Goal: Information Seeking & Learning: Learn about a topic

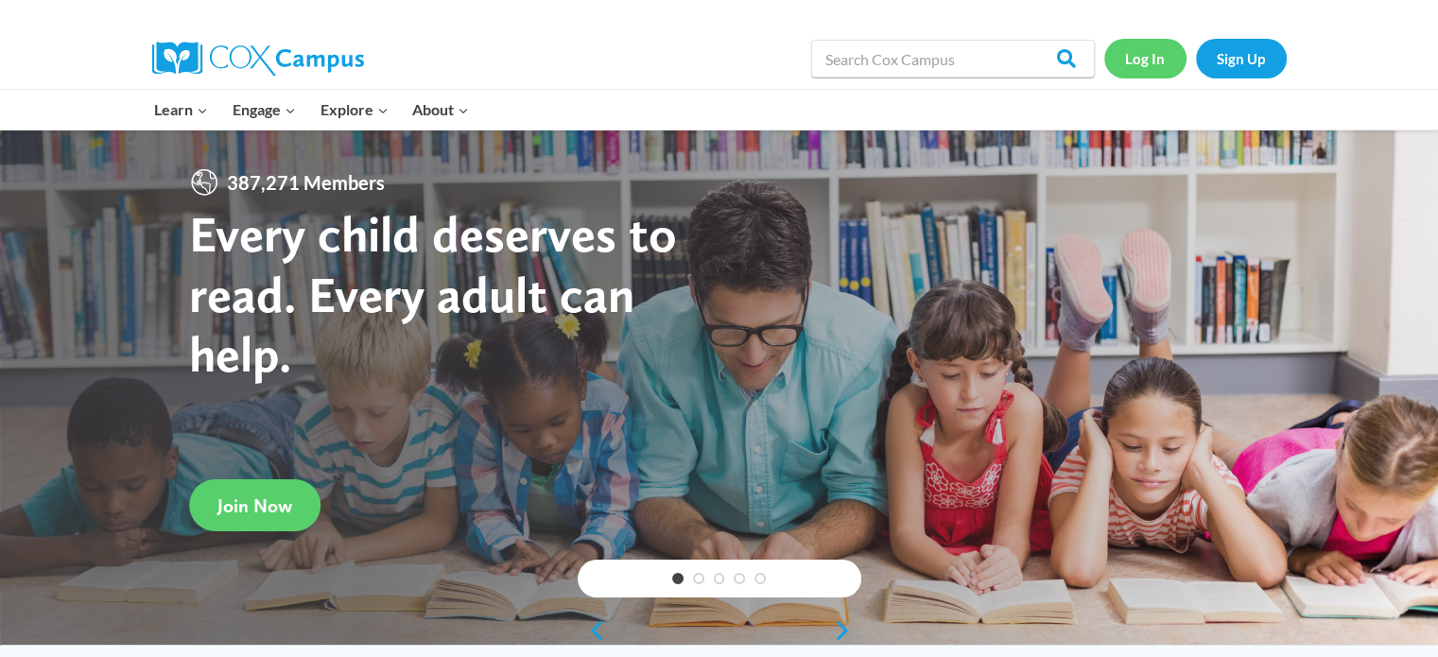
click at [1142, 48] on link "Log In" at bounding box center [1145, 58] width 82 height 39
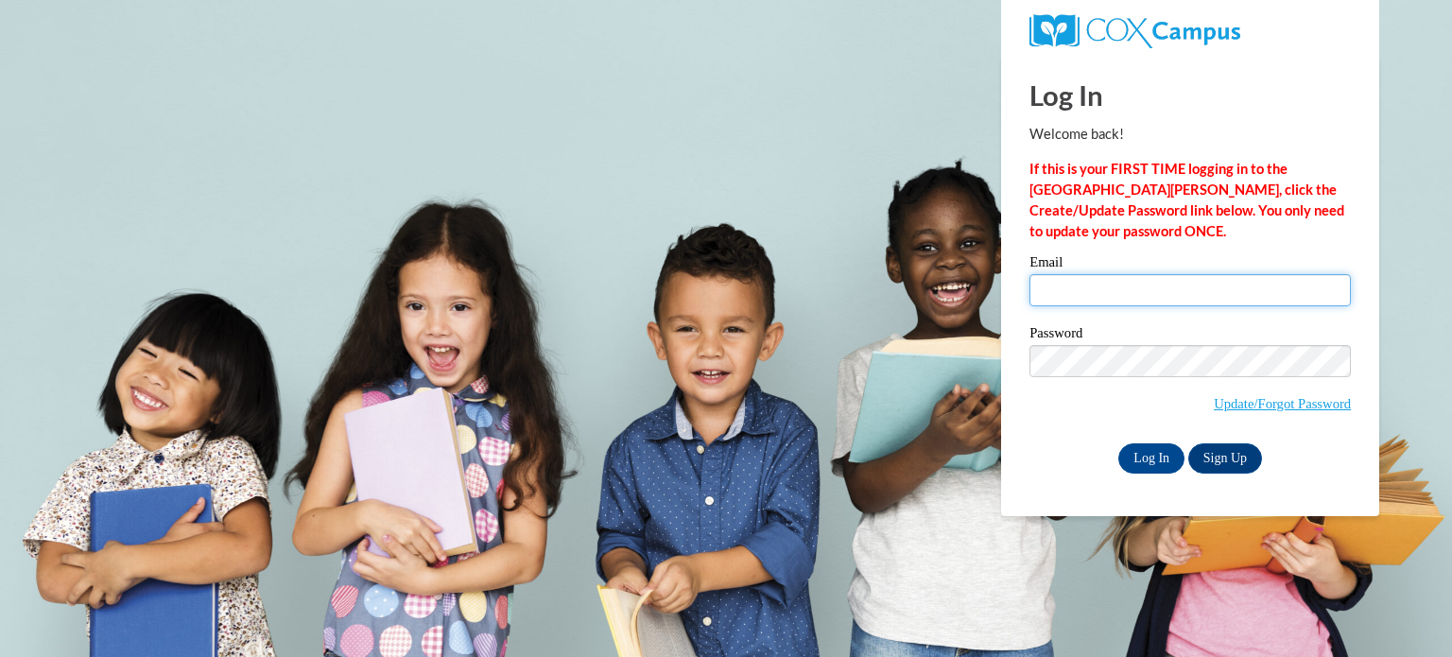
click at [1130, 289] on input "Email" at bounding box center [1189, 290] width 321 height 32
type input "hmorones@kusd.edu"
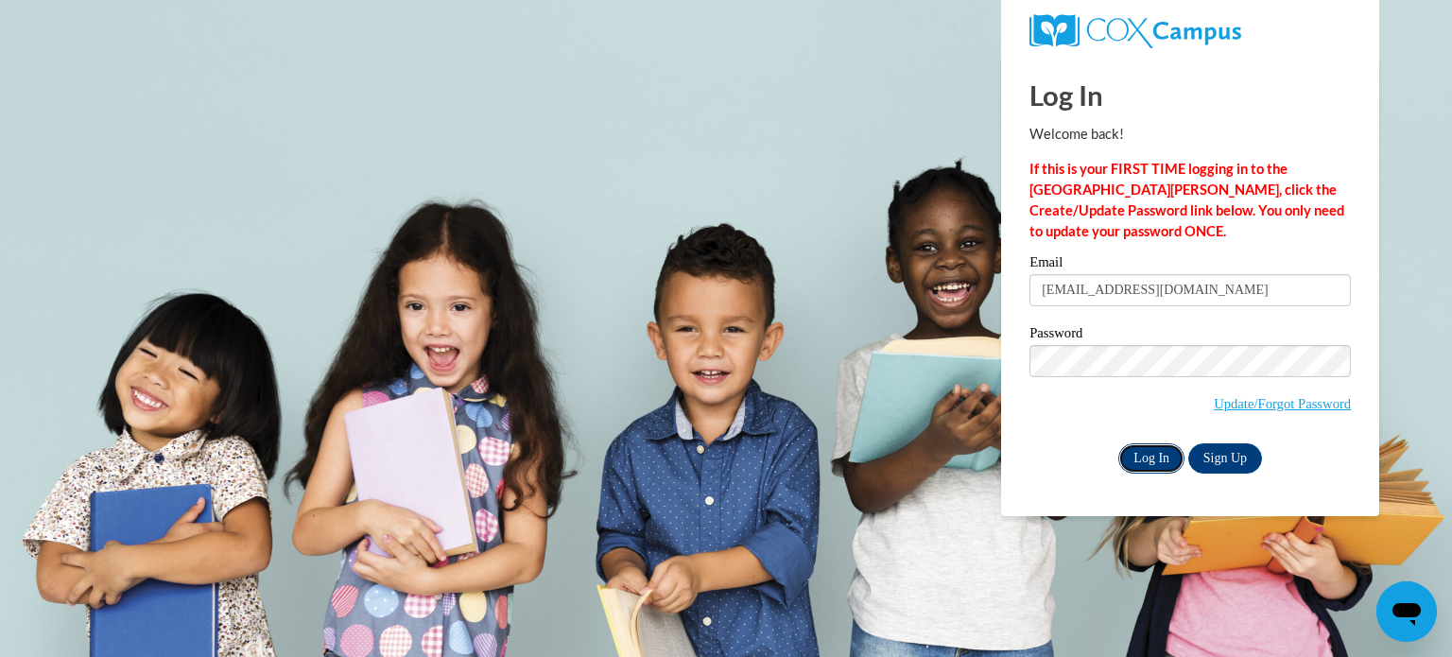
click at [1146, 450] on input "Log In" at bounding box center [1151, 458] width 66 height 30
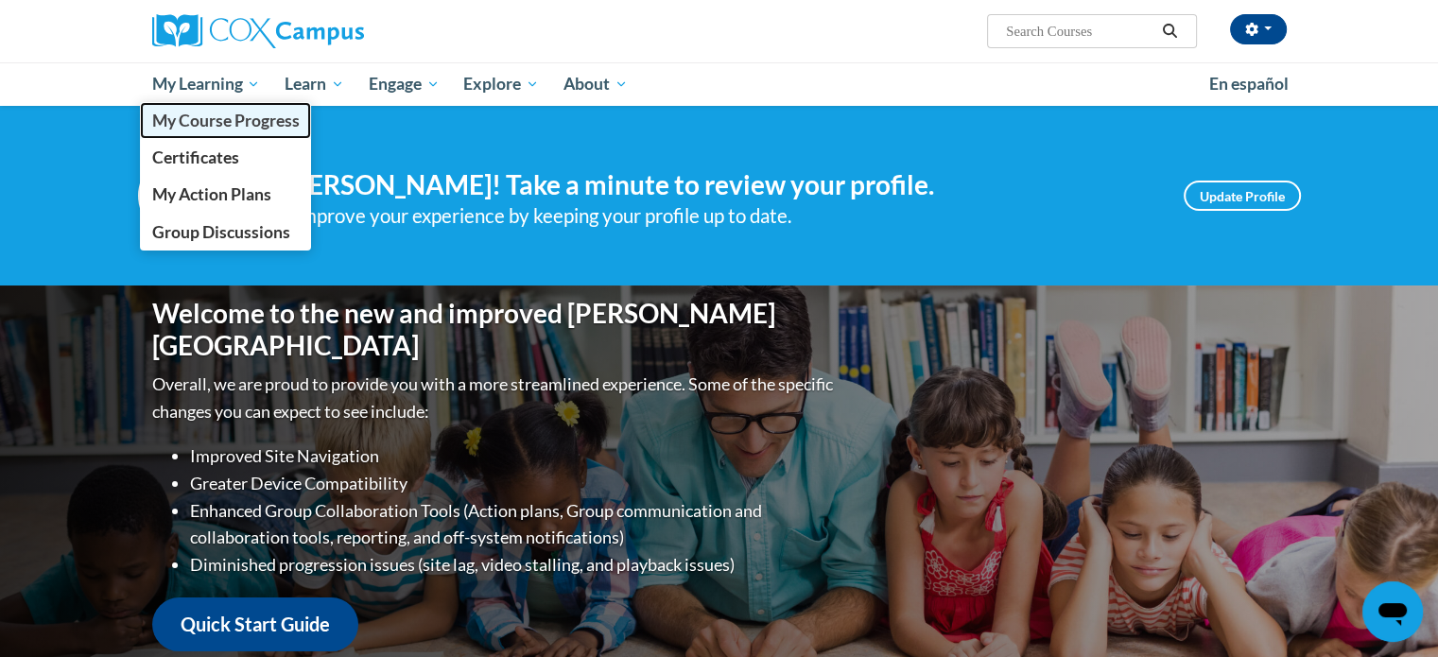
click at [238, 123] on span "My Course Progress" at bounding box center [224, 121] width 147 height 20
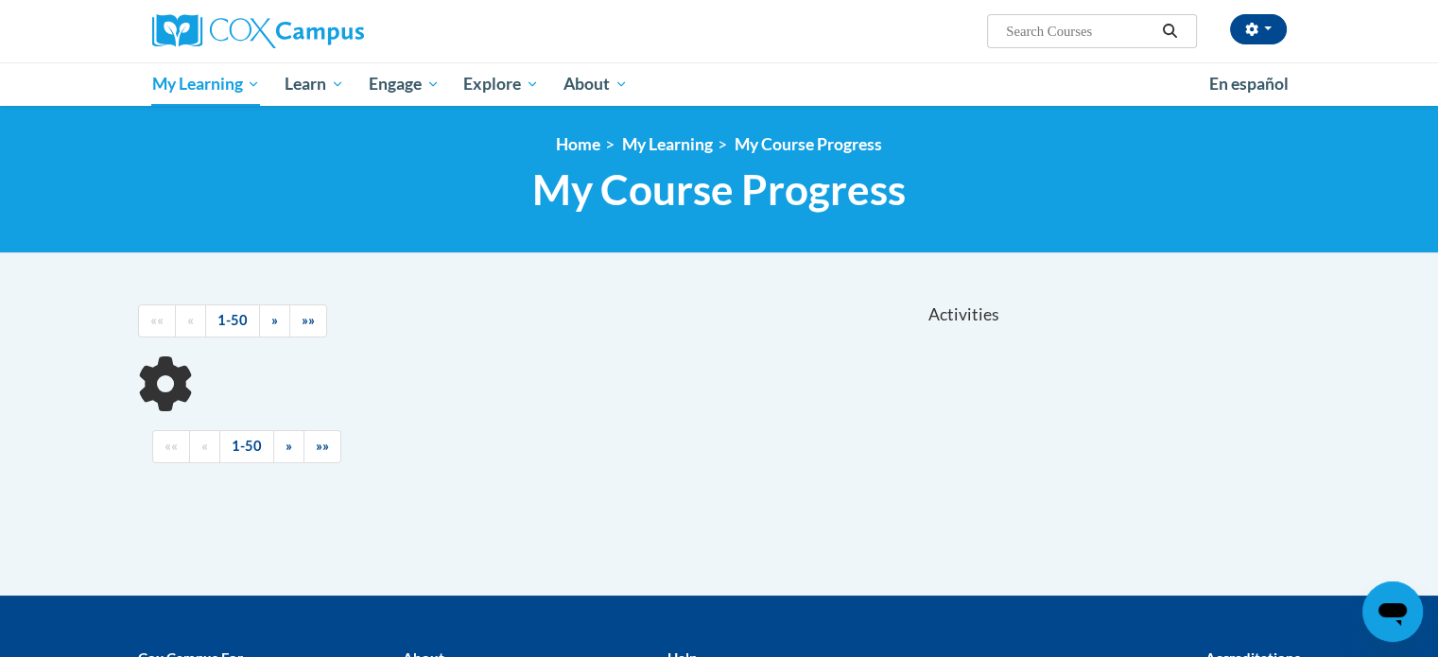
scroll to position [151, 0]
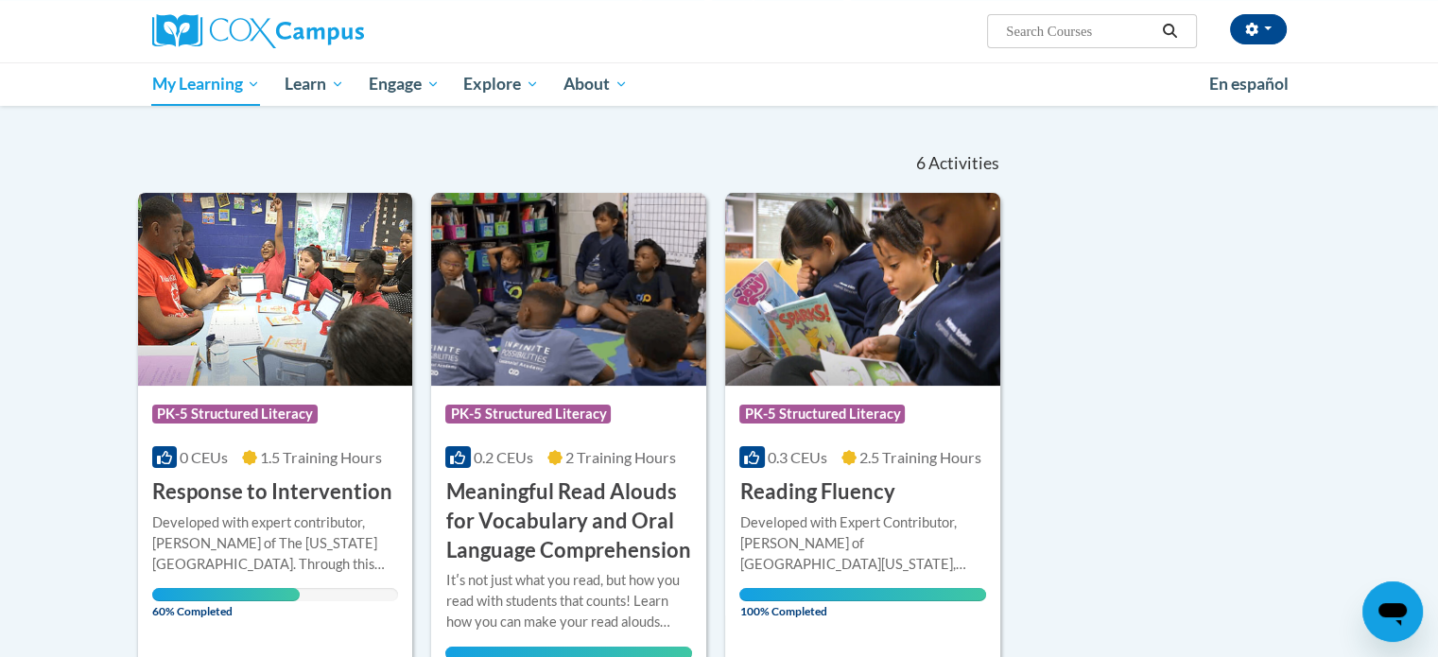
click at [306, 455] on span "1.5 Training Hours" at bounding box center [321, 457] width 122 height 18
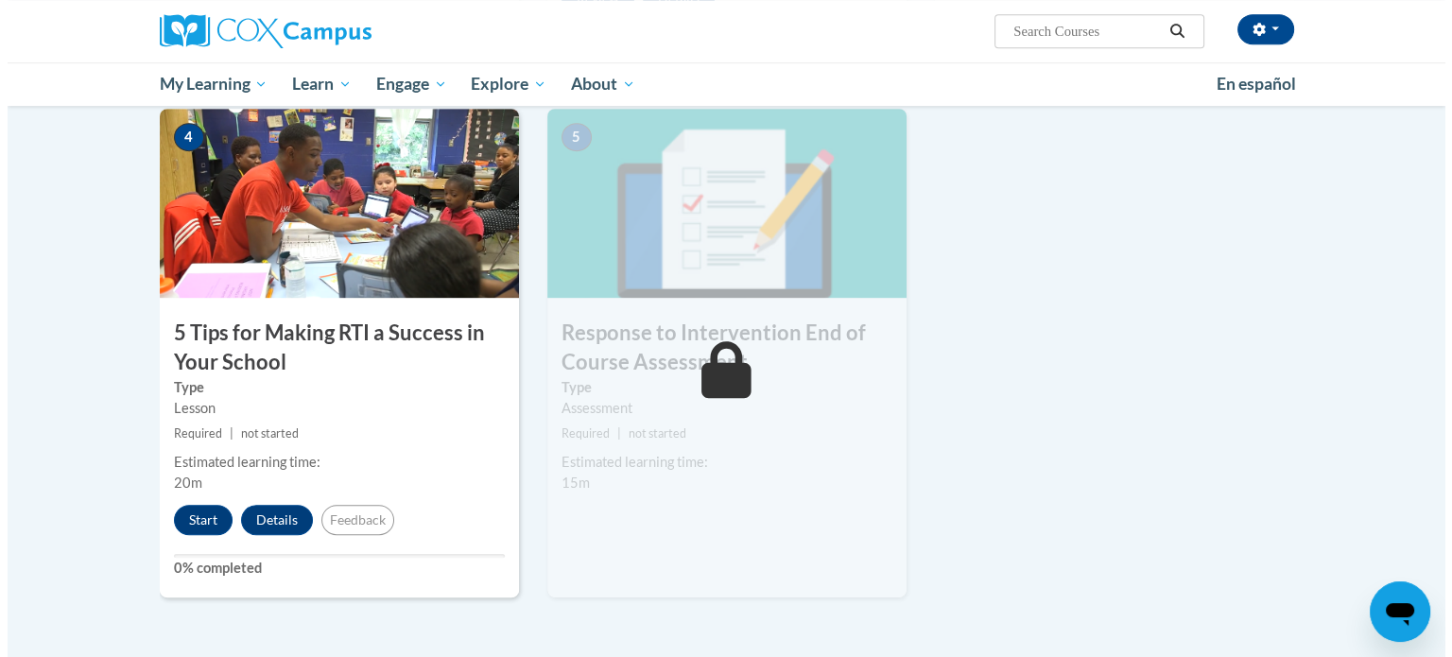
scroll to position [926, 0]
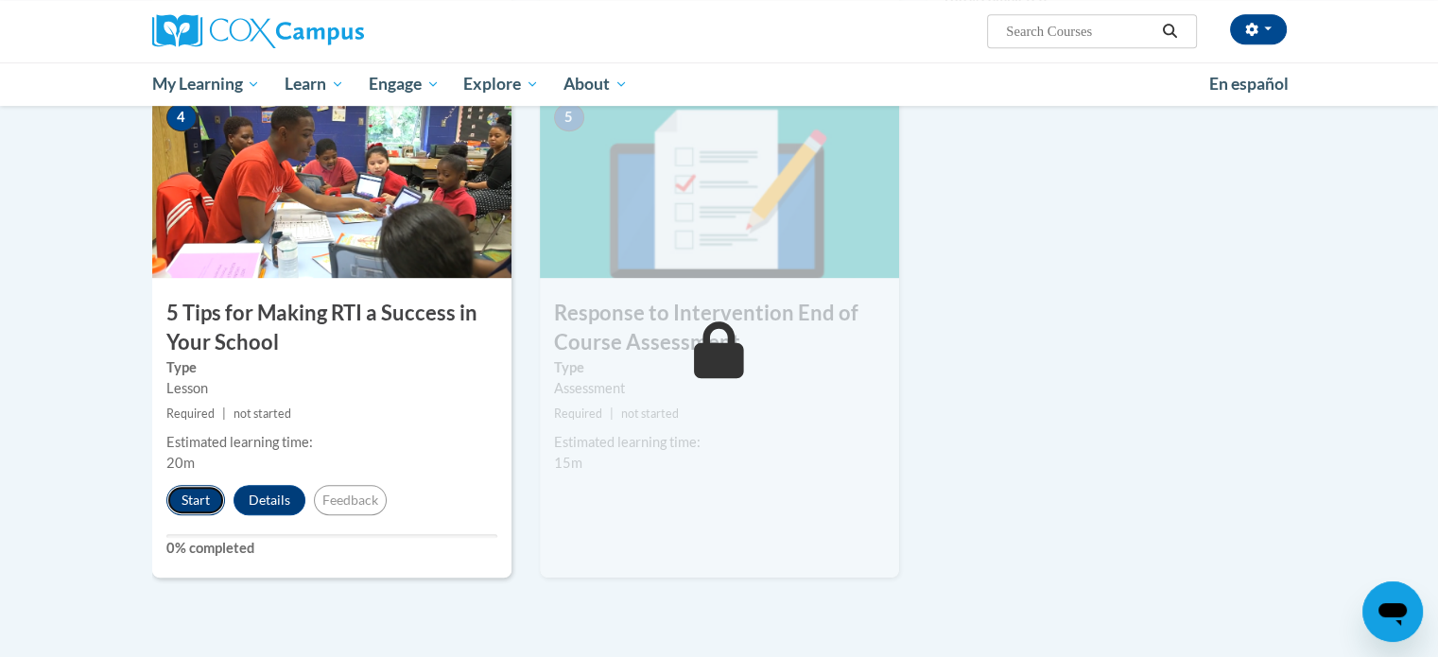
click at [197, 494] on button "Start" at bounding box center [195, 500] width 59 height 30
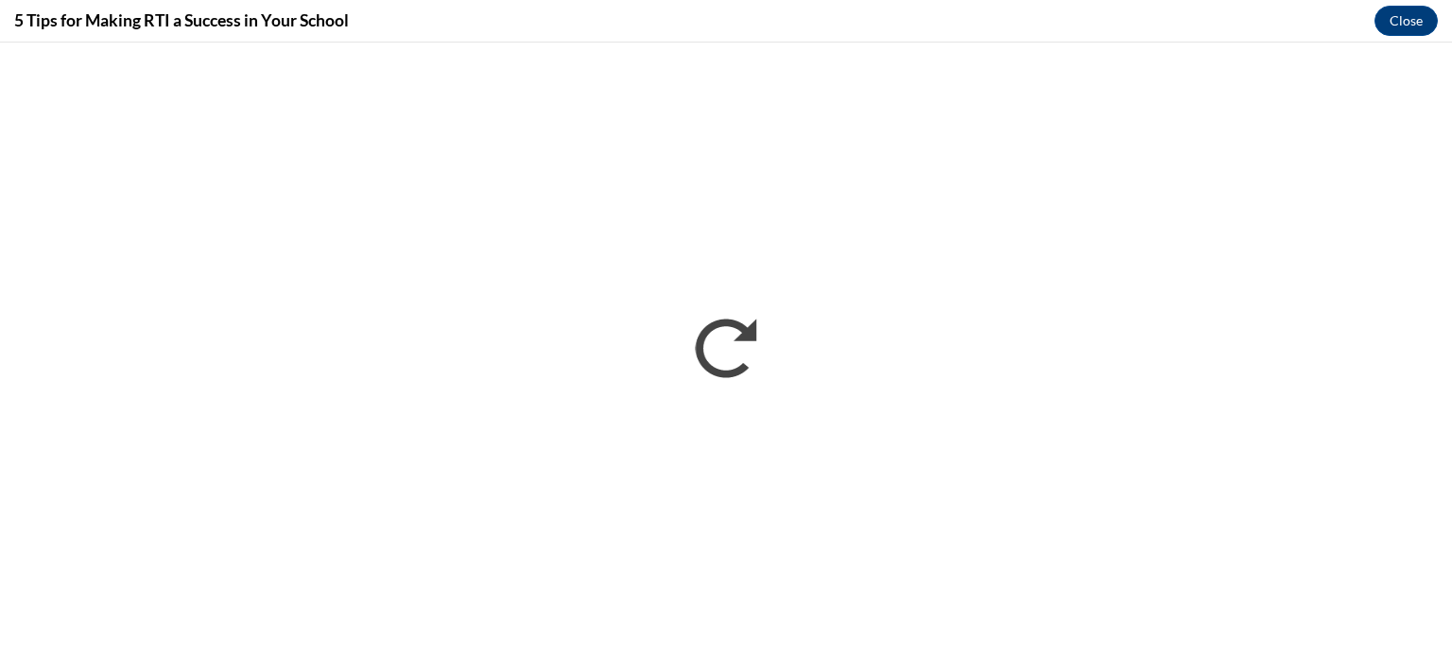
scroll to position [0, 0]
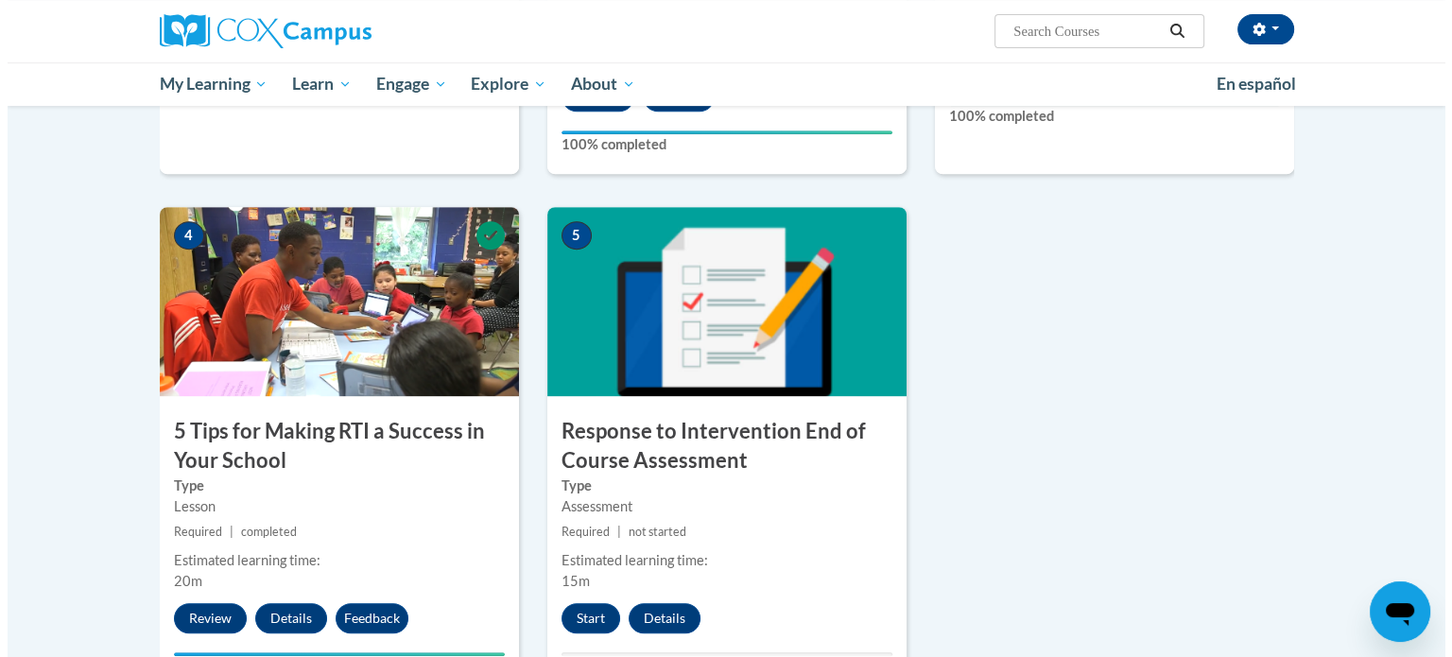
scroll to position [809, 0]
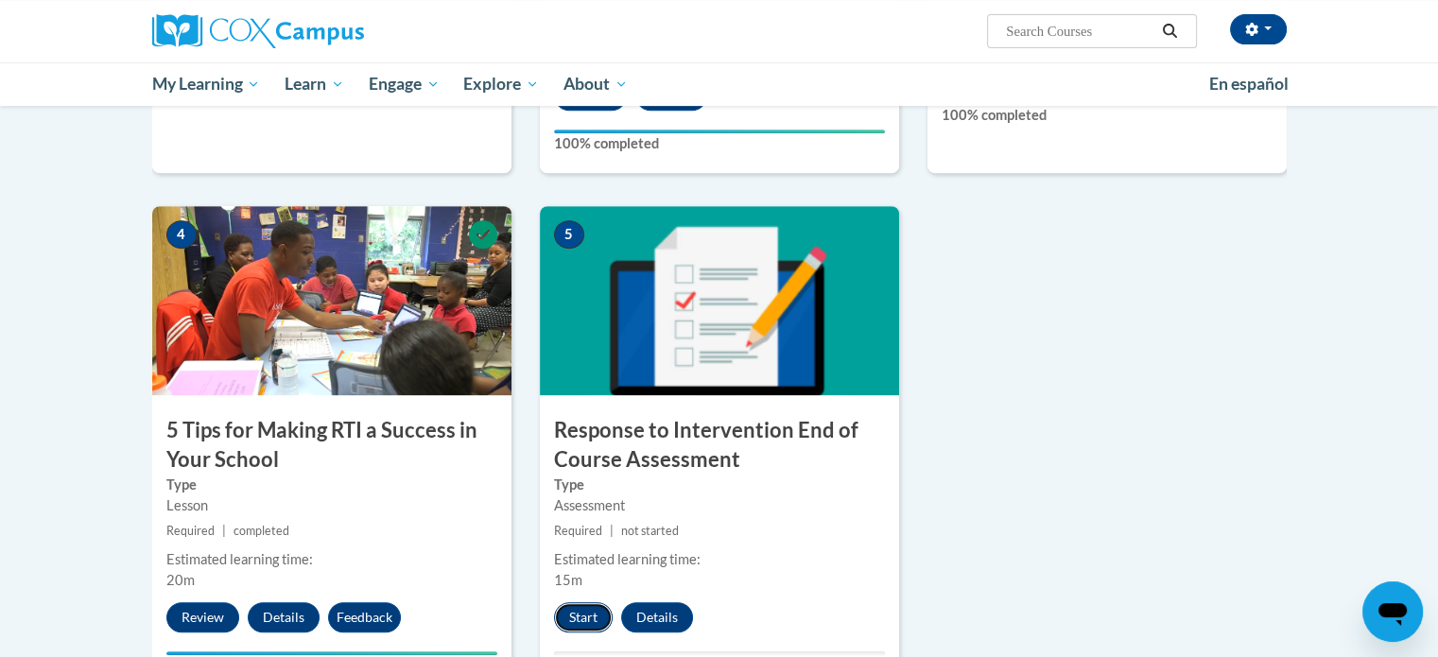
click at [577, 619] on button "Start" at bounding box center [583, 617] width 59 height 30
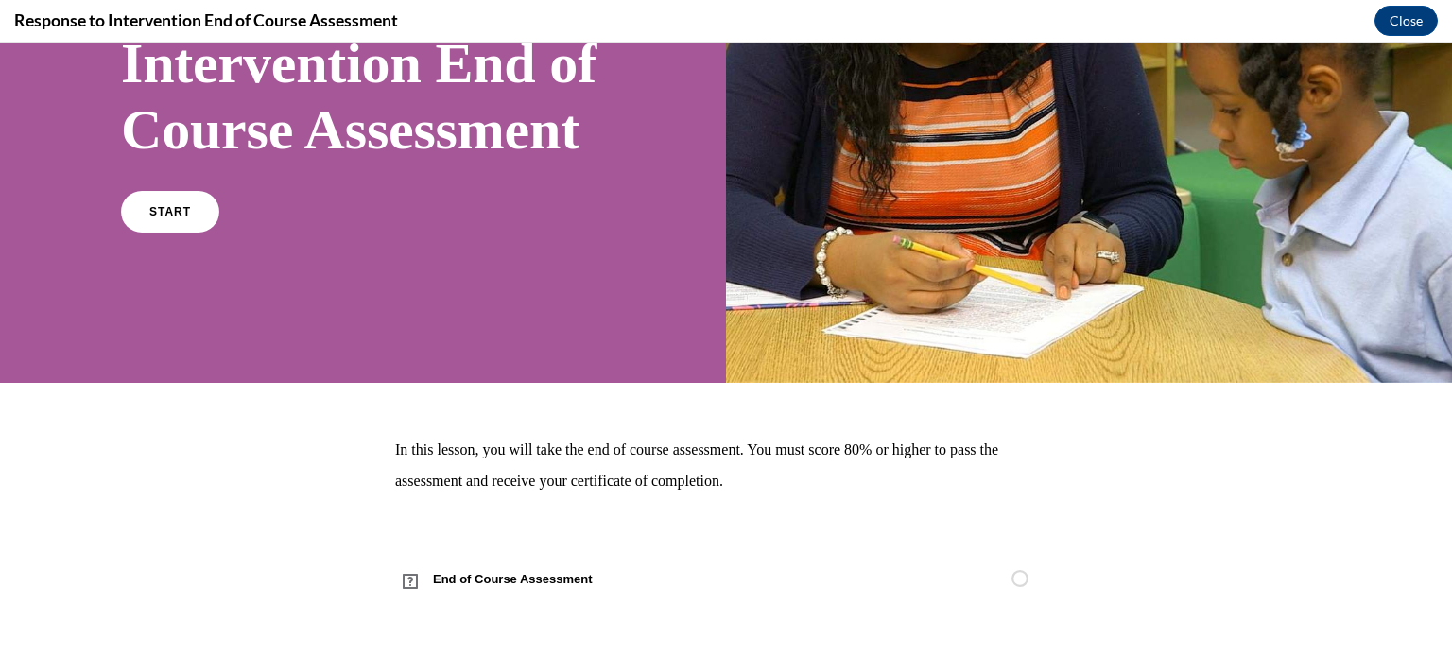
scroll to position [320, 0]
click at [174, 233] on link "START" at bounding box center [169, 211] width 103 height 43
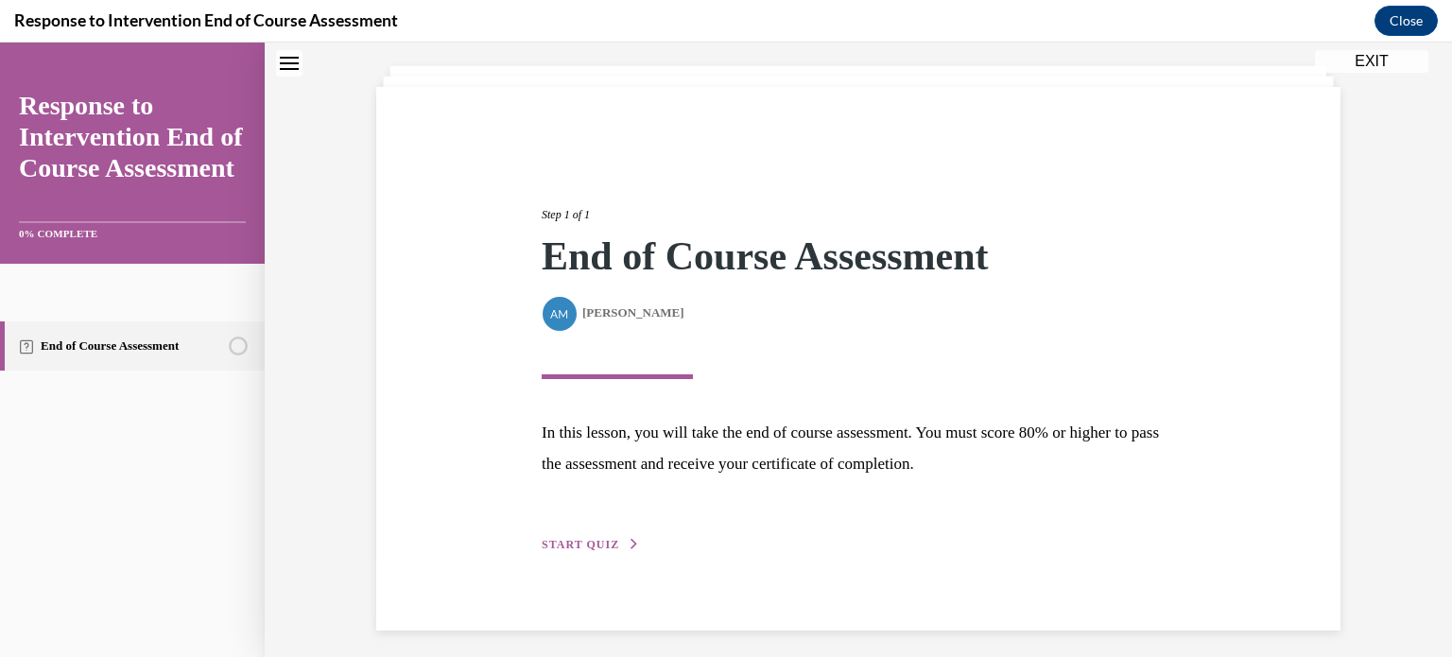
scroll to position [110, 0]
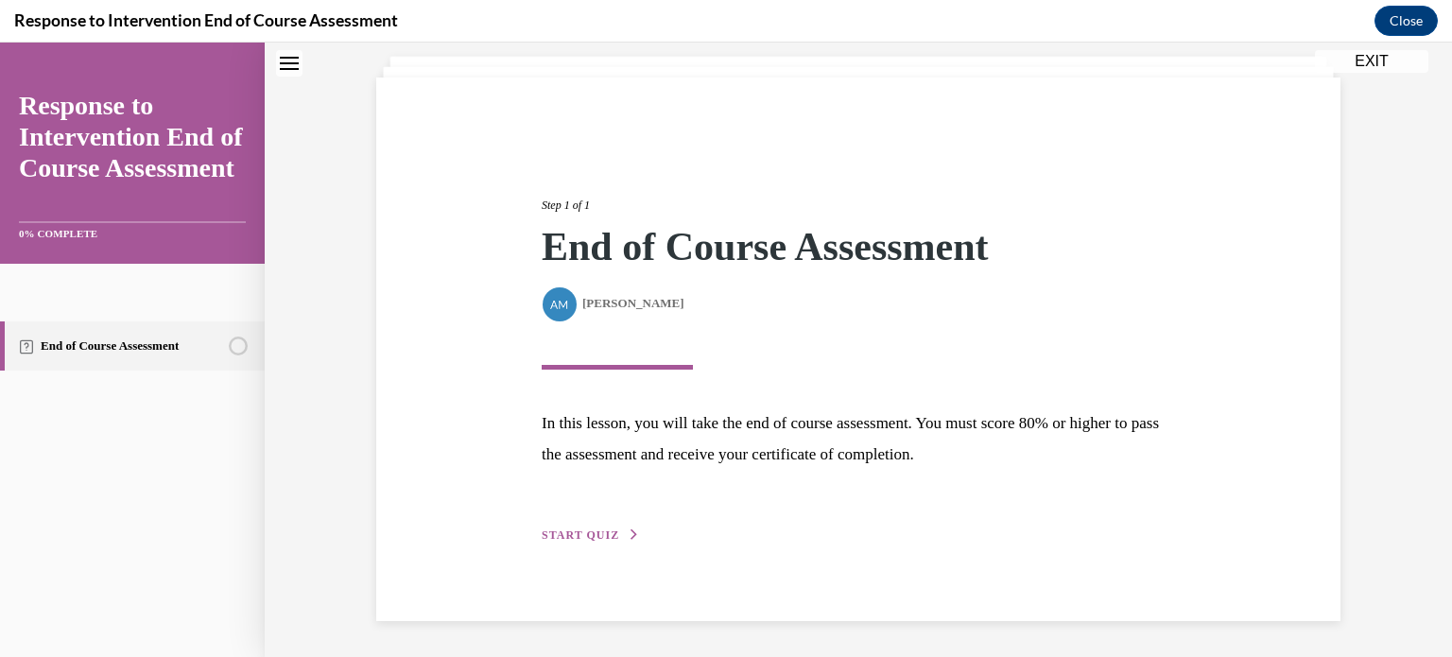
click at [612, 537] on button "START QUIZ" at bounding box center [591, 534] width 98 height 17
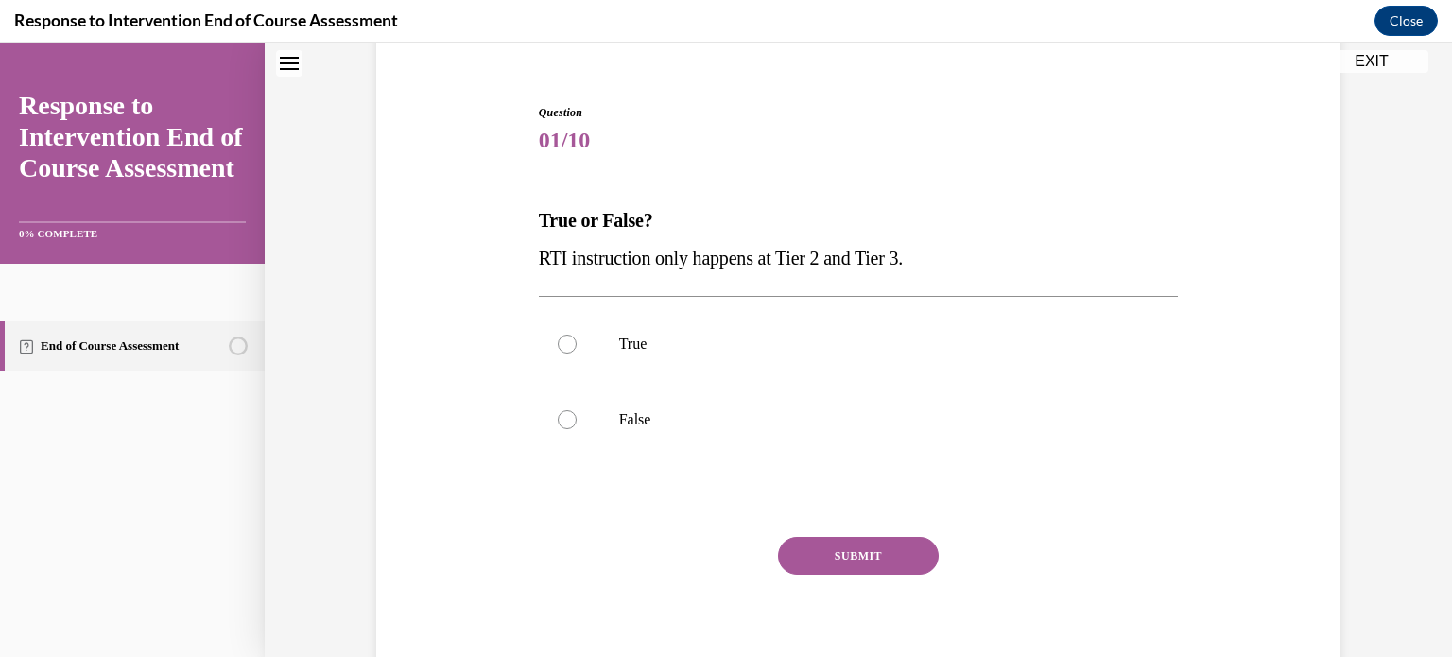
scroll to position [174, 0]
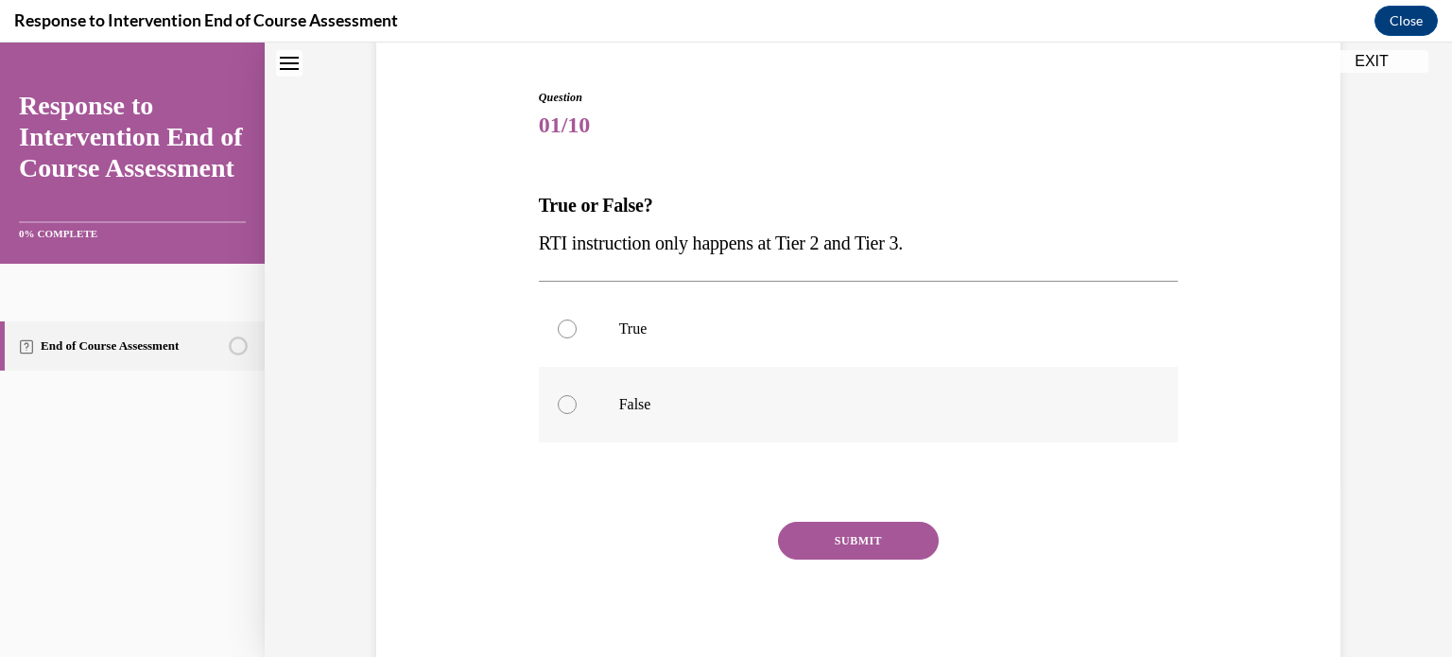
click at [578, 397] on label "False" at bounding box center [859, 405] width 640 height 76
click at [577, 397] on input "False" at bounding box center [567, 404] width 19 height 19
radio input "true"
click at [836, 537] on button "SUBMIT" at bounding box center [858, 541] width 161 height 38
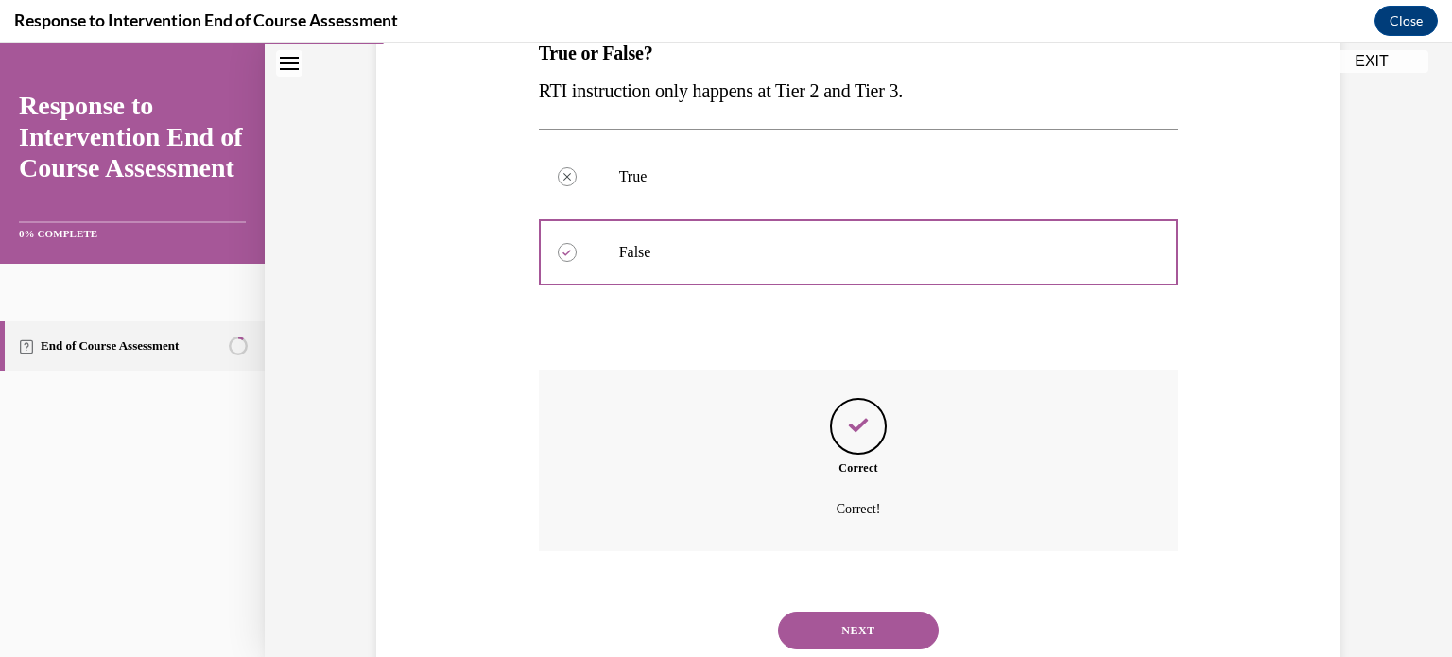
scroll to position [374, 0]
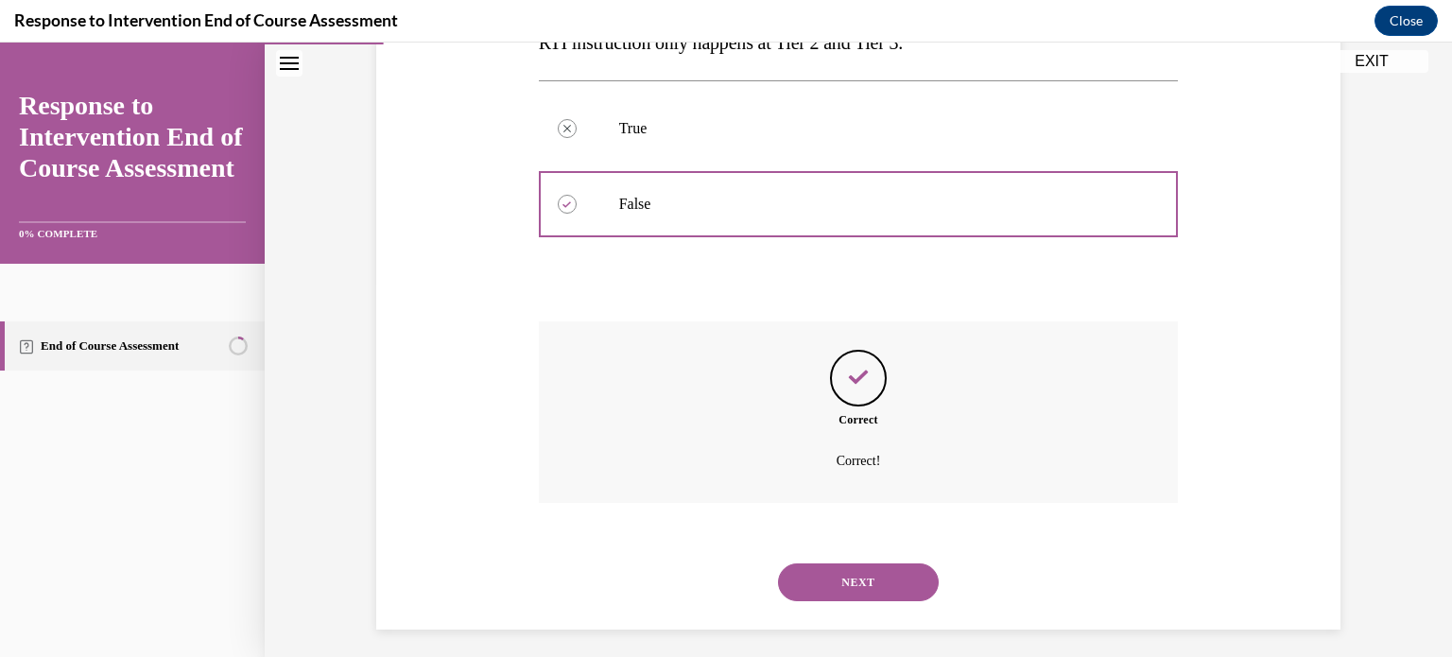
click at [852, 582] on button "NEXT" at bounding box center [858, 582] width 161 height 38
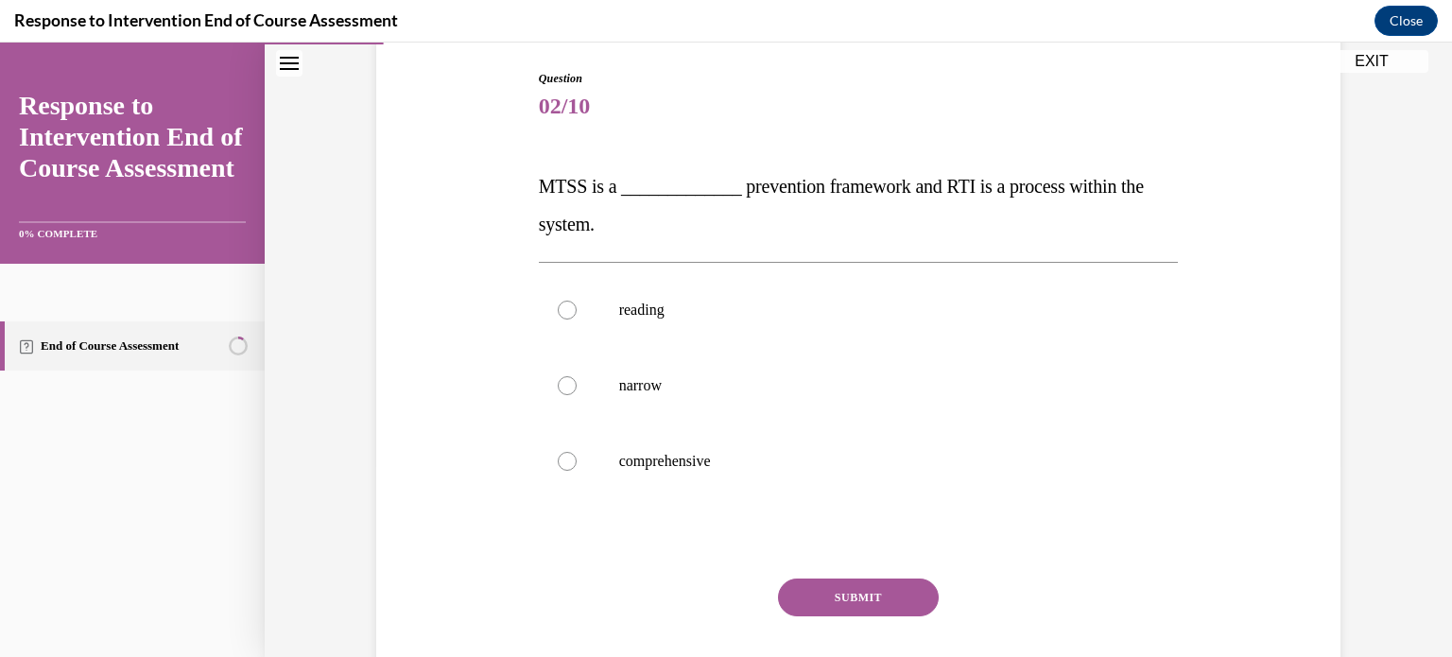
scroll to position [191, 0]
click at [767, 496] on label "comprehensive" at bounding box center [859, 463] width 640 height 76
click at [577, 473] on input "comprehensive" at bounding box center [567, 463] width 19 height 19
radio input "true"
click at [818, 595] on button "SUBMIT" at bounding box center [858, 599] width 161 height 38
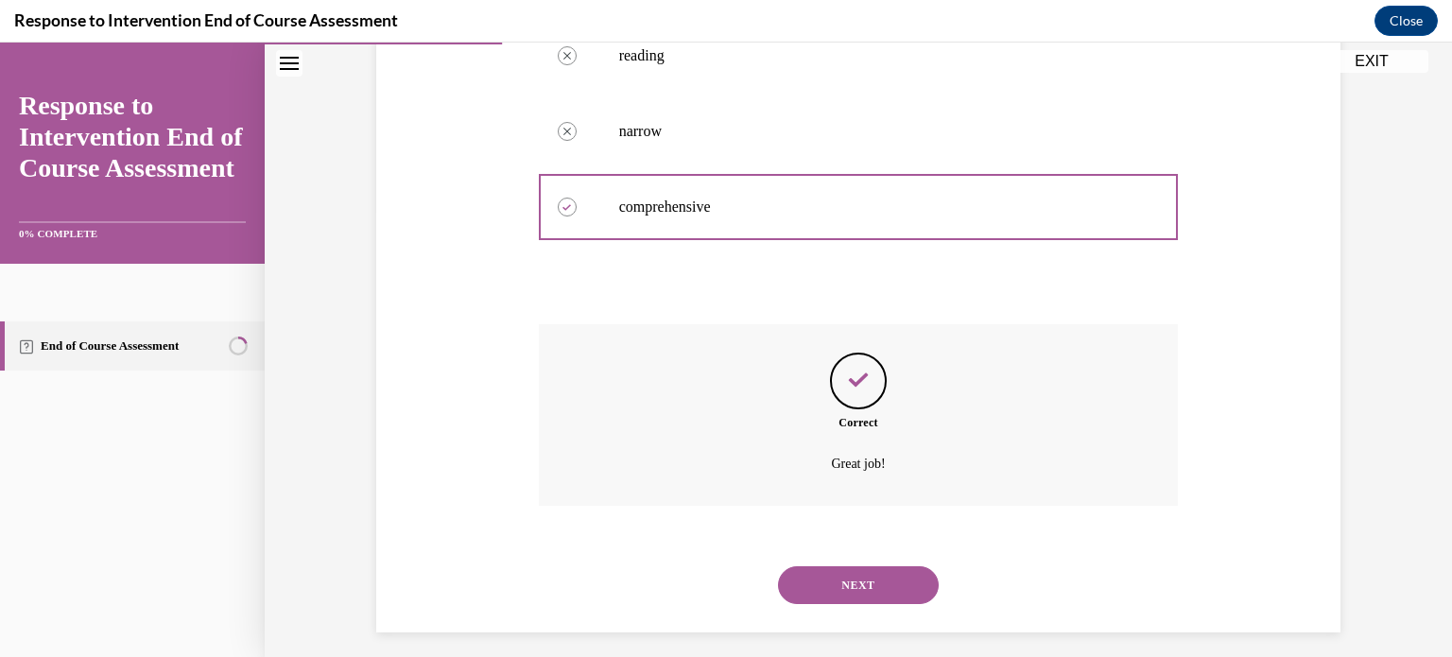
scroll to position [446, 0]
click at [848, 577] on button "NEXT" at bounding box center [858, 586] width 161 height 38
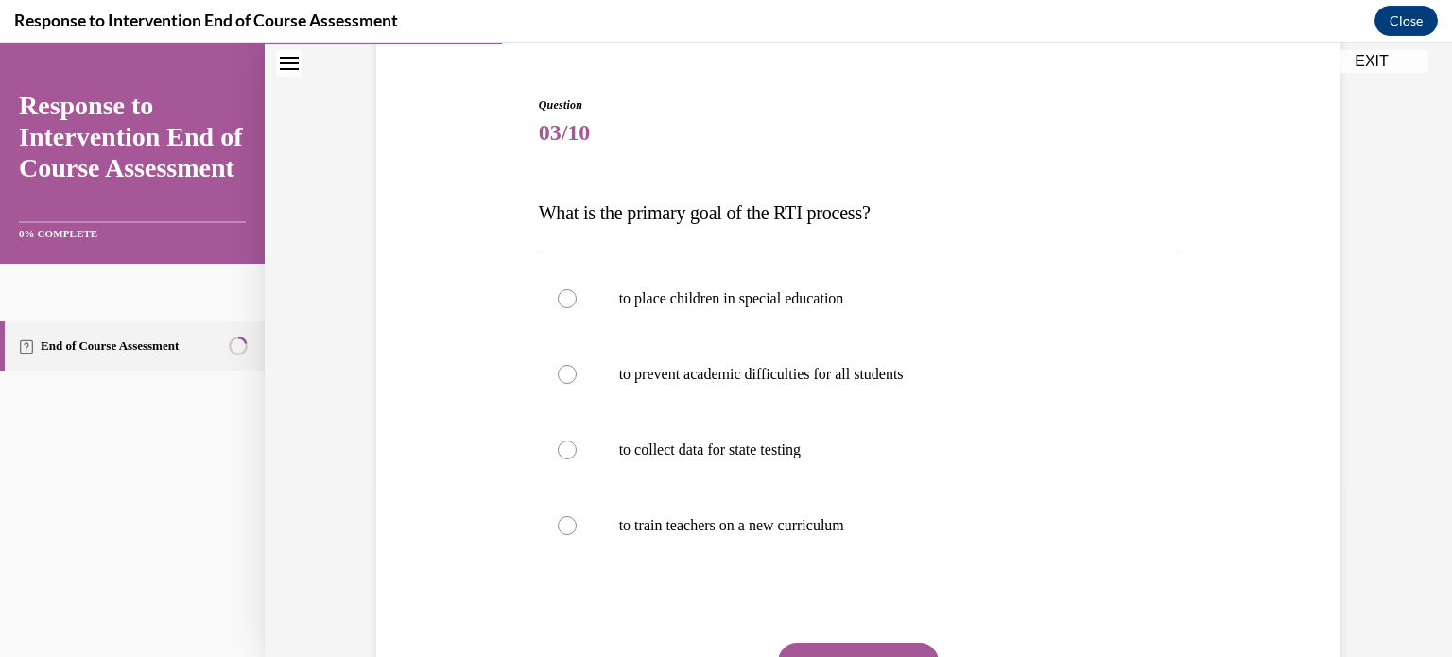
scroll to position [173, 0]
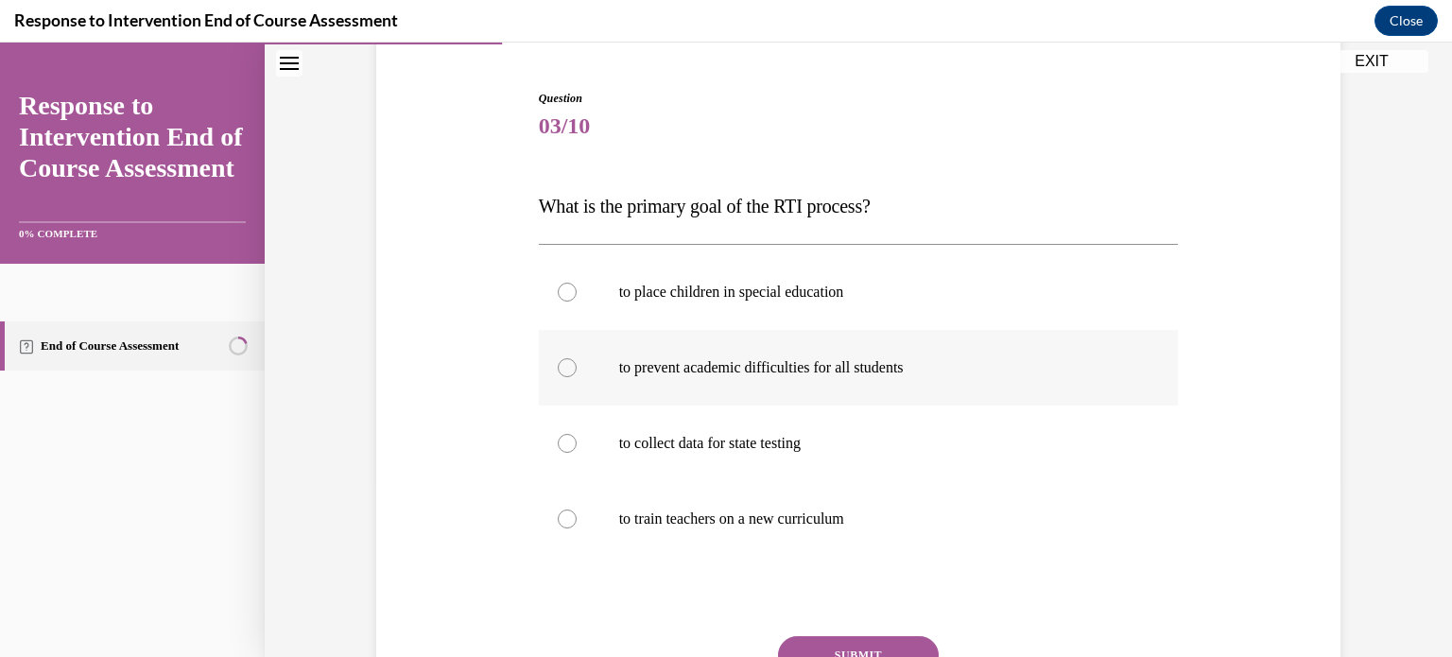
click at [823, 388] on label "to prevent academic difficulties for all students" at bounding box center [859, 368] width 640 height 76
click at [577, 377] on input "to prevent academic difficulties for all students" at bounding box center [567, 367] width 19 height 19
radio input "true"
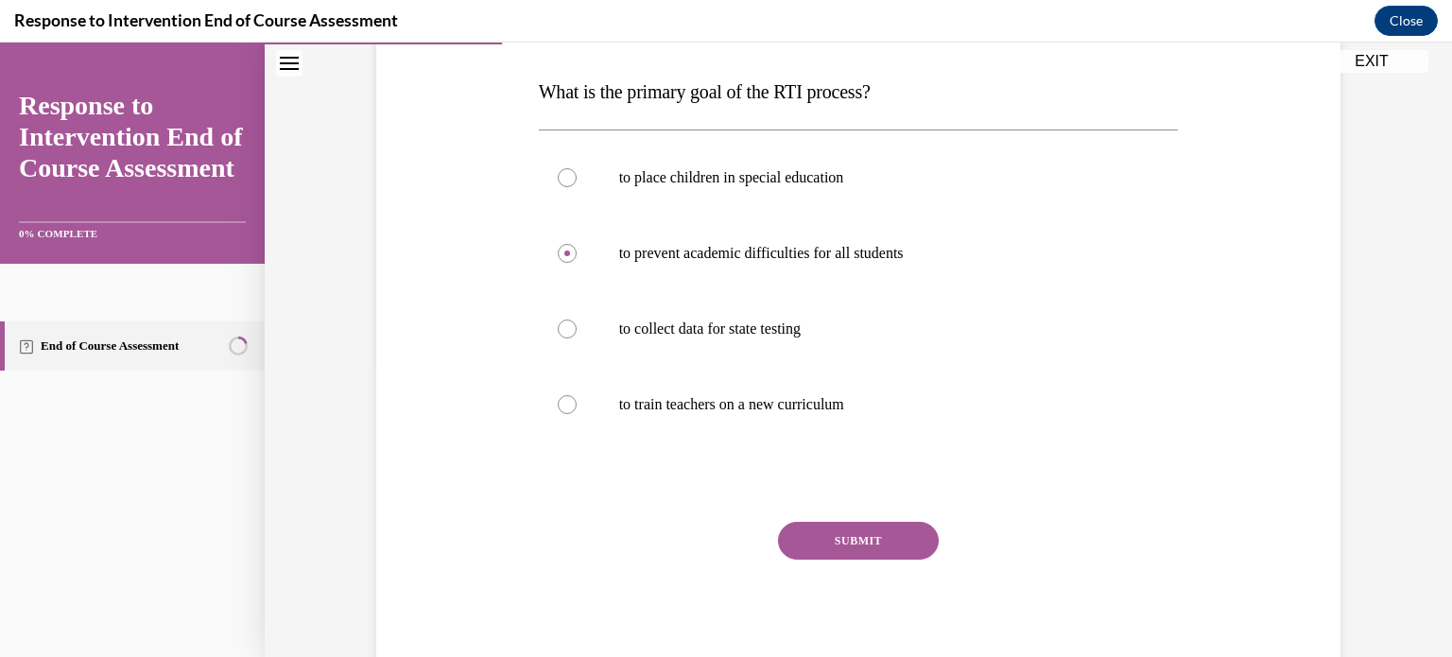
click at [836, 543] on button "SUBMIT" at bounding box center [858, 541] width 161 height 38
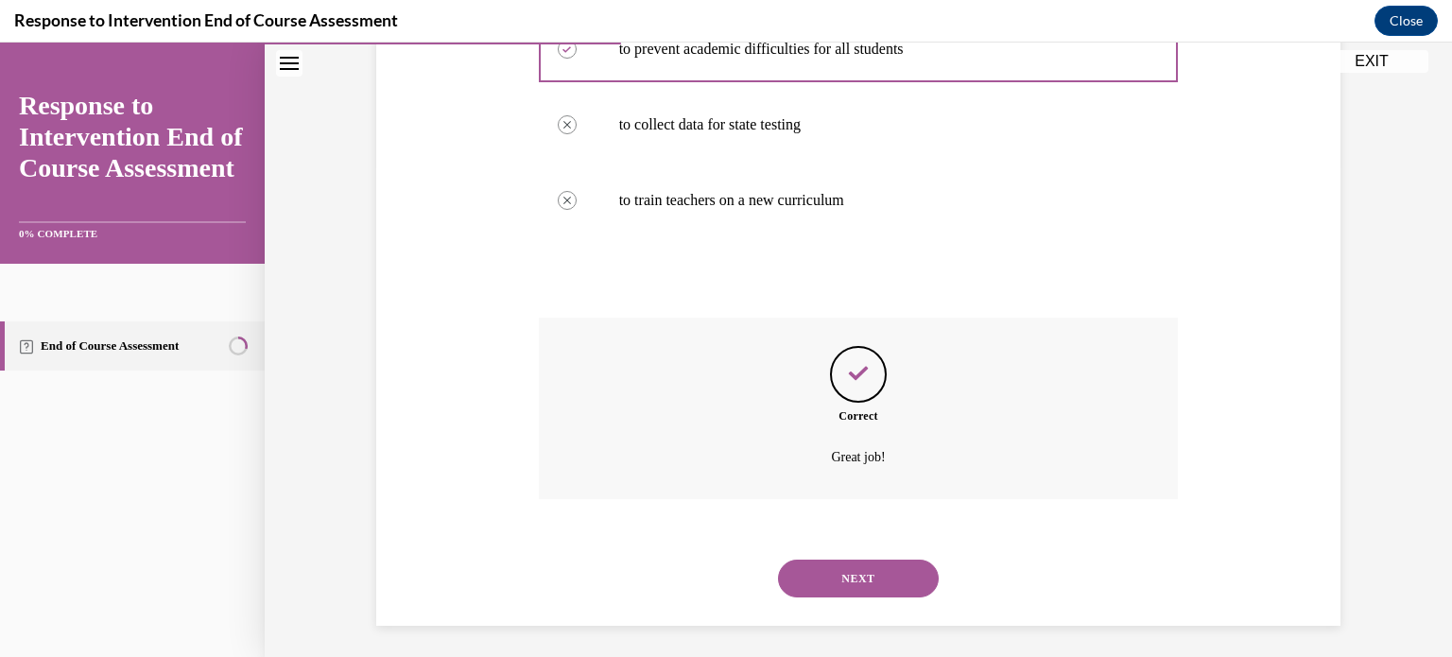
click at [851, 564] on button "NEXT" at bounding box center [858, 579] width 161 height 38
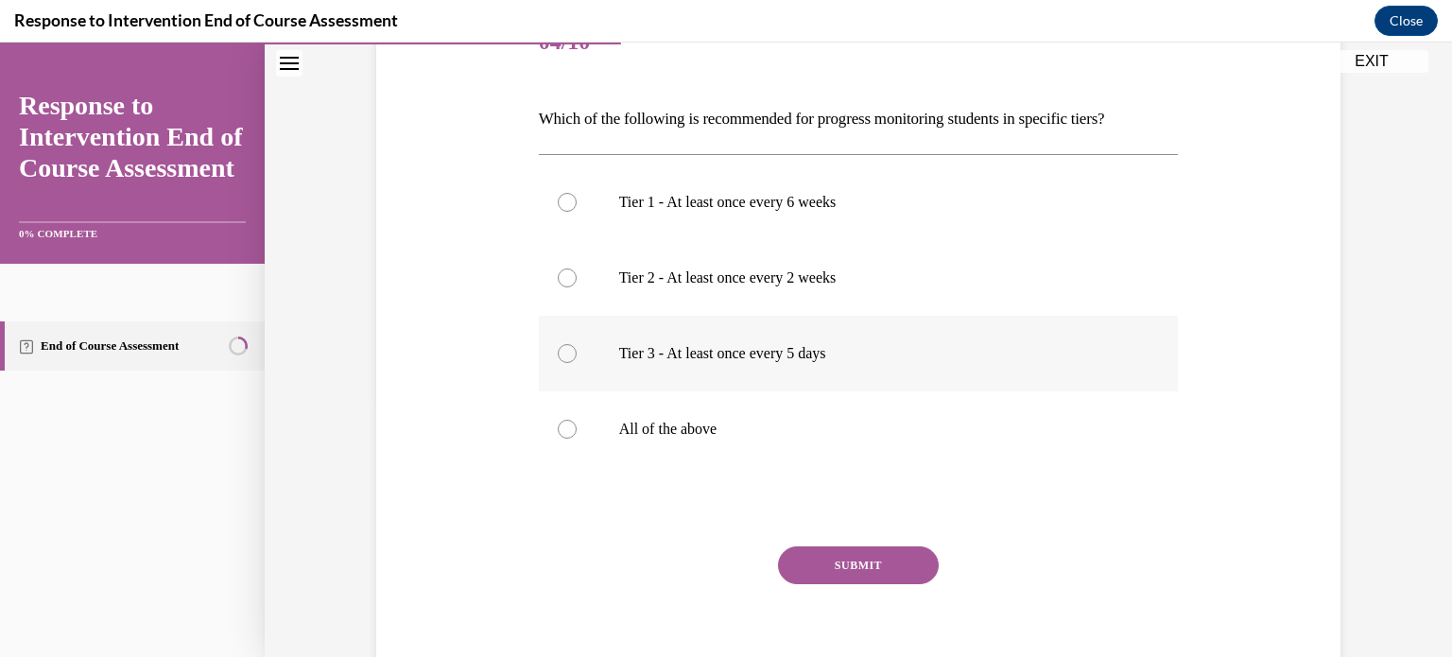
scroll to position [257, 0]
click at [681, 436] on p "All of the above" at bounding box center [875, 429] width 512 height 19
click at [577, 436] on input "All of the above" at bounding box center [567, 429] width 19 height 19
radio input "true"
click at [840, 555] on button "SUBMIT" at bounding box center [858, 565] width 161 height 38
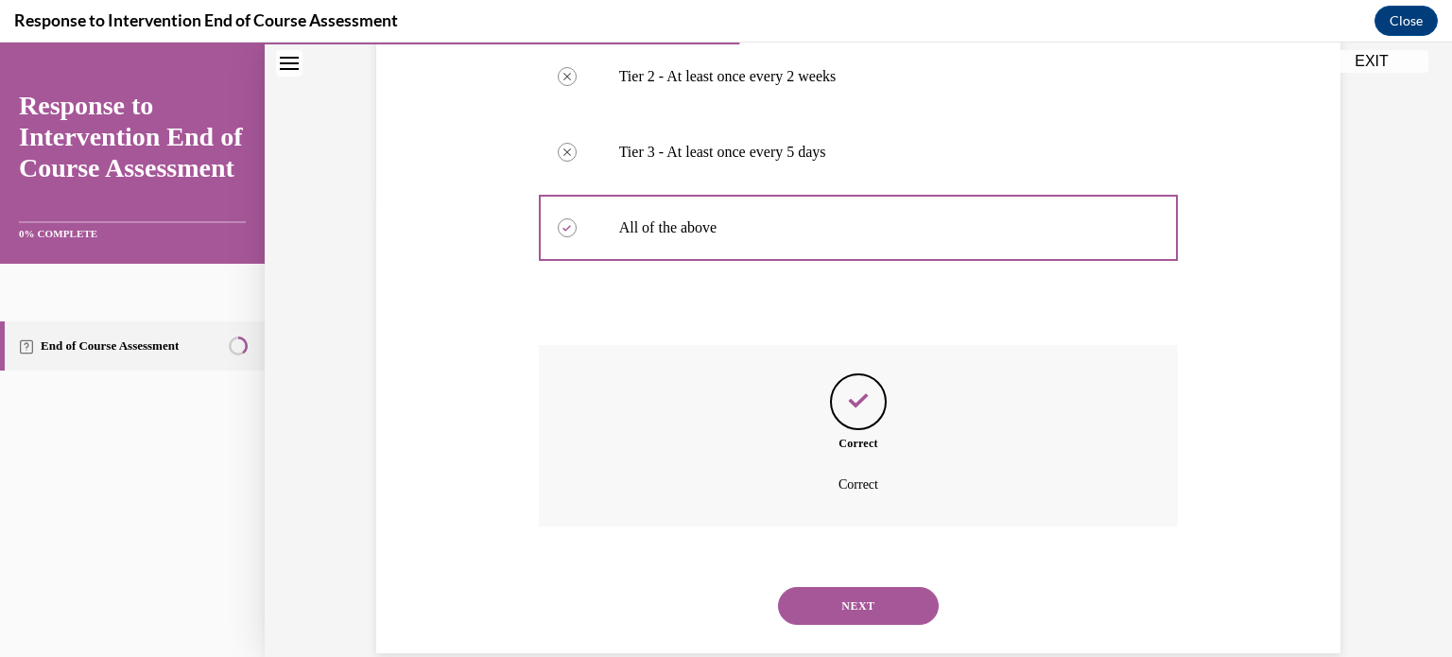
click at [838, 619] on button "NEXT" at bounding box center [858, 606] width 161 height 38
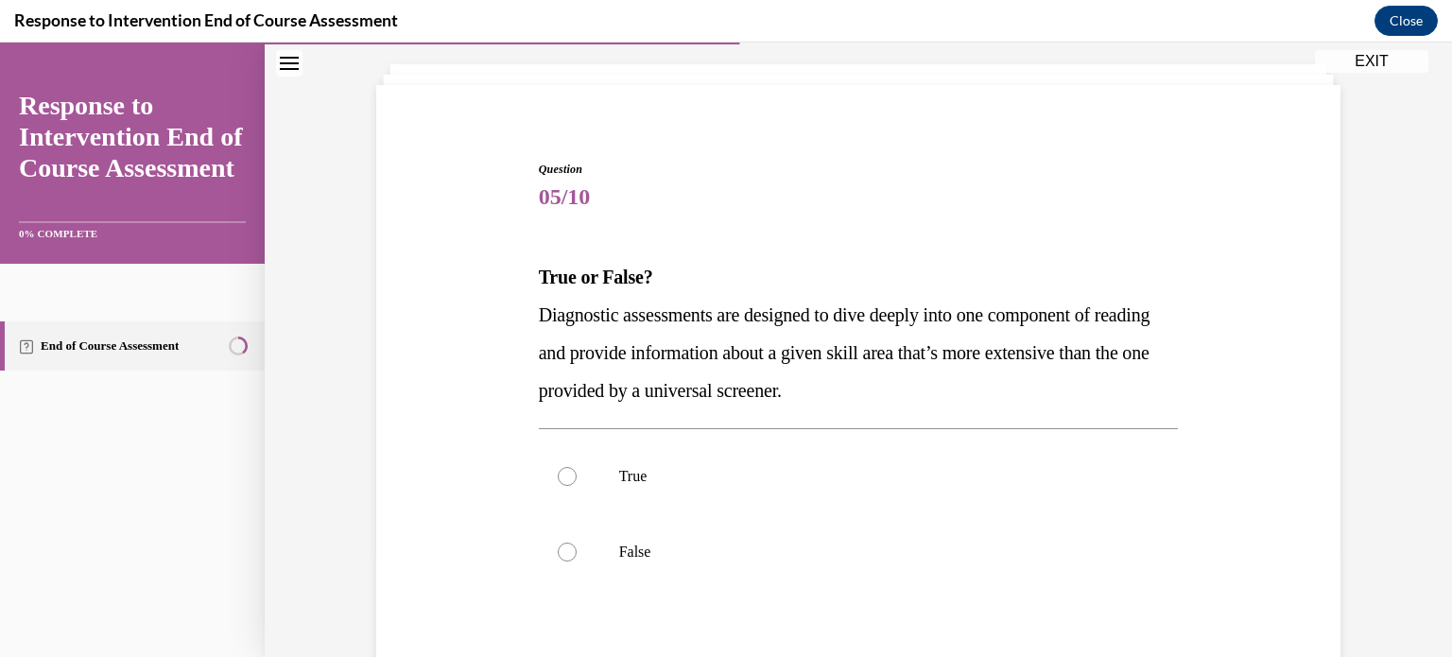
scroll to position [146, 0]
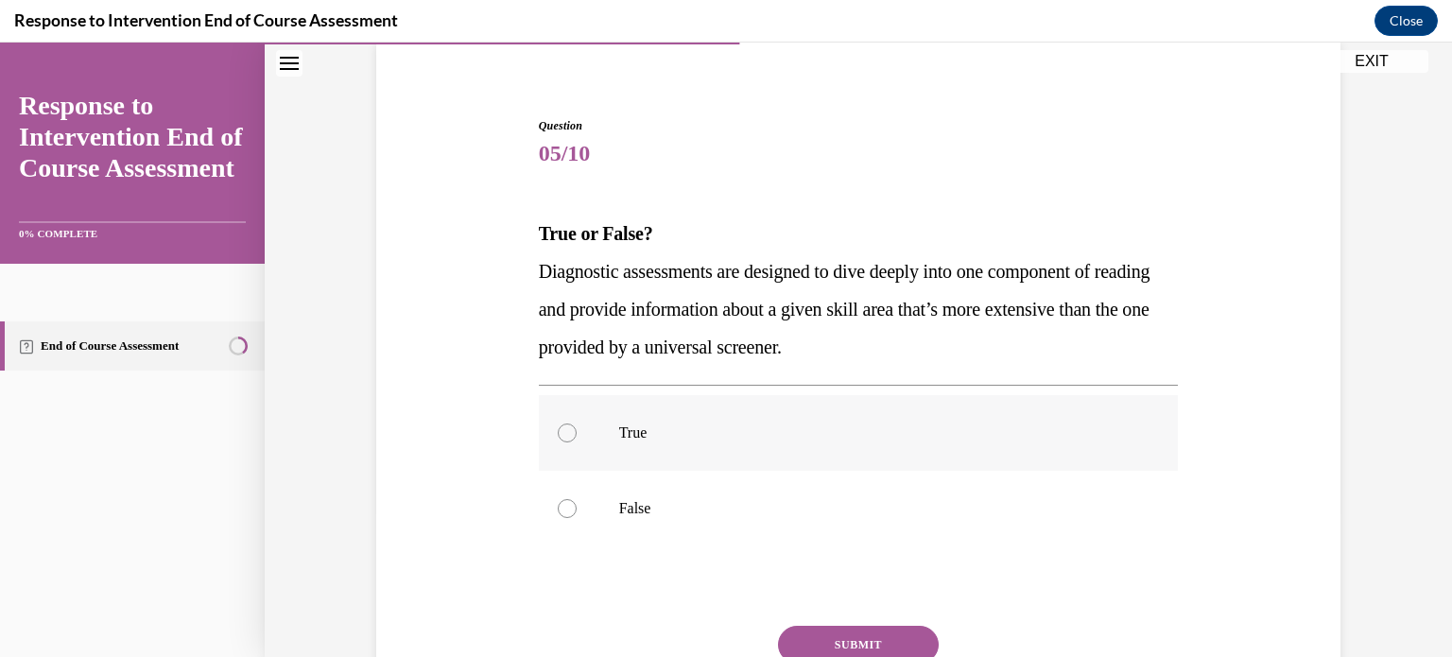
click at [774, 453] on label "True" at bounding box center [859, 433] width 640 height 76
click at [577, 442] on input "True" at bounding box center [567, 432] width 19 height 19
radio input "true"
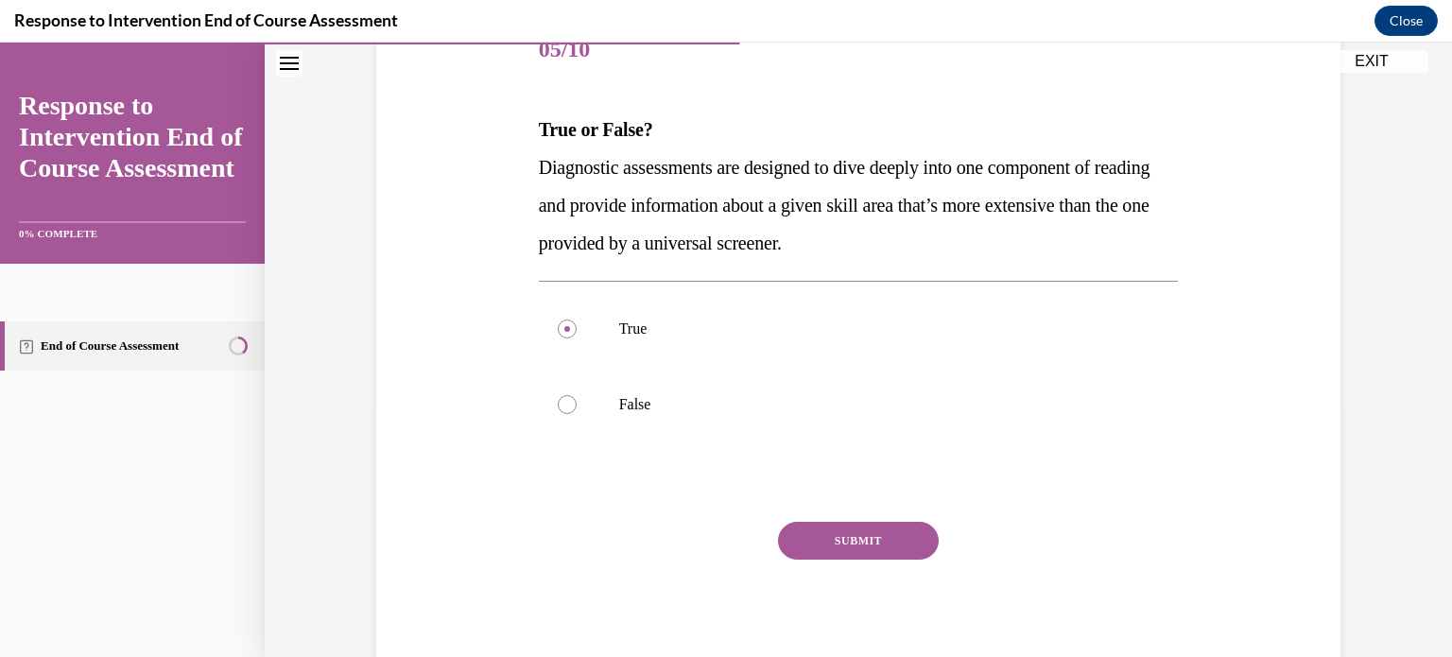
click at [840, 547] on button "SUBMIT" at bounding box center [858, 541] width 161 height 38
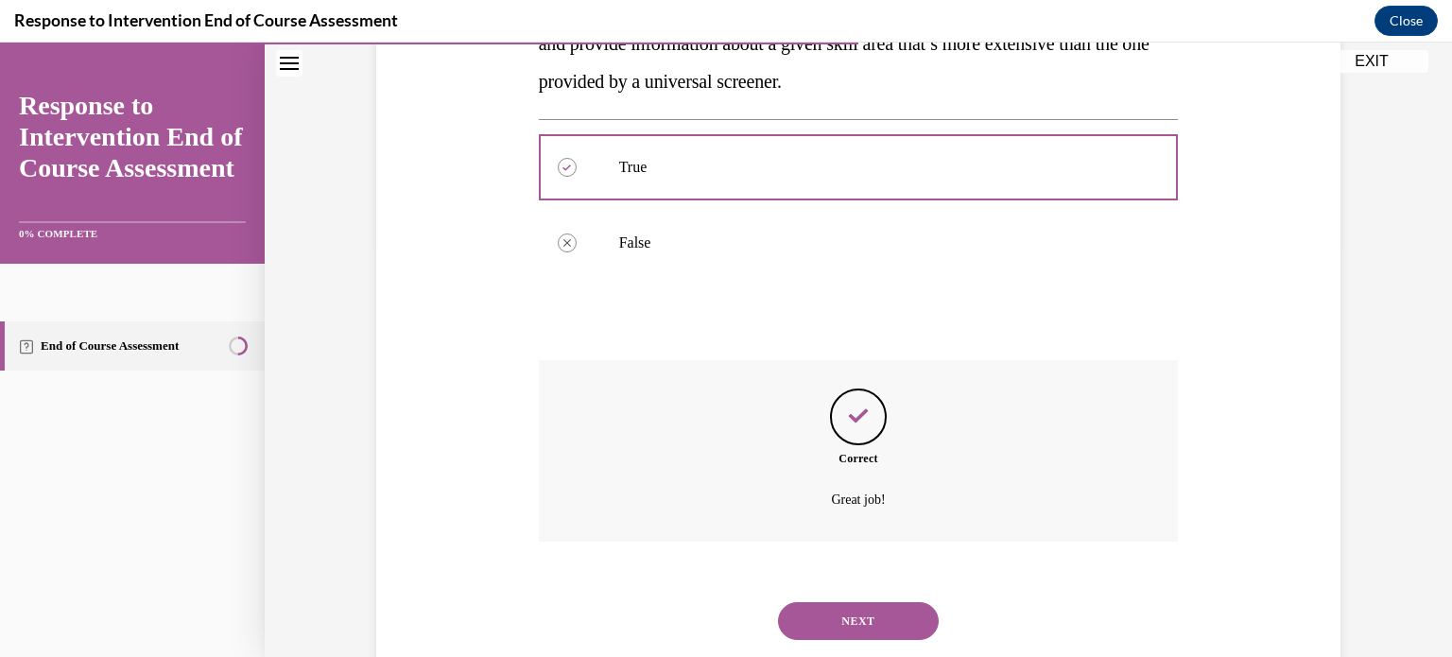
scroll to position [459, 0]
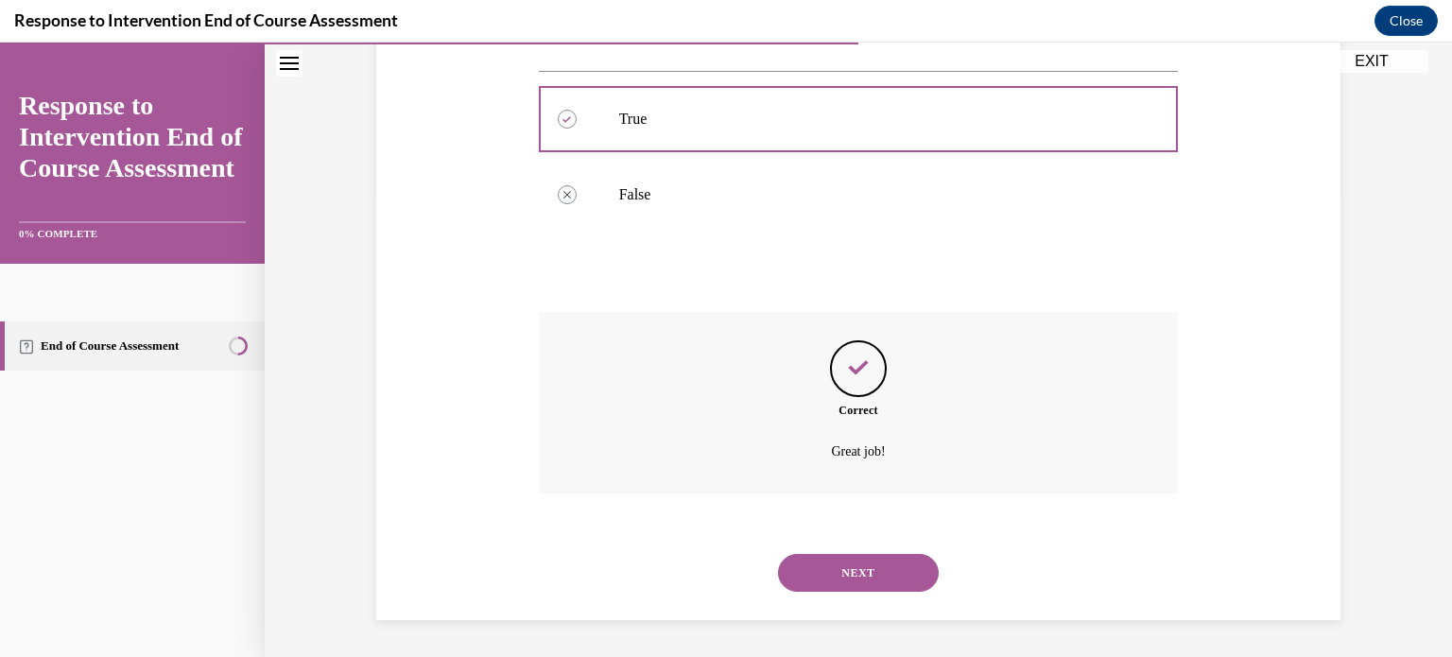
click at [852, 577] on button "NEXT" at bounding box center [858, 573] width 161 height 38
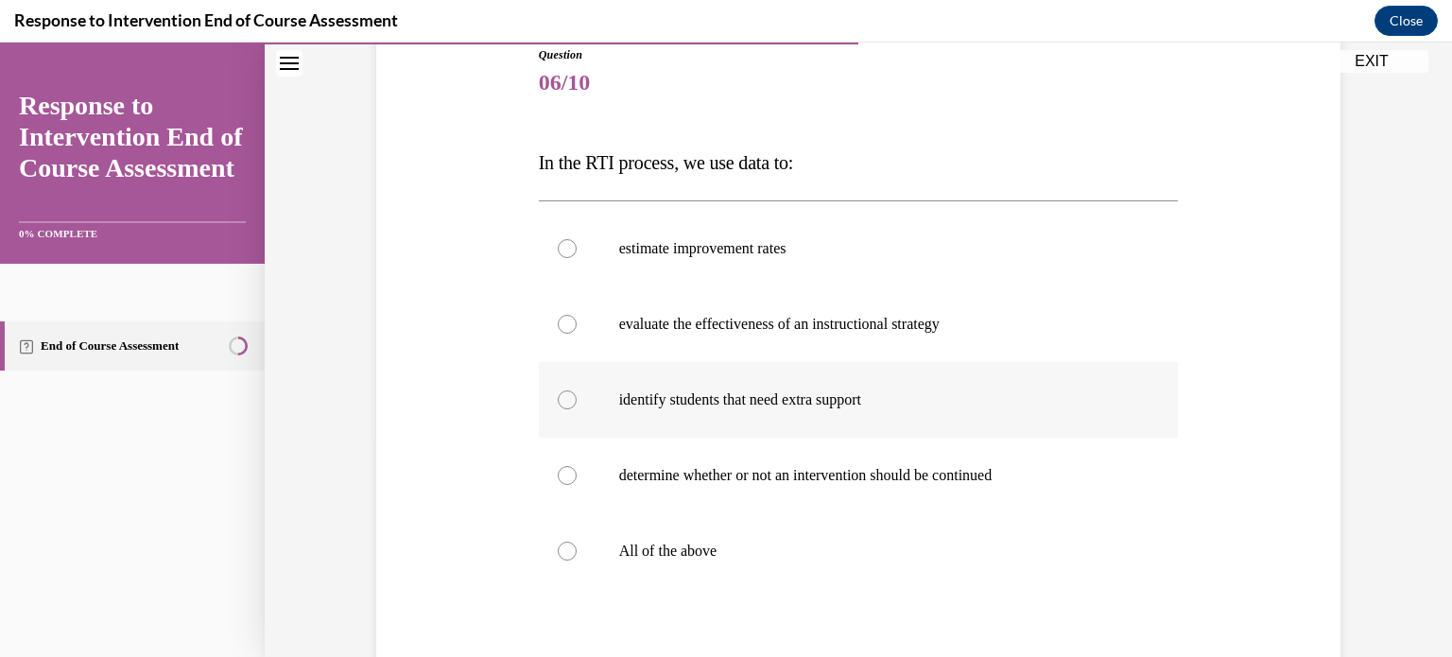
scroll to position [218, 0]
click at [698, 553] on p "All of the above" at bounding box center [875, 549] width 512 height 19
click at [577, 553] on input "All of the above" at bounding box center [567, 549] width 19 height 19
radio input "true"
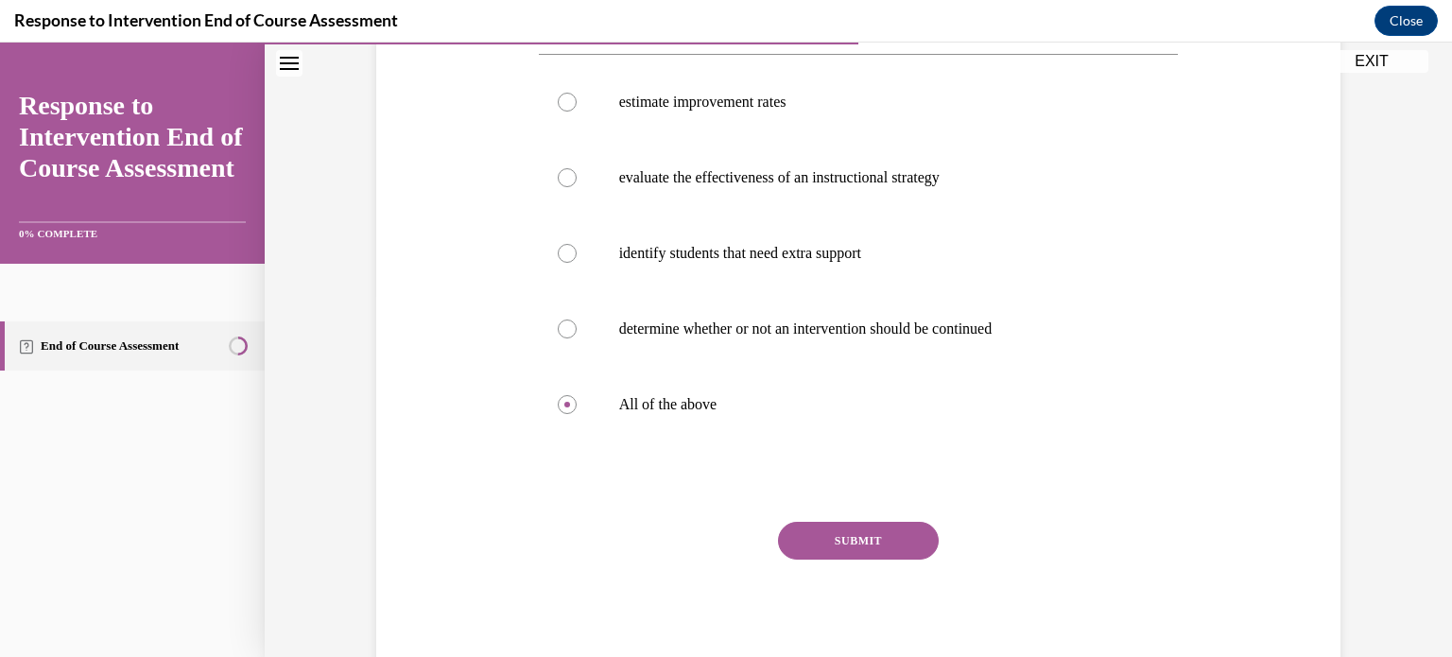
click at [820, 533] on button "SUBMIT" at bounding box center [858, 541] width 161 height 38
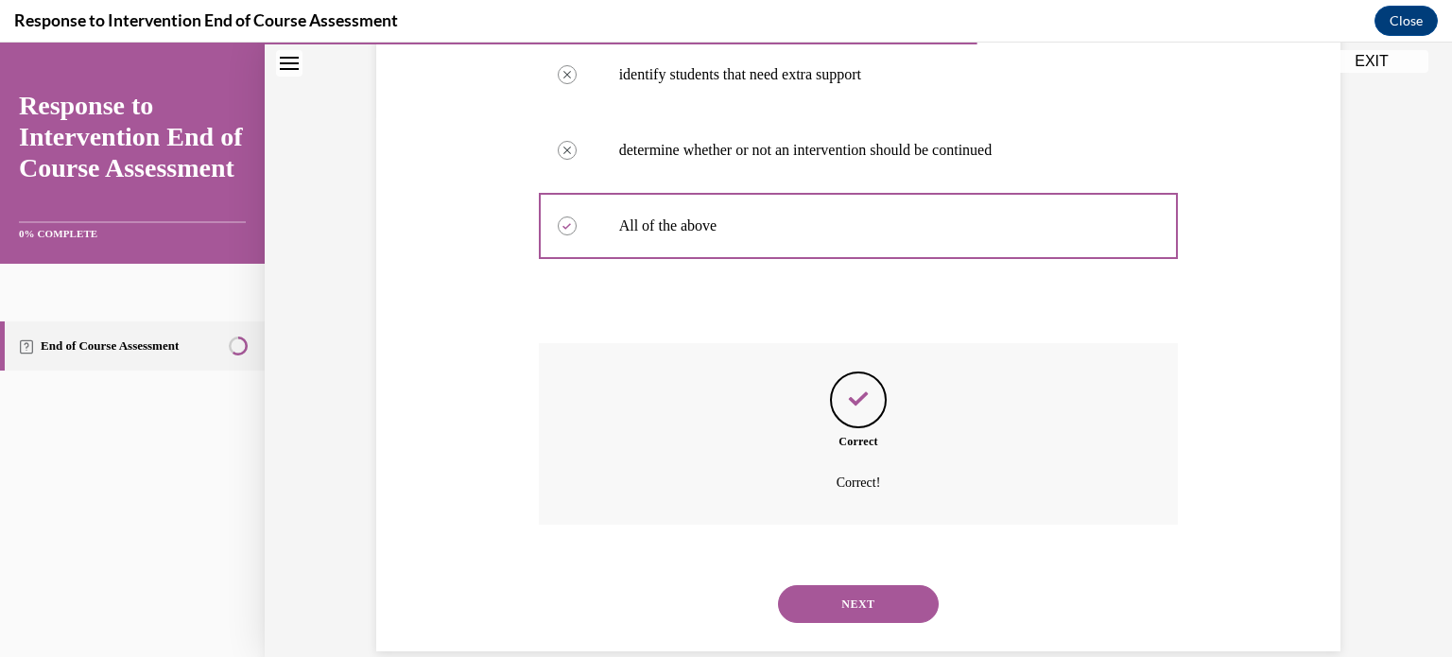
scroll to position [548, 0]
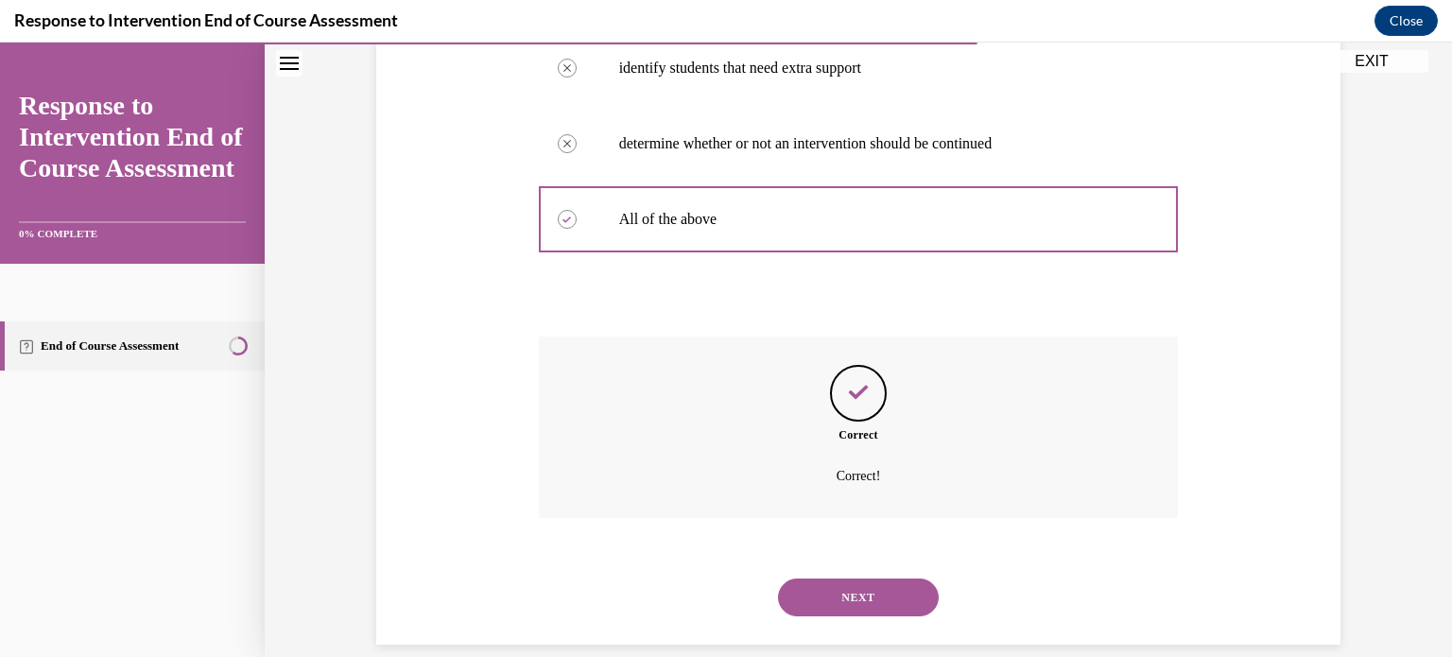
click at [881, 589] on button "NEXT" at bounding box center [858, 597] width 161 height 38
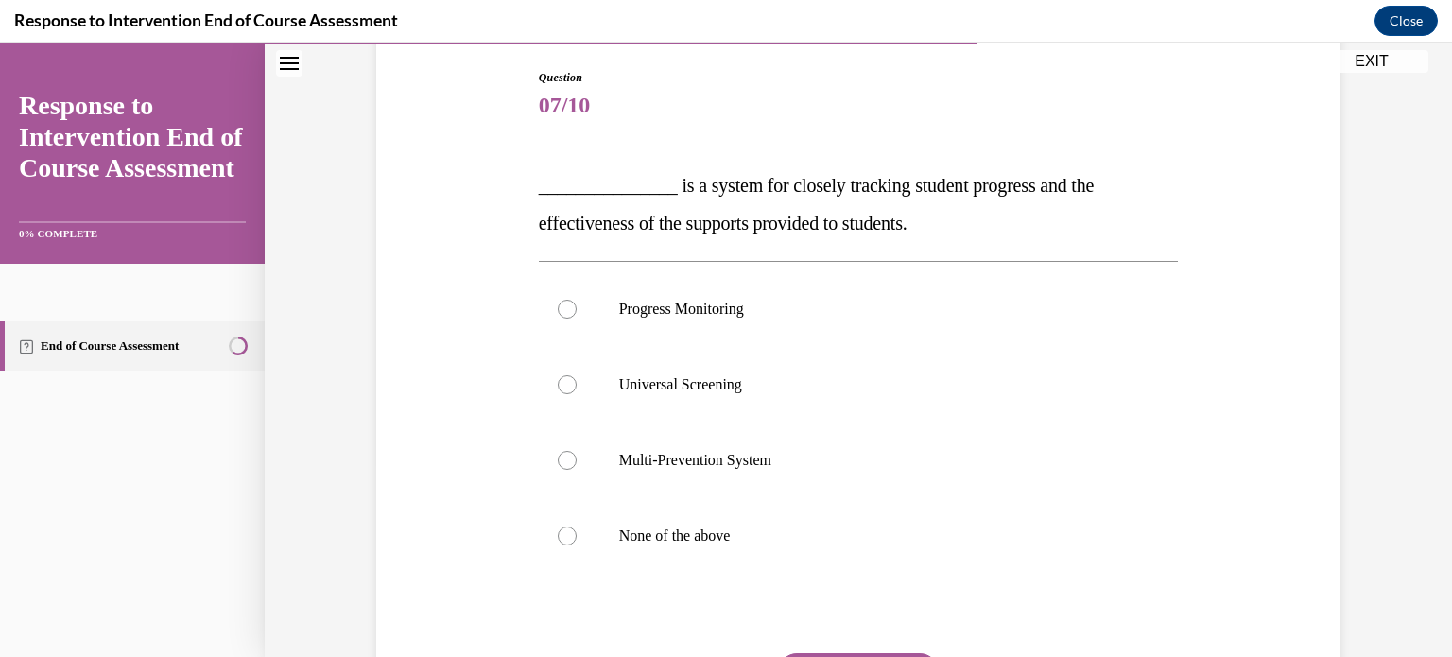
scroll to position [197, 0]
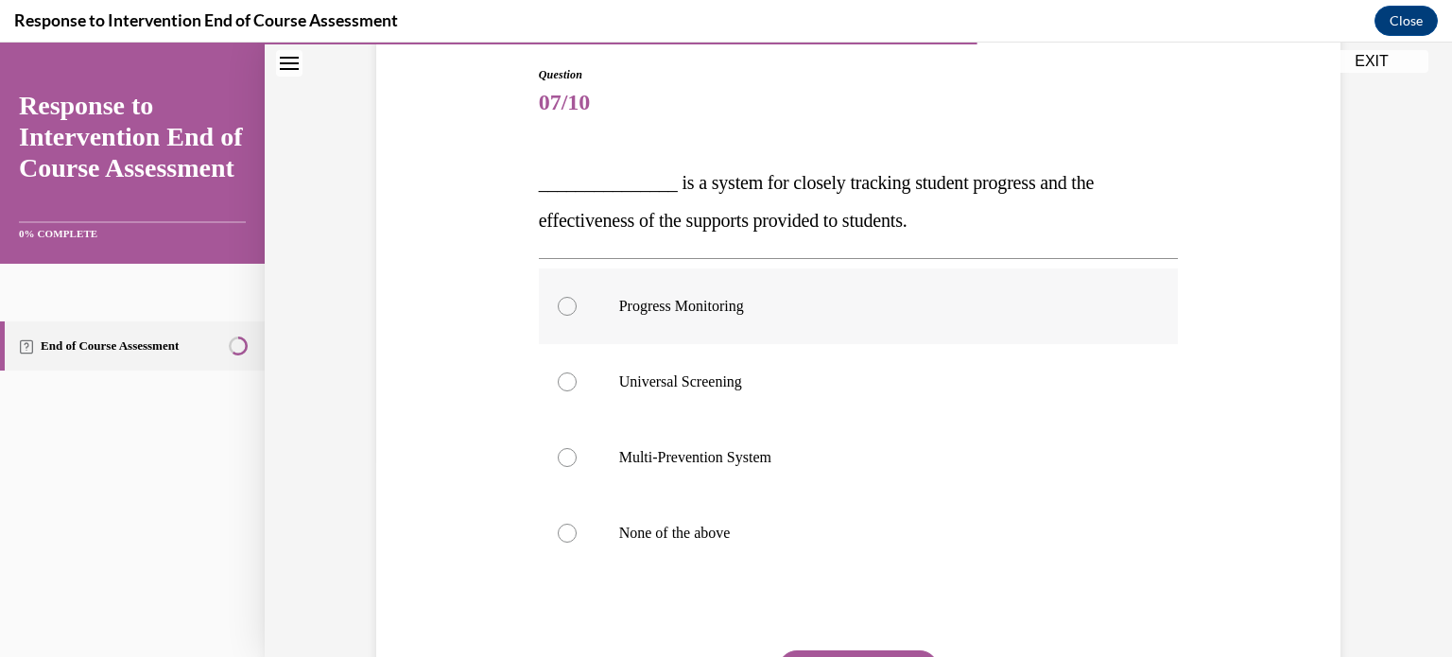
click at [807, 321] on label "Progress Monitoring" at bounding box center [859, 306] width 640 height 76
click at [577, 316] on input "Progress Monitoring" at bounding box center [567, 306] width 19 height 19
radio input "true"
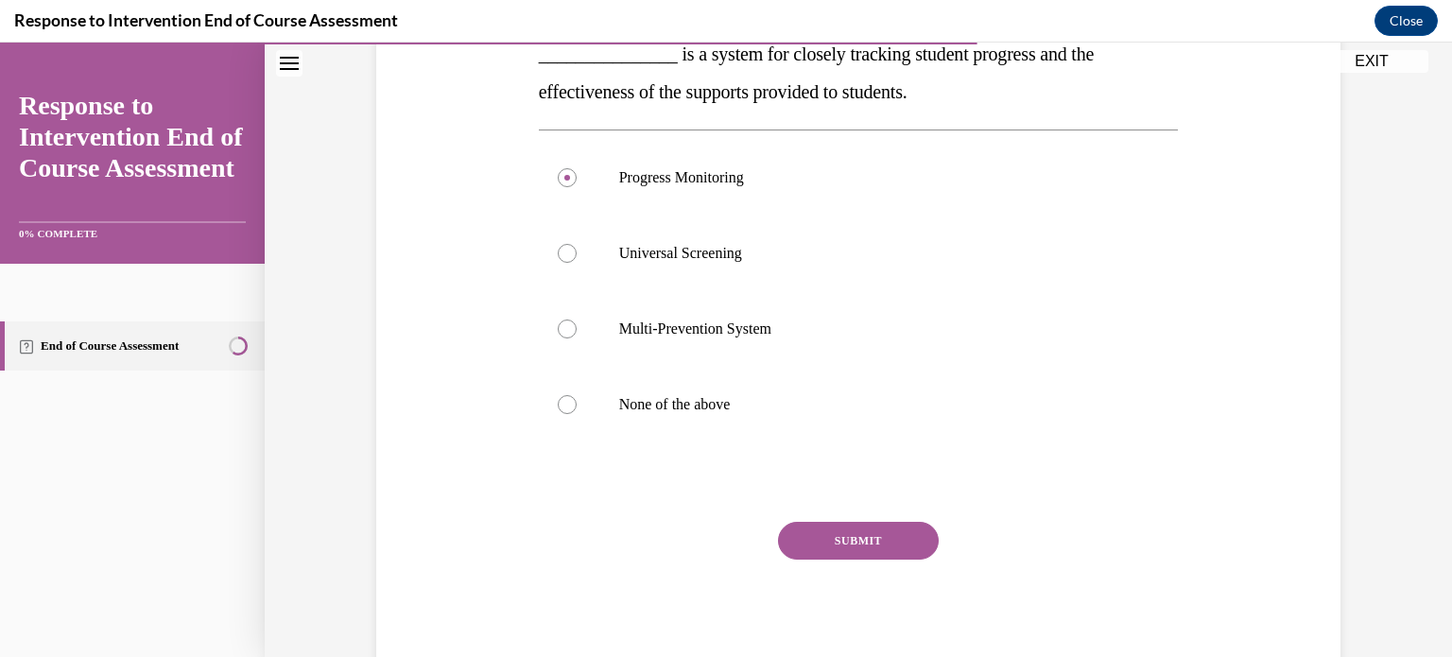
click at [821, 524] on button "SUBMIT" at bounding box center [858, 541] width 161 height 38
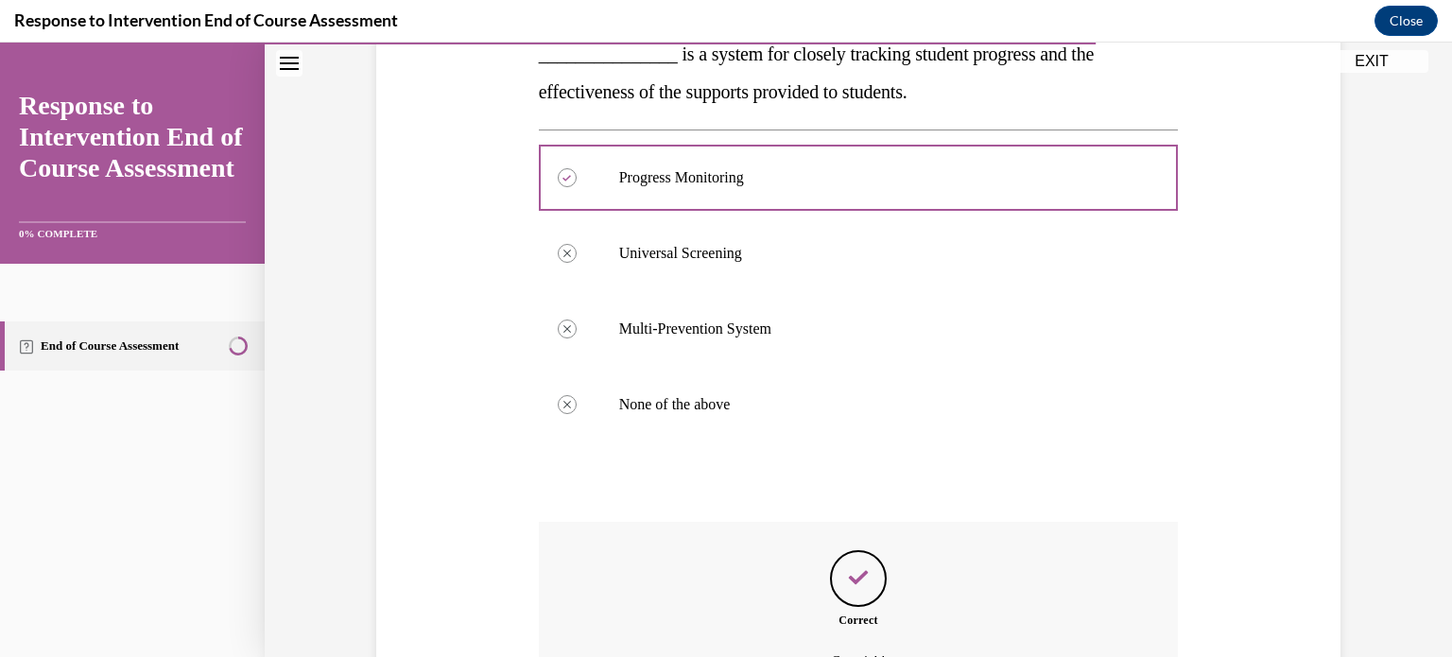
scroll to position [535, 0]
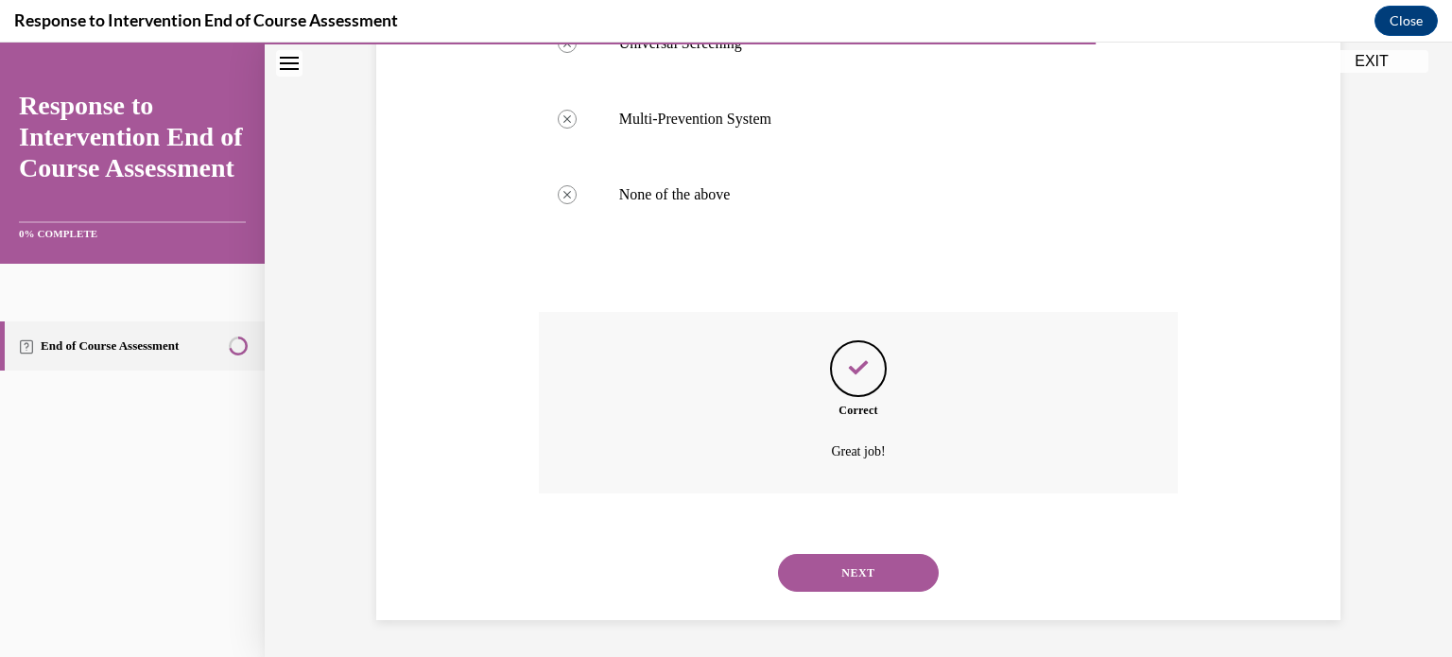
click at [852, 577] on button "NEXT" at bounding box center [858, 573] width 161 height 38
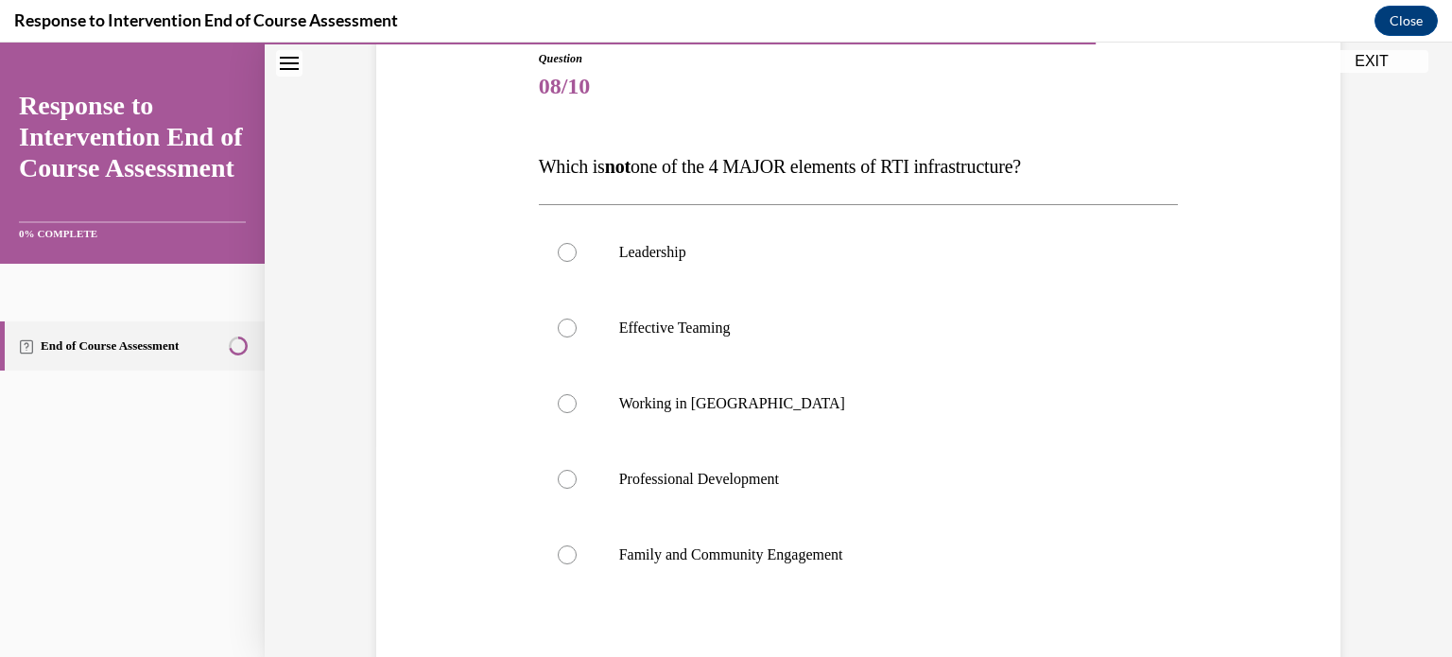
scroll to position [219, 0]
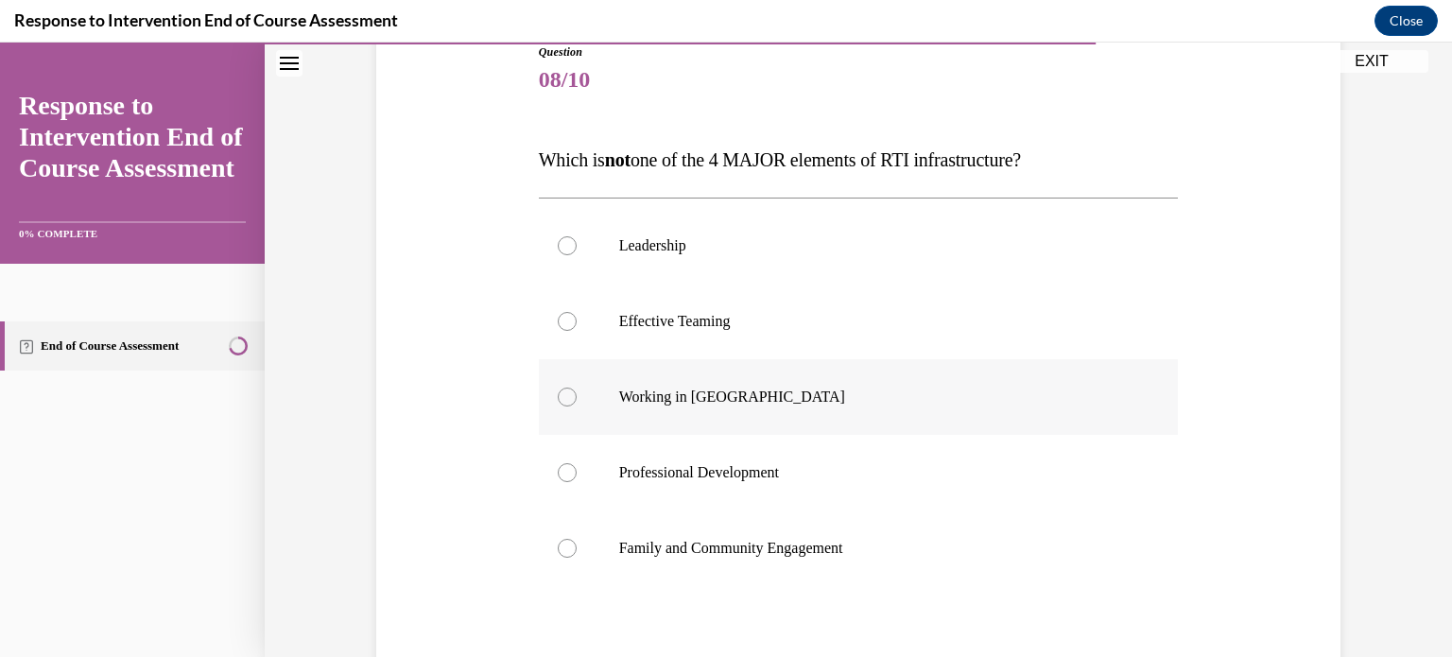
click at [737, 384] on label "Working in Silos" at bounding box center [859, 397] width 640 height 76
click at [577, 388] on input "Working in Silos" at bounding box center [567, 397] width 19 height 19
radio input "true"
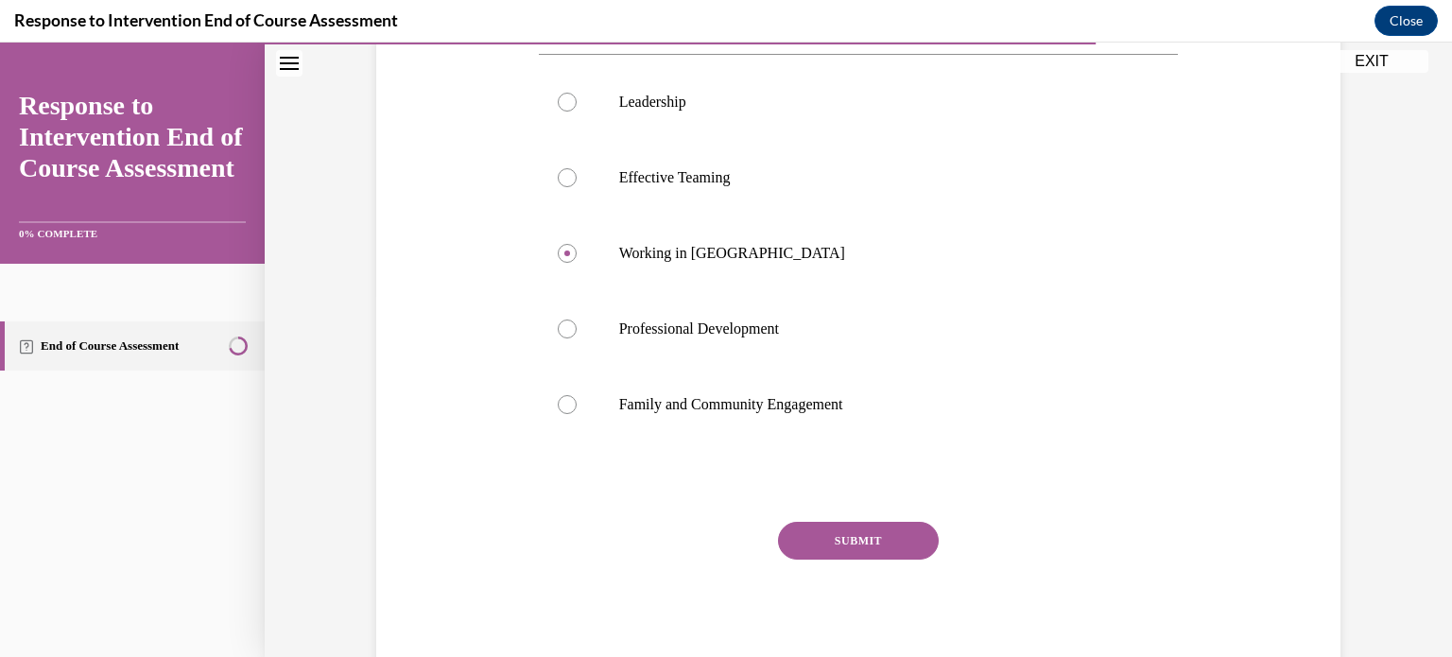
click at [820, 547] on button "SUBMIT" at bounding box center [858, 541] width 161 height 38
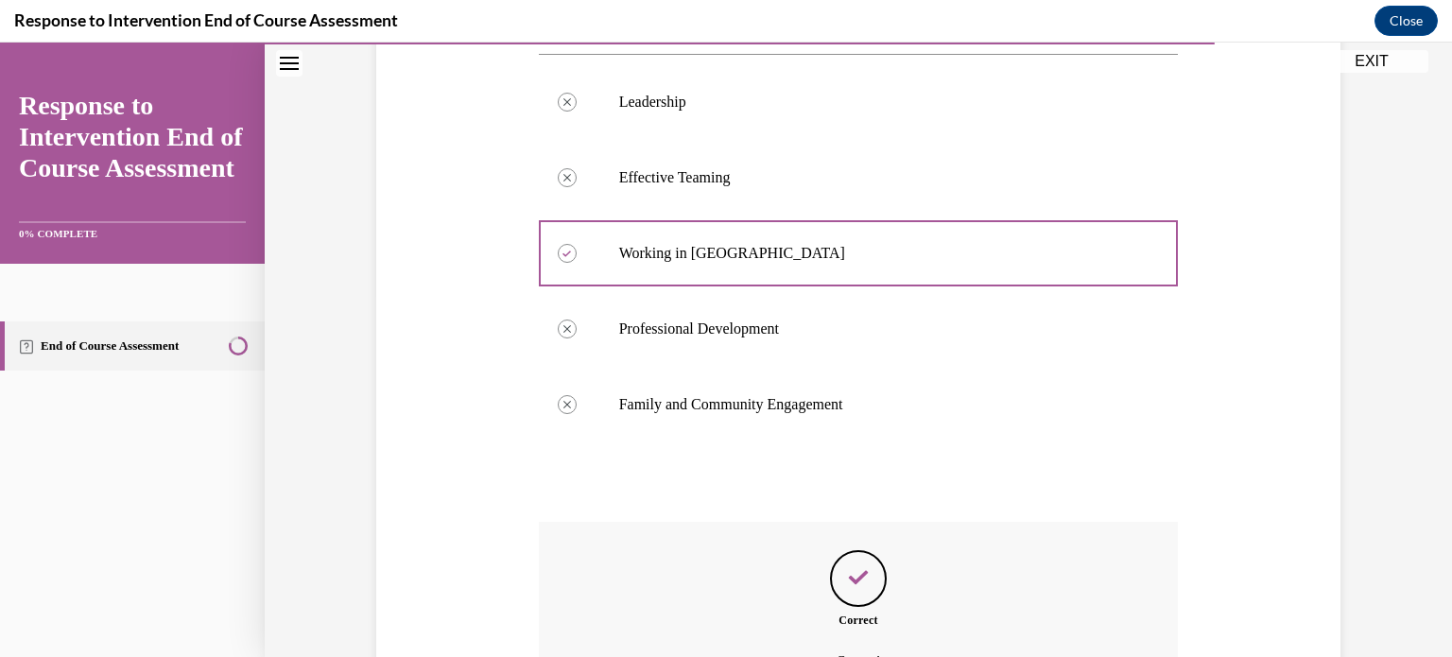
scroll to position [573, 0]
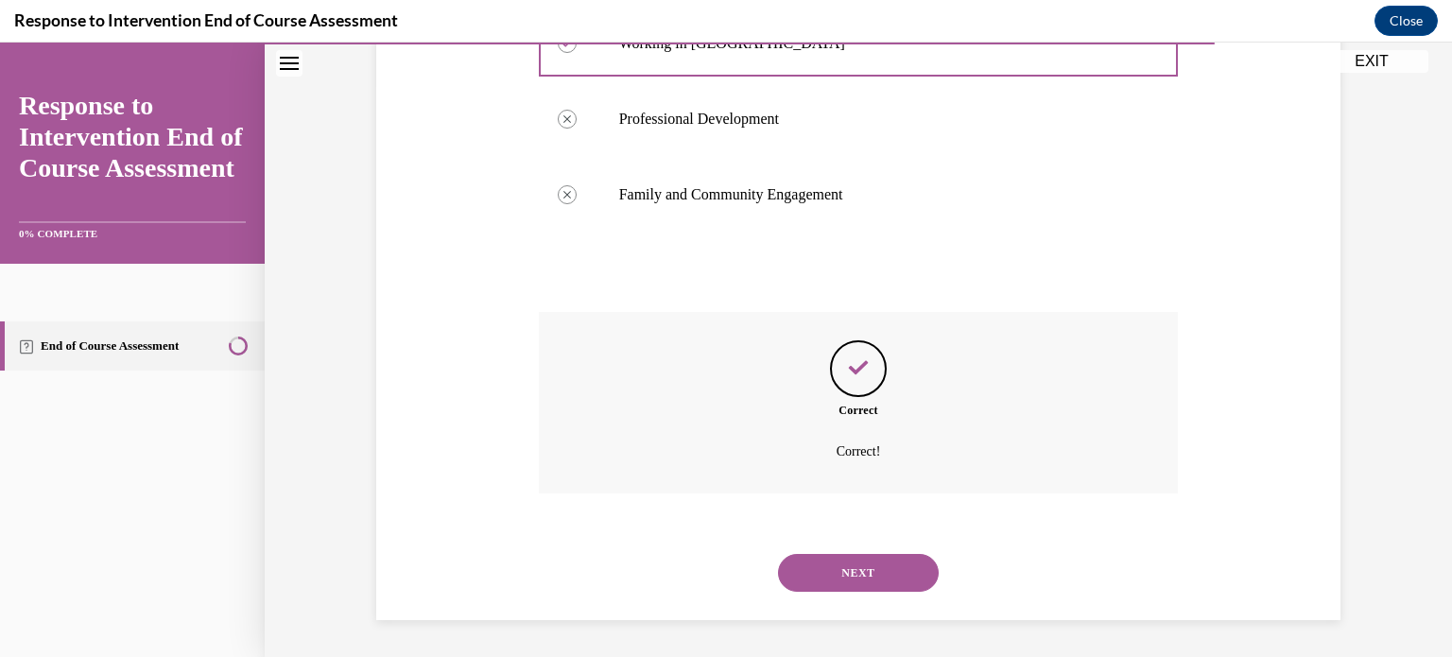
click at [847, 580] on button "NEXT" at bounding box center [858, 573] width 161 height 38
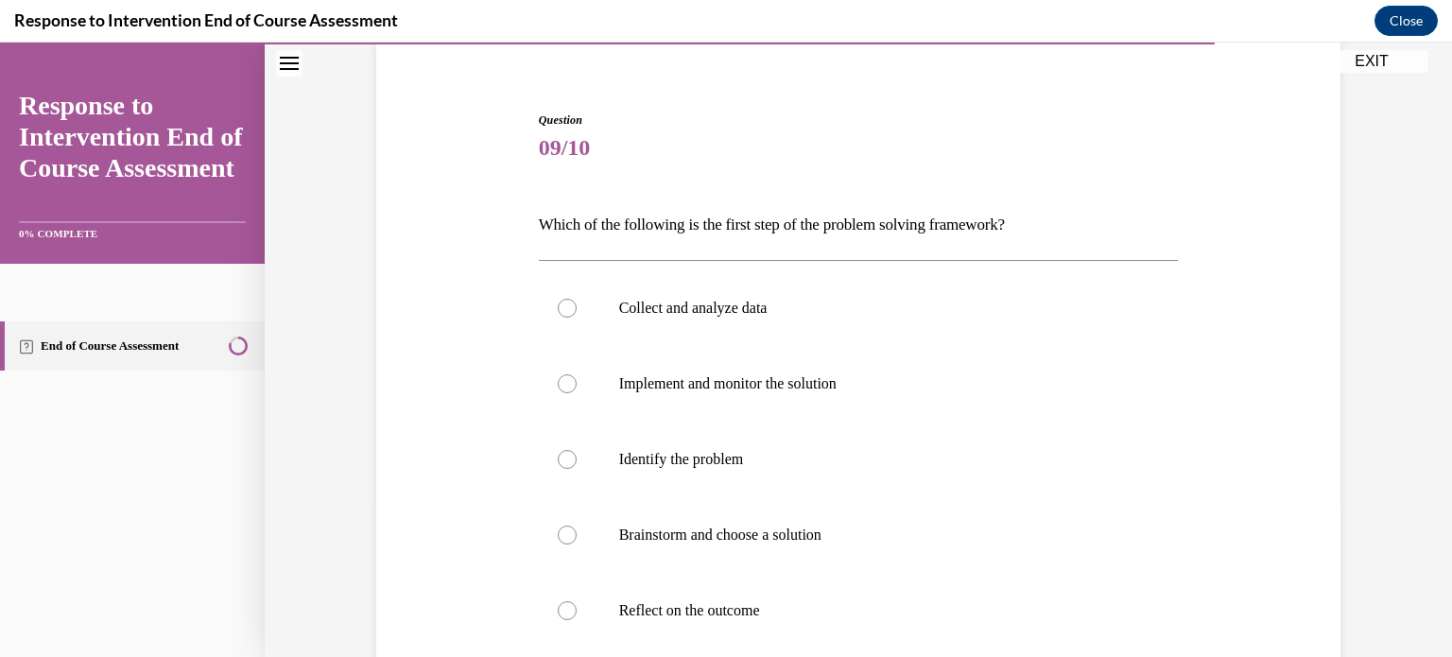
scroll to position [185, 0]
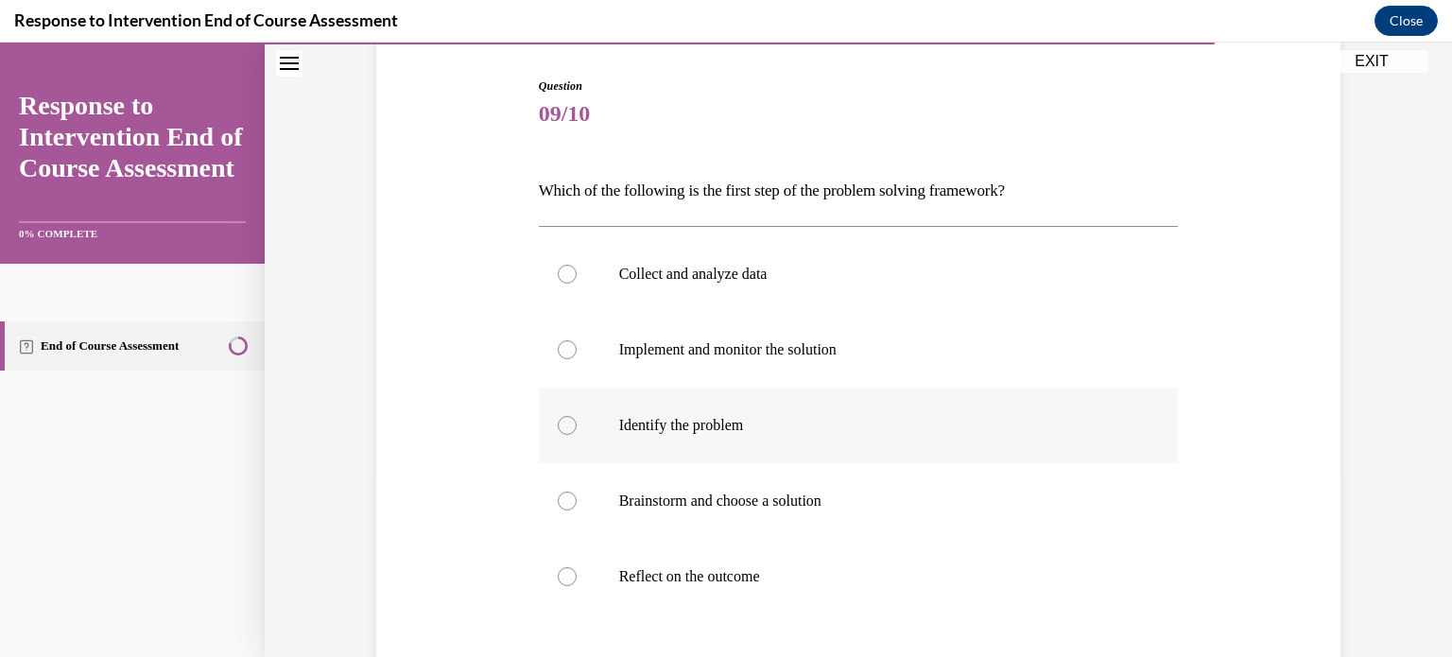
click at [665, 410] on label "Identify the problem" at bounding box center [859, 426] width 640 height 76
click at [577, 416] on input "Identify the problem" at bounding box center [567, 425] width 19 height 19
radio input "true"
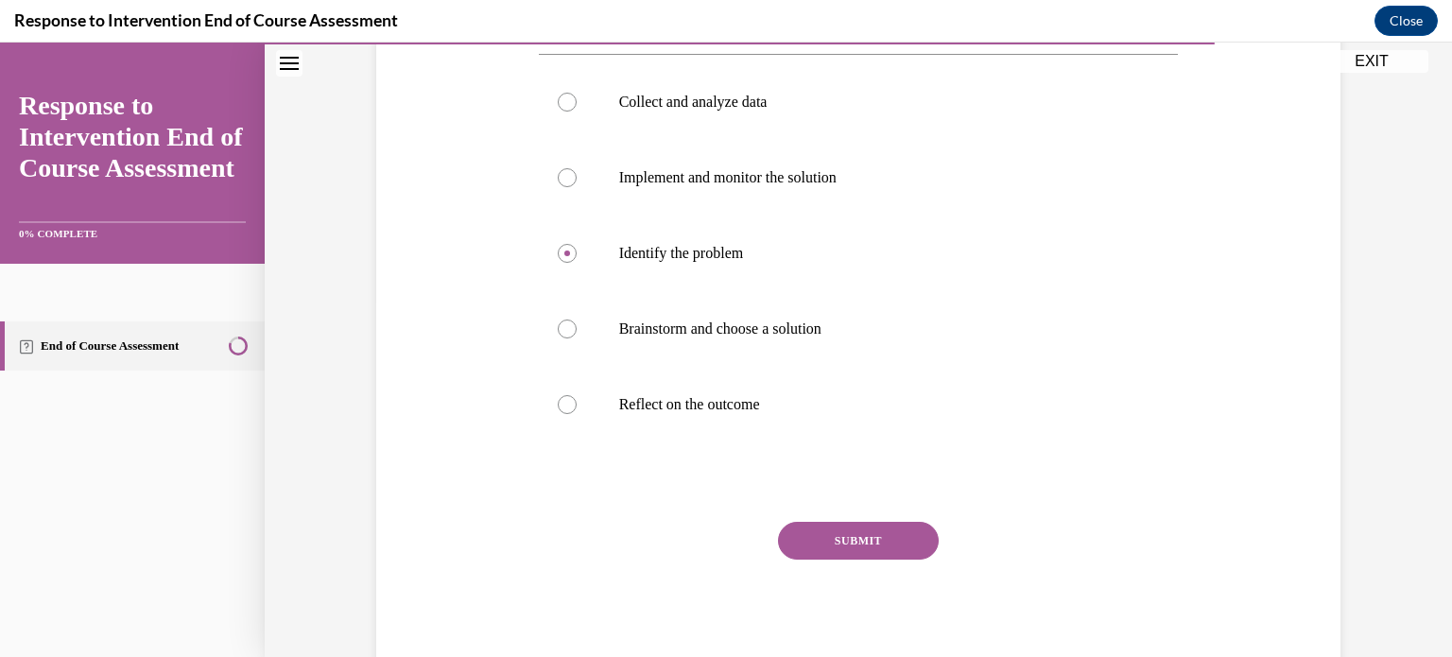
click at [811, 525] on button "SUBMIT" at bounding box center [858, 541] width 161 height 38
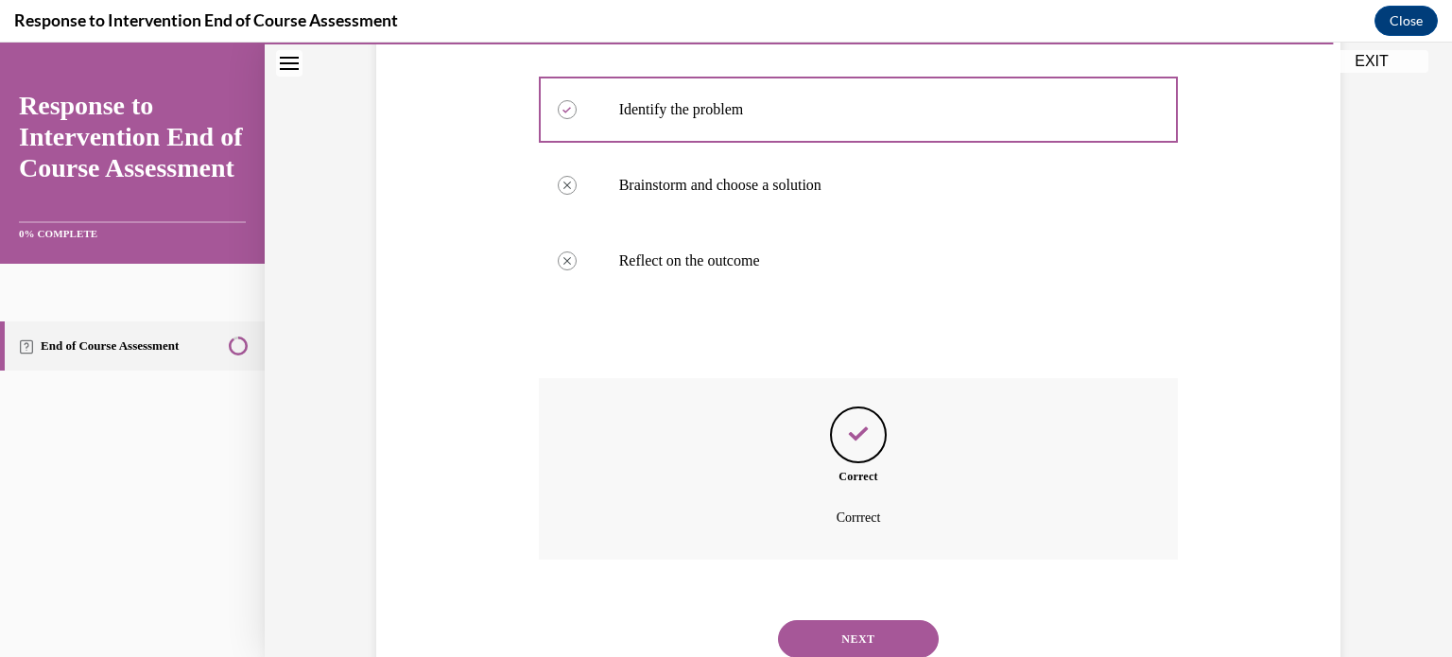
scroll to position [520, 0]
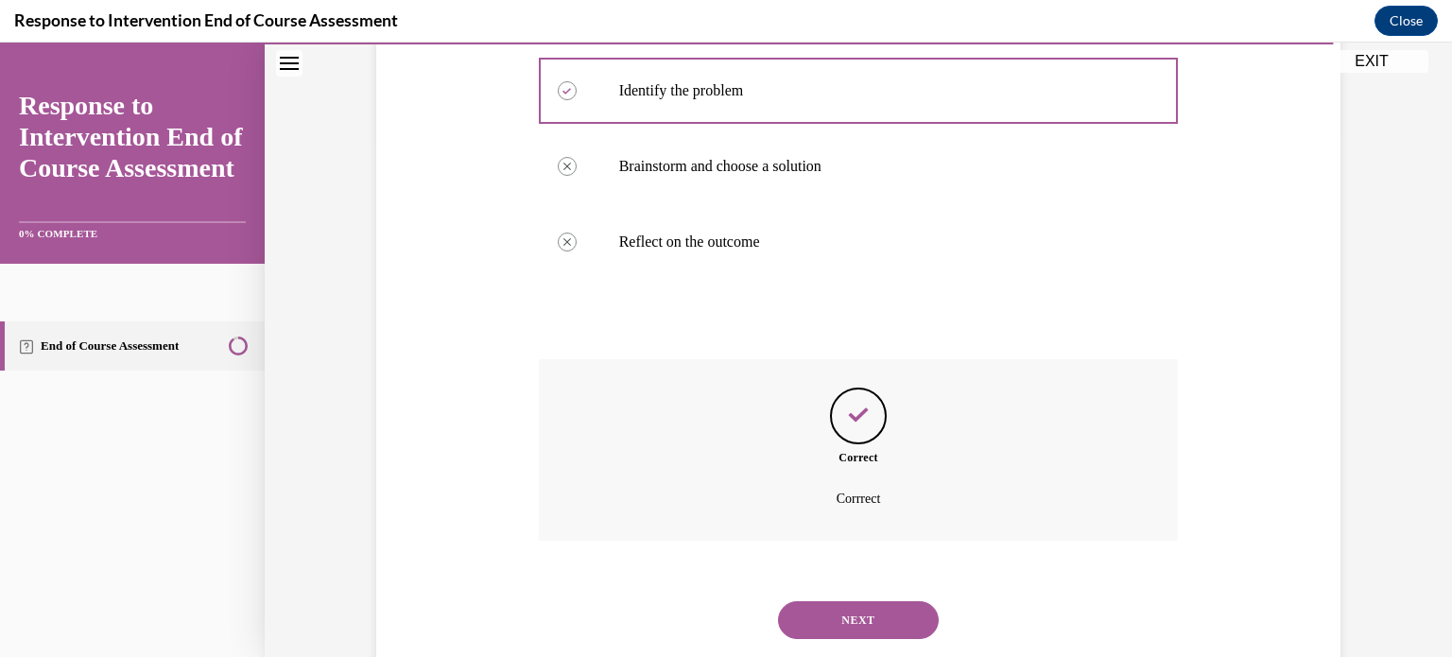
click at [841, 563] on div "Correct Corrrect" at bounding box center [859, 464] width 640 height 210
click at [836, 615] on button "NEXT" at bounding box center [858, 620] width 161 height 38
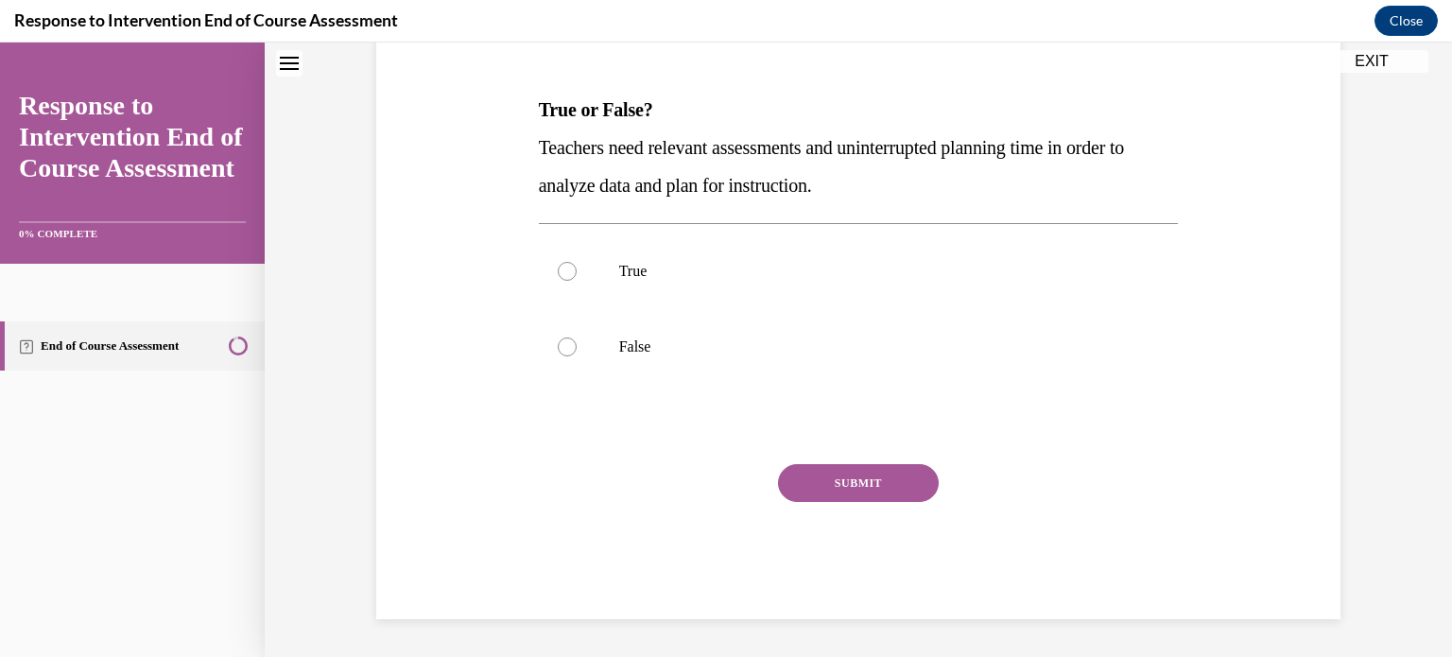
scroll to position [57, 0]
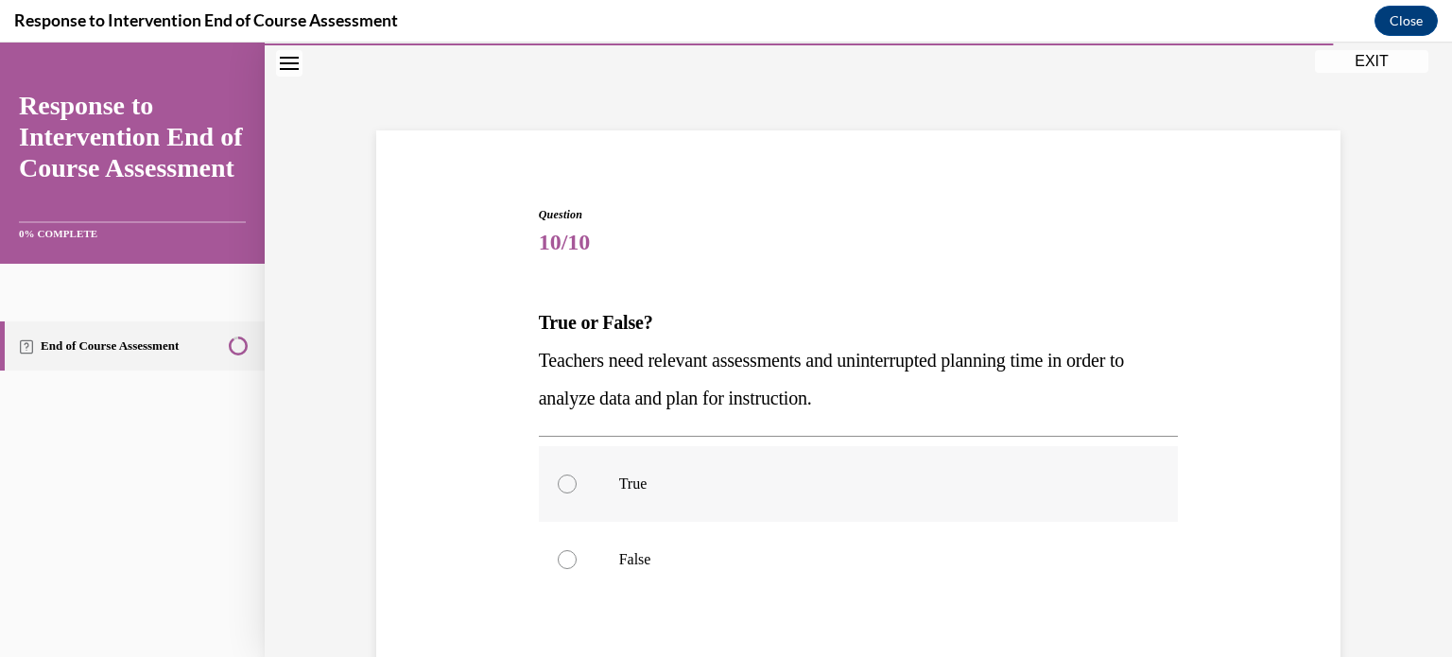
click at [760, 470] on label "True" at bounding box center [859, 484] width 640 height 76
click at [577, 474] on input "True" at bounding box center [567, 483] width 19 height 19
radio input "true"
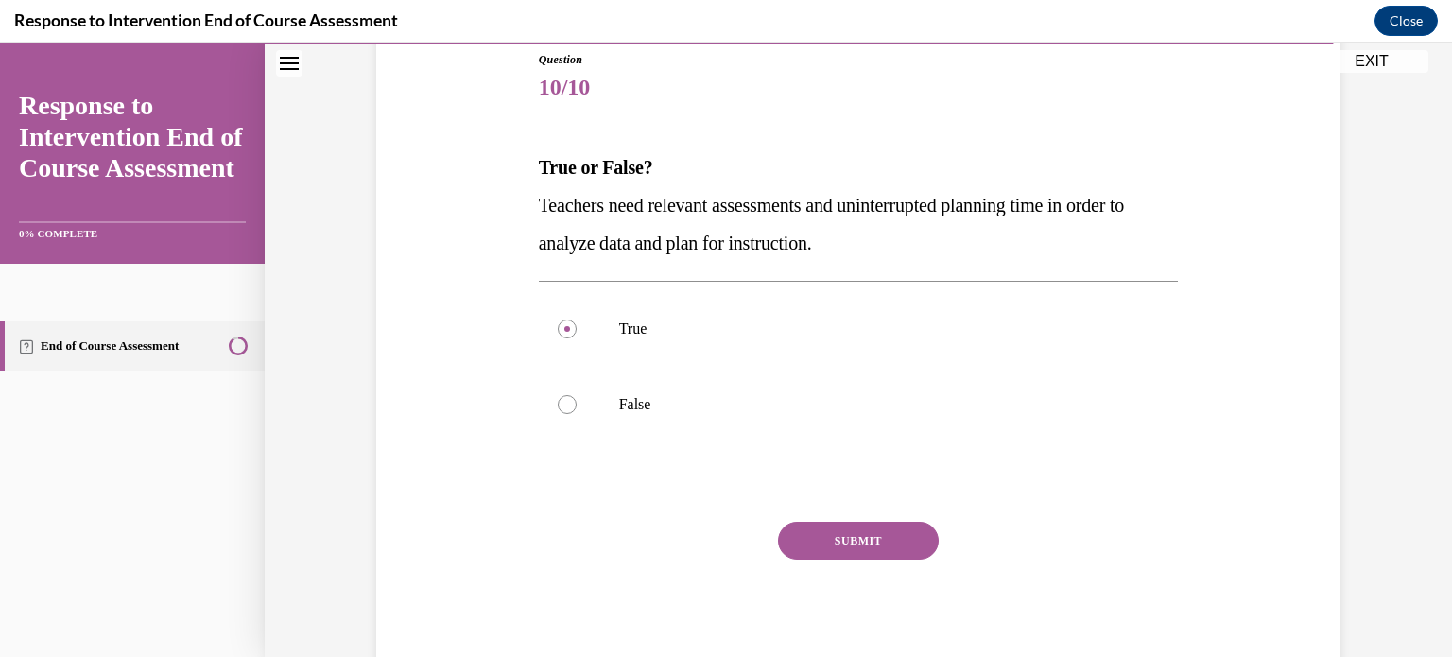
click at [836, 535] on button "SUBMIT" at bounding box center [858, 541] width 161 height 38
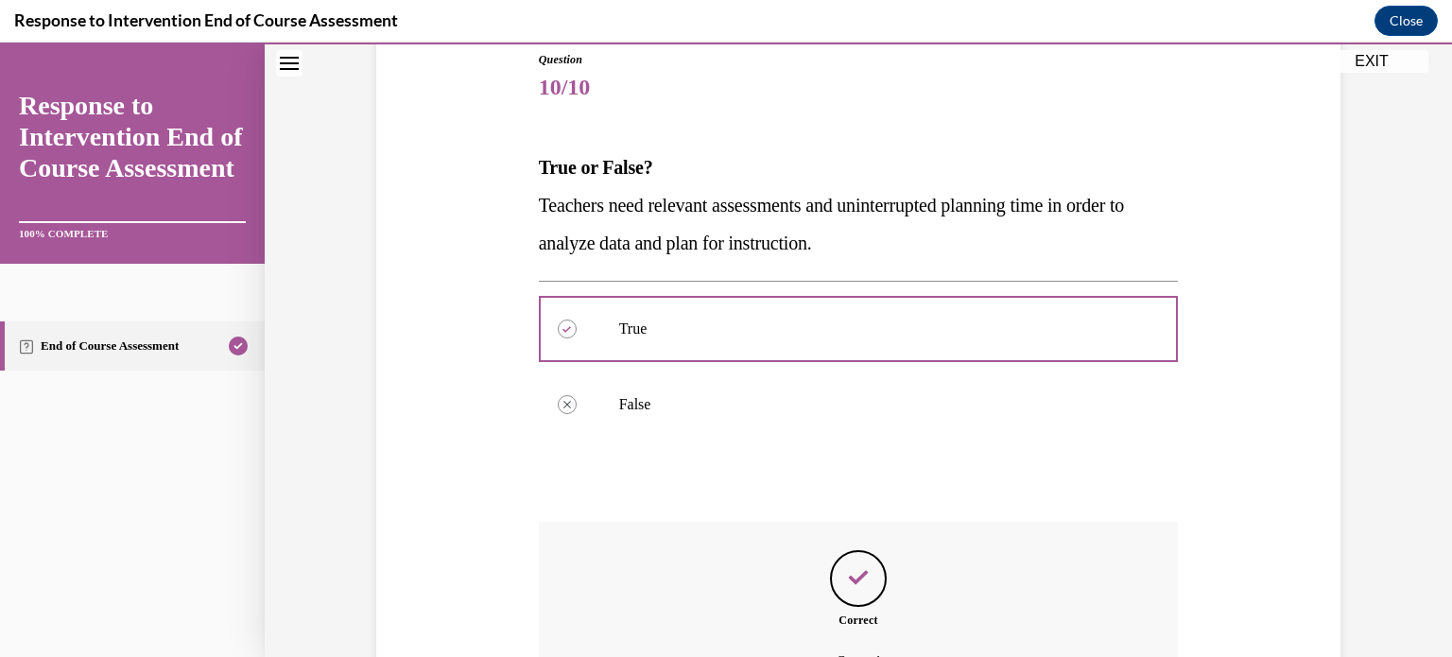
scroll to position [393, 0]
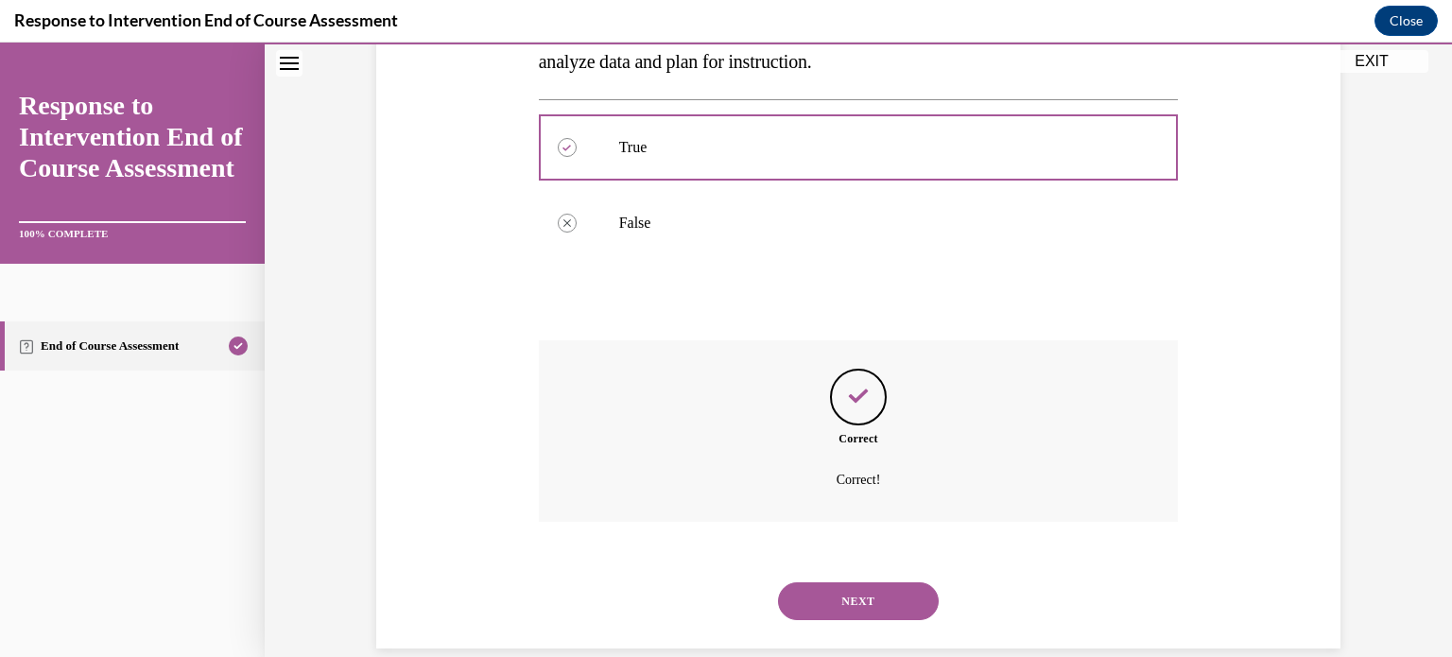
click at [862, 587] on button "NEXT" at bounding box center [858, 601] width 161 height 38
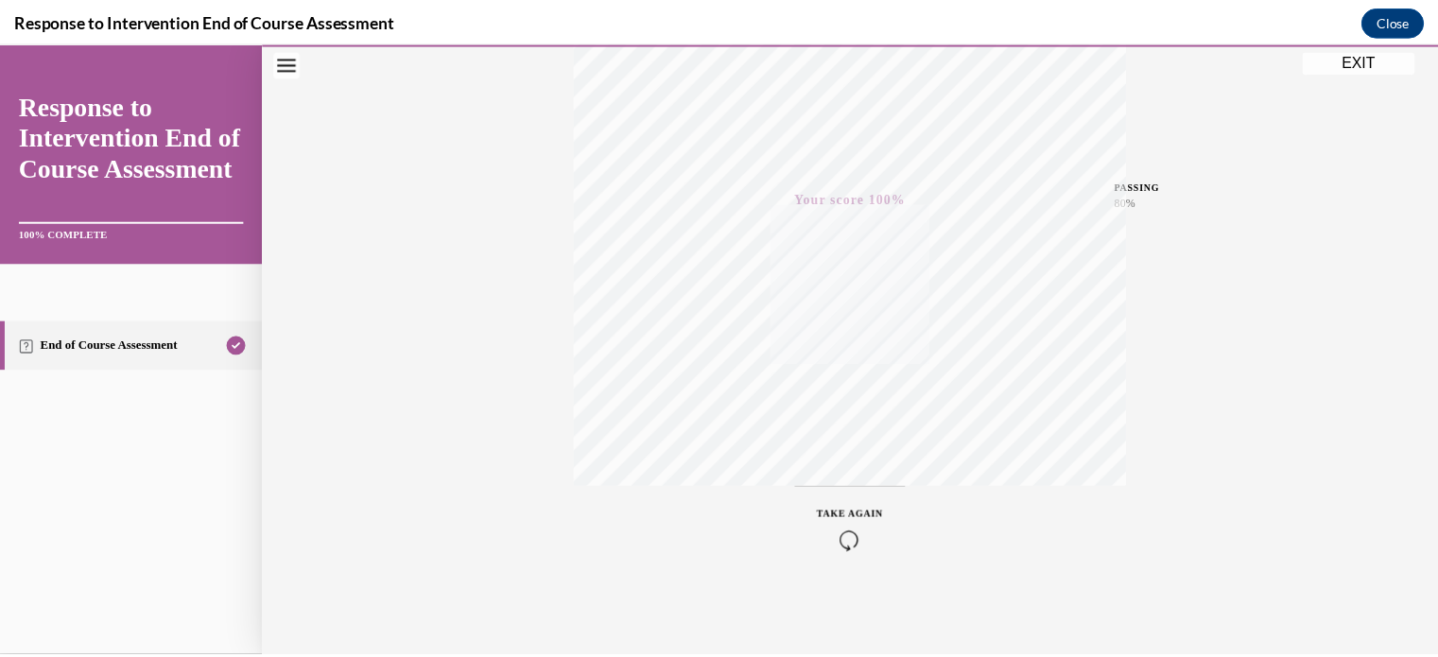
scroll to position [0, 0]
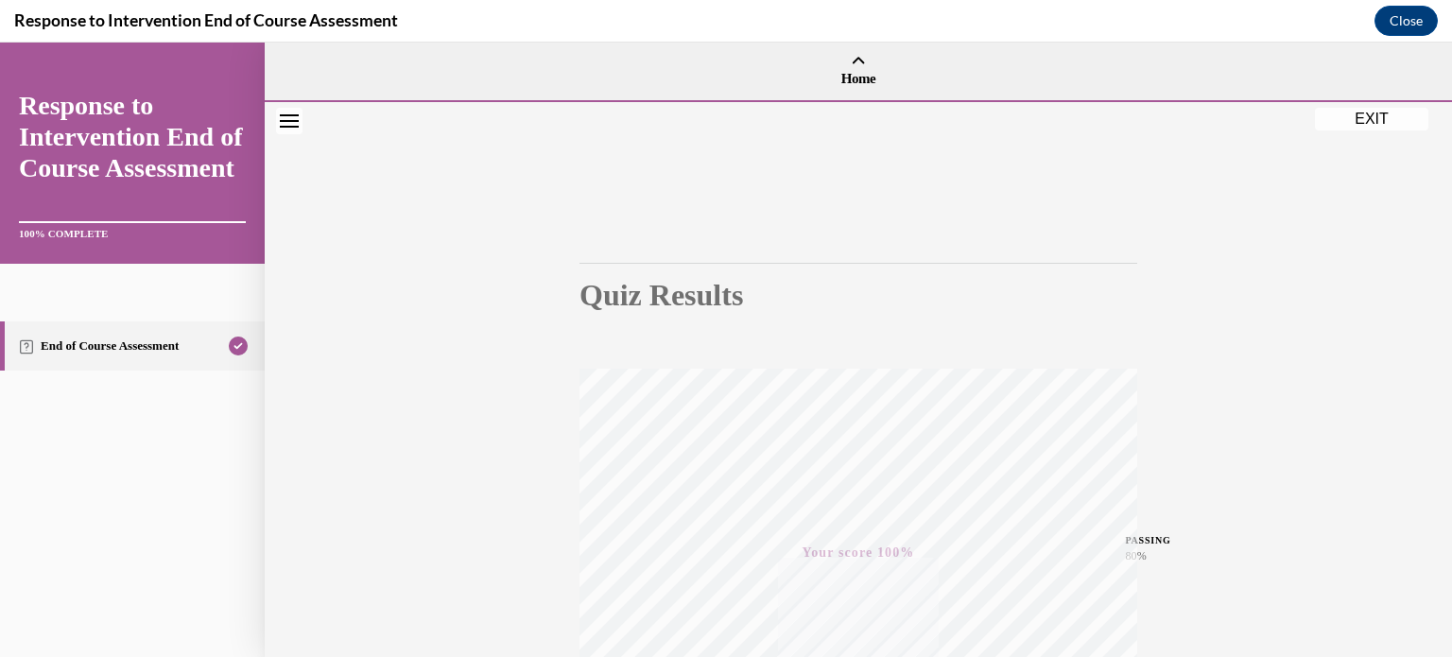
click at [1387, 116] on button "EXIT" at bounding box center [1371, 119] width 113 height 23
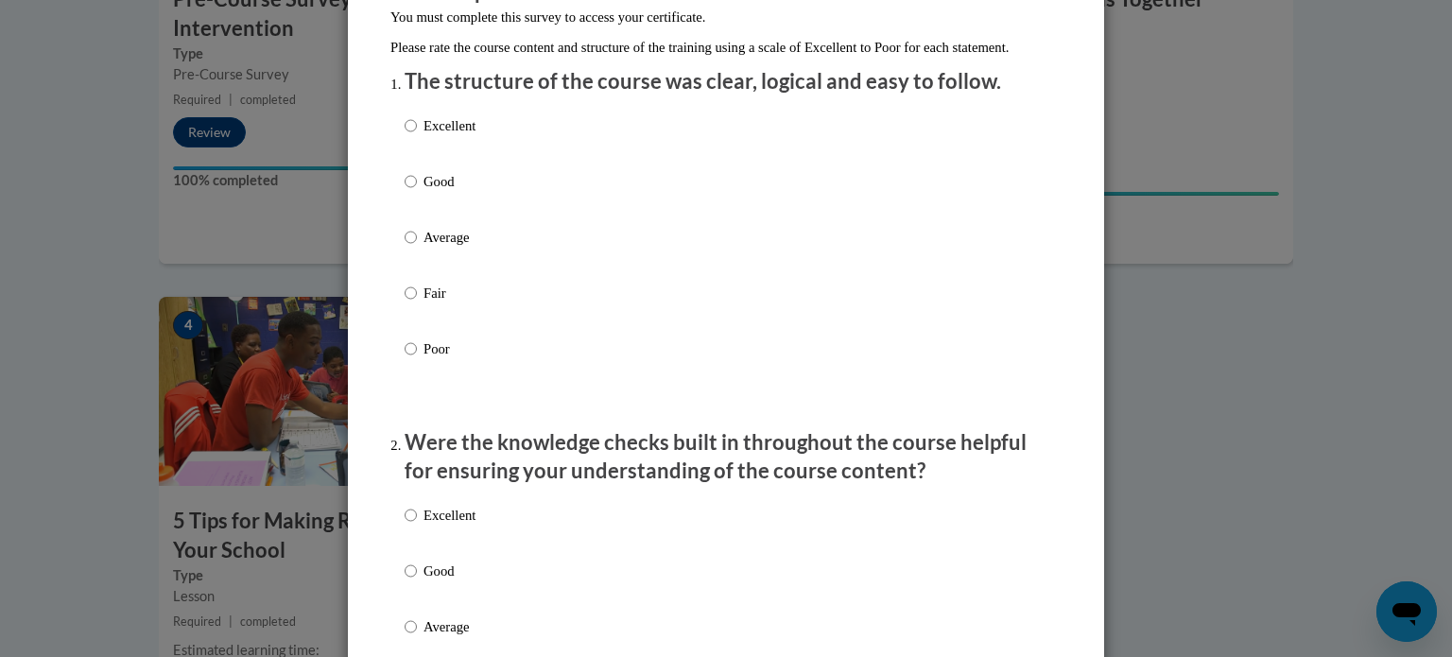
scroll to position [204, 0]
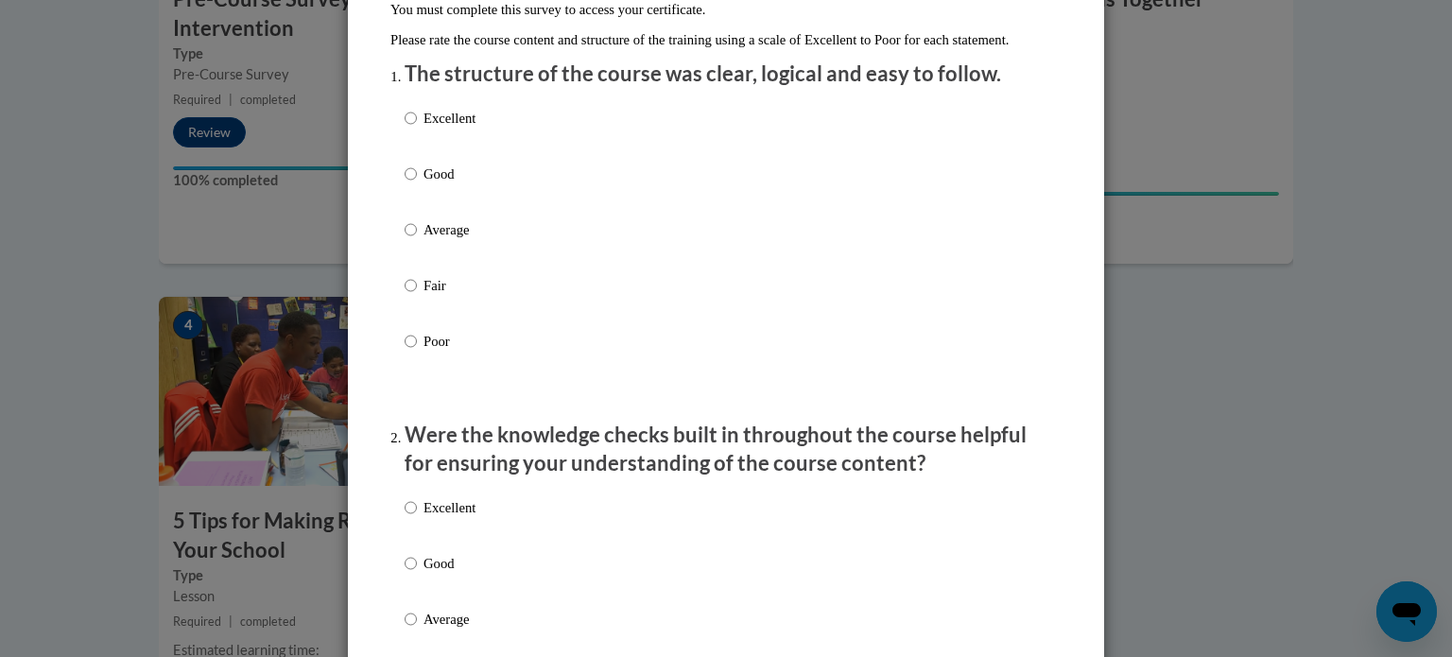
click at [415, 142] on label "Excellent" at bounding box center [440, 133] width 71 height 51
click at [415, 129] on input "Excellent" at bounding box center [411, 118] width 12 height 21
radio input "true"
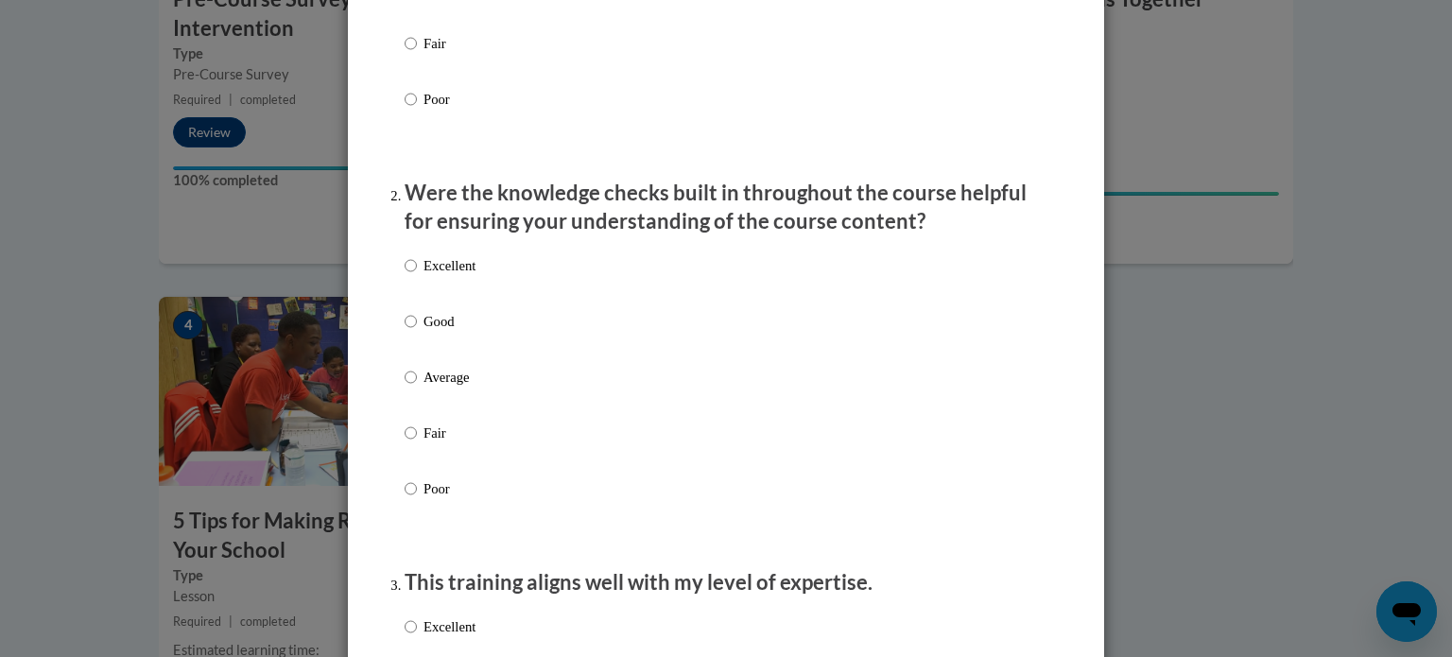
scroll to position [448, 0]
click at [438, 324] on div "Excellent Good Average Fair Poor" at bounding box center [440, 390] width 71 height 293
click at [423, 330] on p "Good" at bounding box center [449, 319] width 52 height 21
click at [417, 330] on input "Good" at bounding box center [411, 319] width 12 height 21
radio input "true"
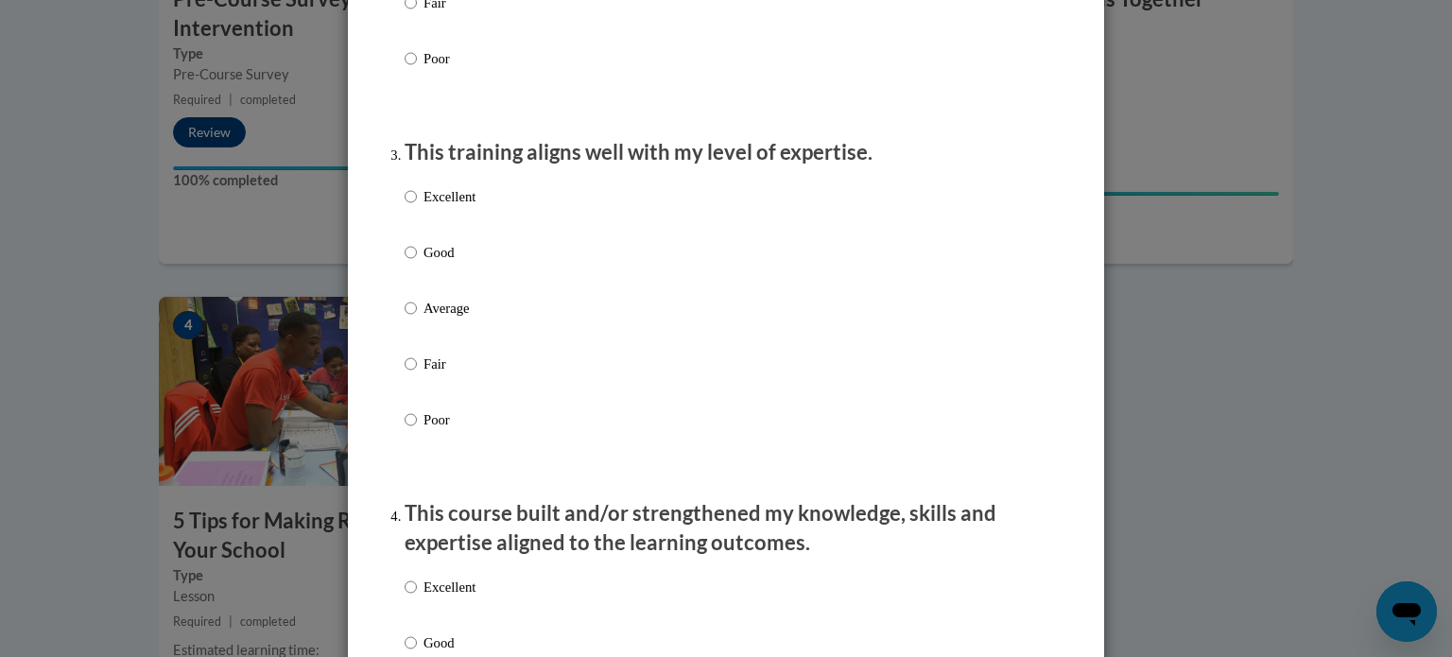
scroll to position [887, 0]
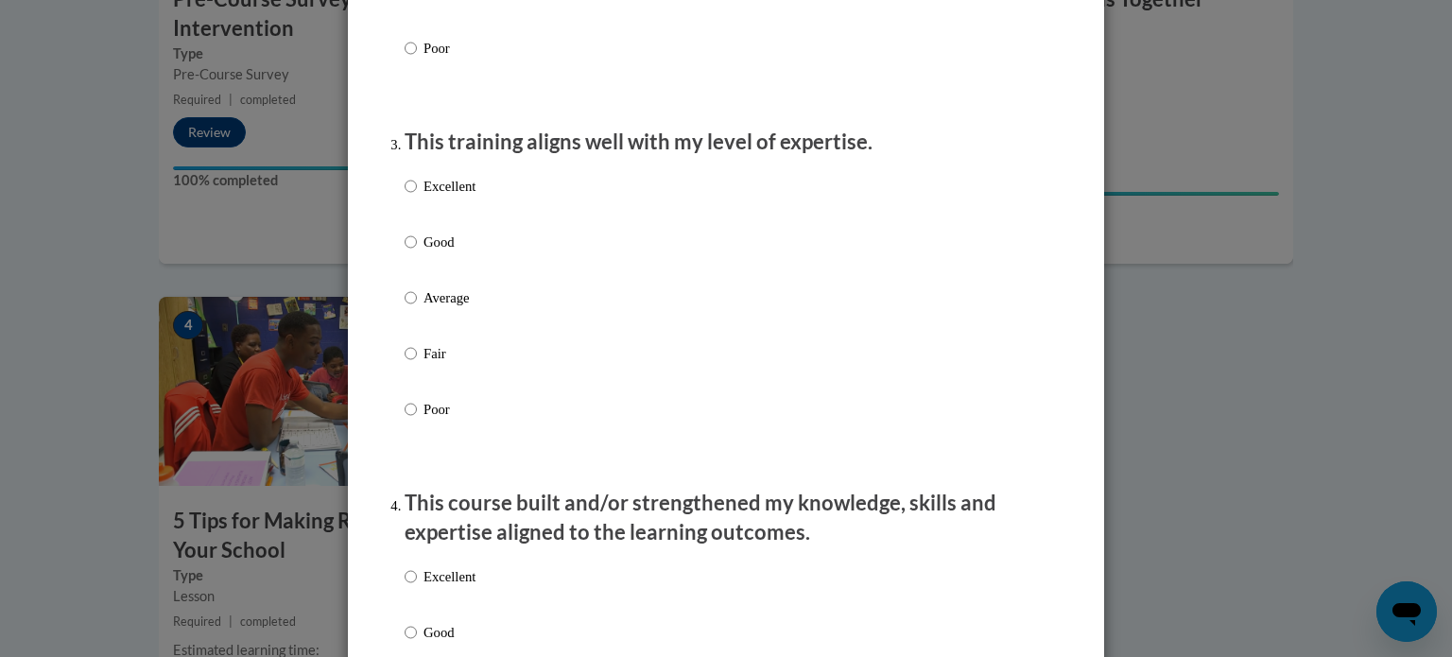
click at [457, 197] on p "Excellent" at bounding box center [449, 186] width 52 height 21
click at [417, 197] on input "Excellent" at bounding box center [411, 186] width 12 height 21
radio input "true"
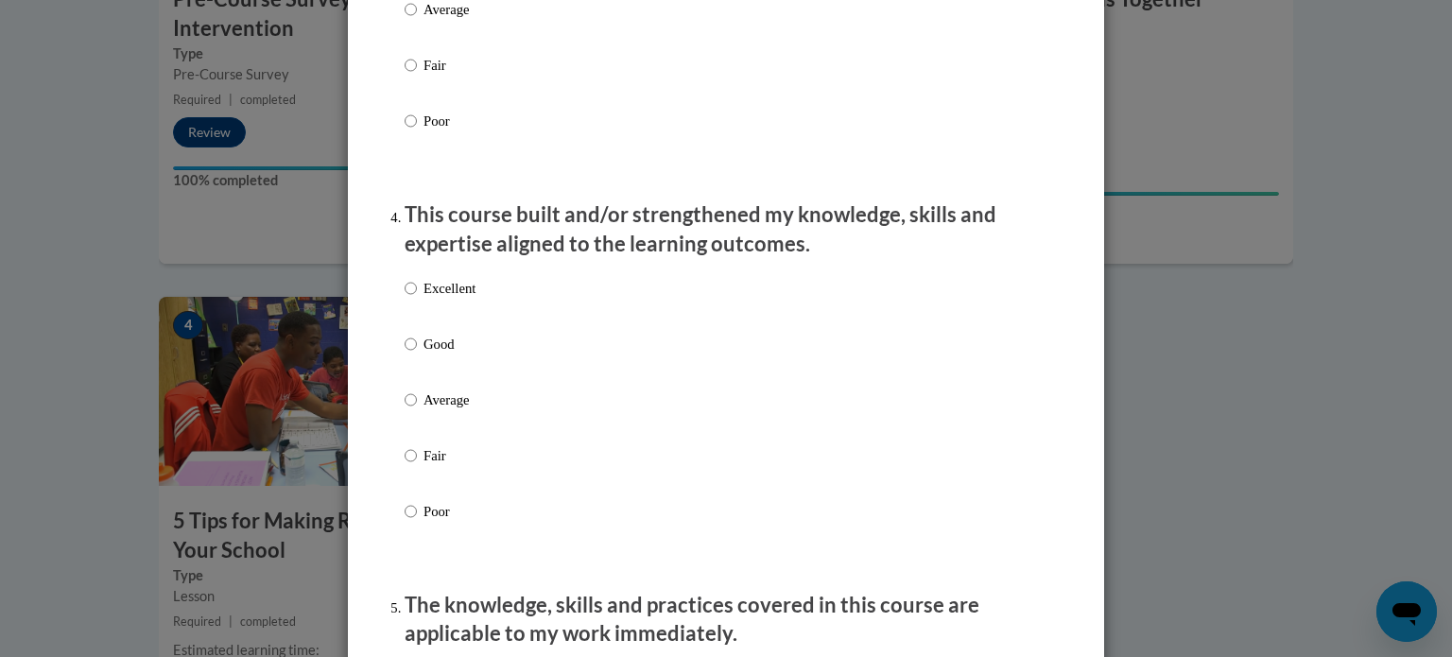
scroll to position [1176, 0]
click at [452, 298] on p "Excellent" at bounding box center [449, 287] width 52 height 21
click at [417, 298] on input "Excellent" at bounding box center [411, 287] width 12 height 21
radio input "true"
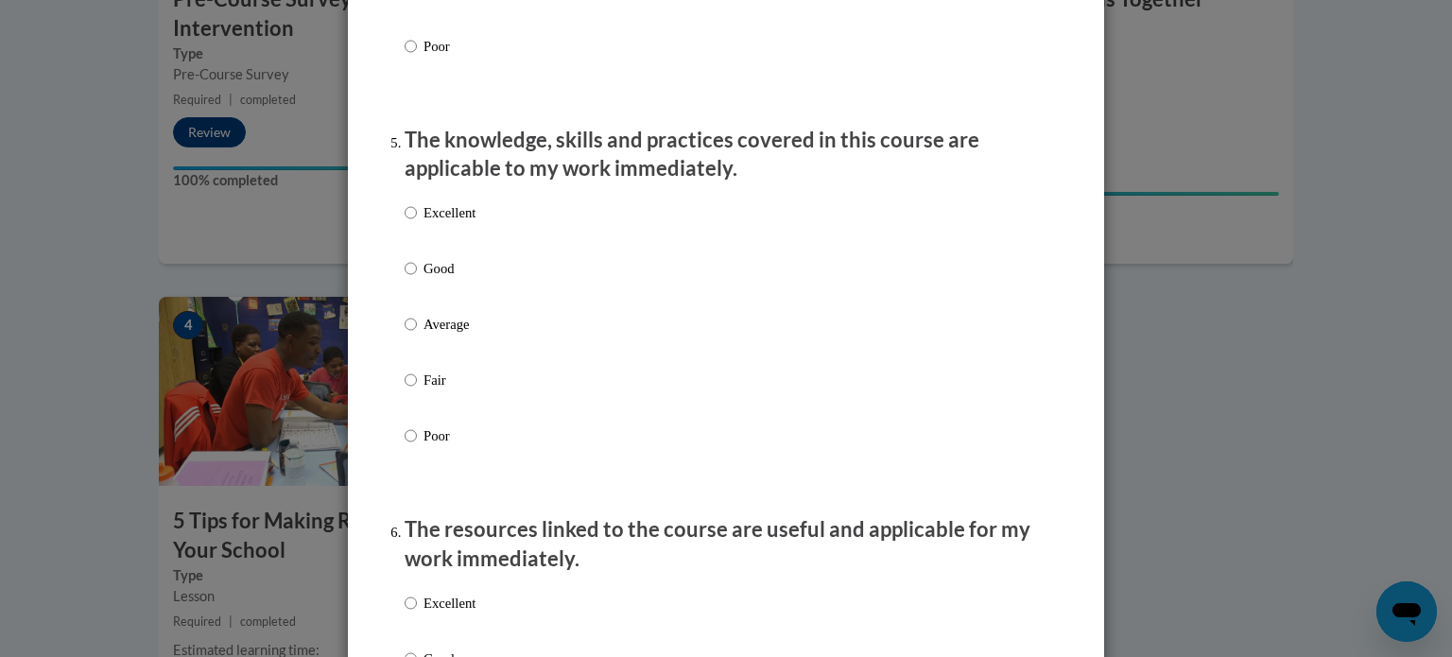
scroll to position [1667, 0]
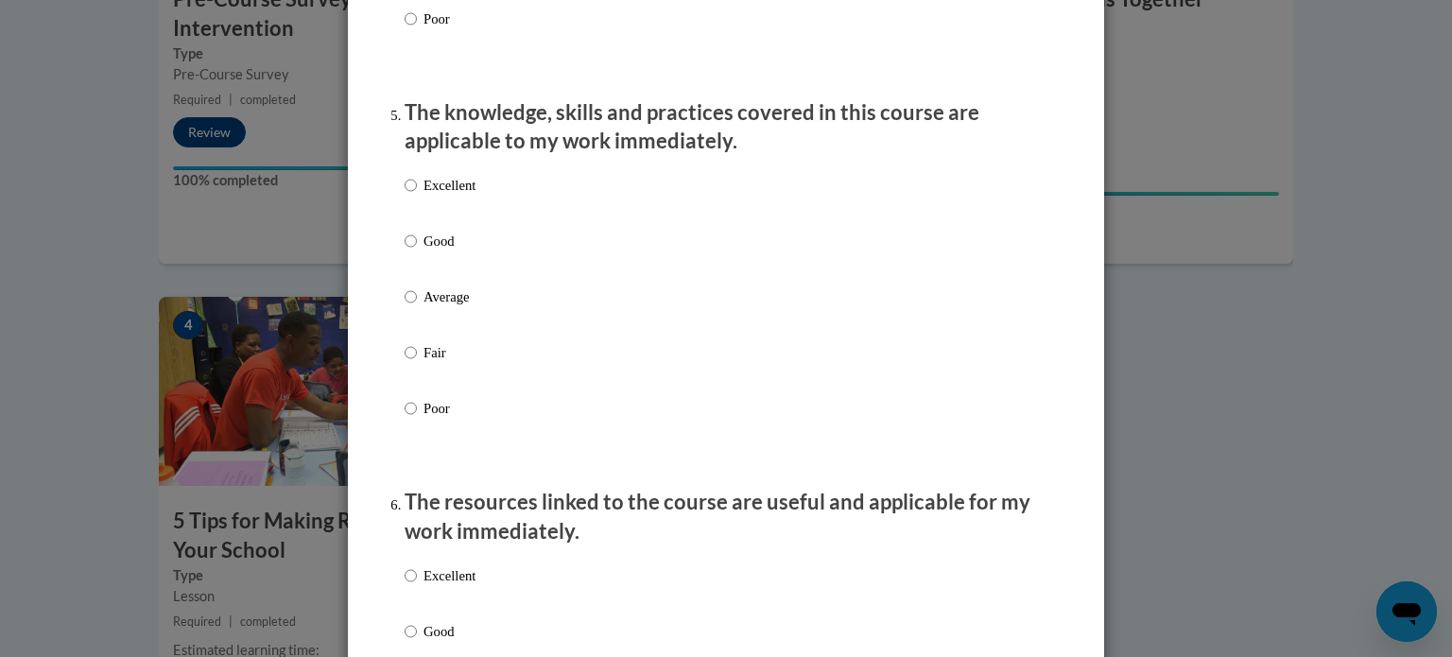
click at [477, 204] on div "Excellent Good Average Fair Poor" at bounding box center [726, 319] width 643 height 308
click at [424, 196] on p "Excellent" at bounding box center [449, 185] width 52 height 21
click at [417, 196] on input "Excellent" at bounding box center [411, 185] width 12 height 21
radio input "true"
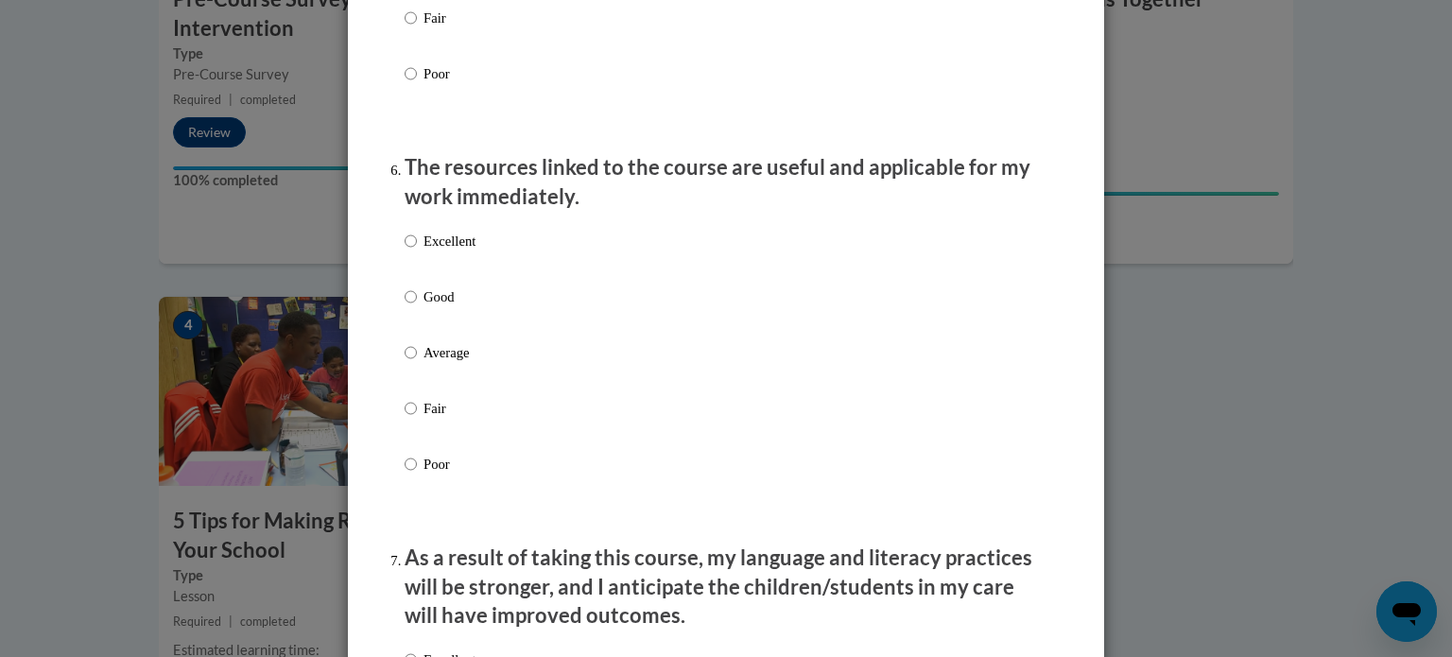
scroll to position [2003, 0]
click at [456, 250] on p "Excellent" at bounding box center [449, 240] width 52 height 21
click at [417, 250] on input "Excellent" at bounding box center [411, 240] width 12 height 21
radio input "true"
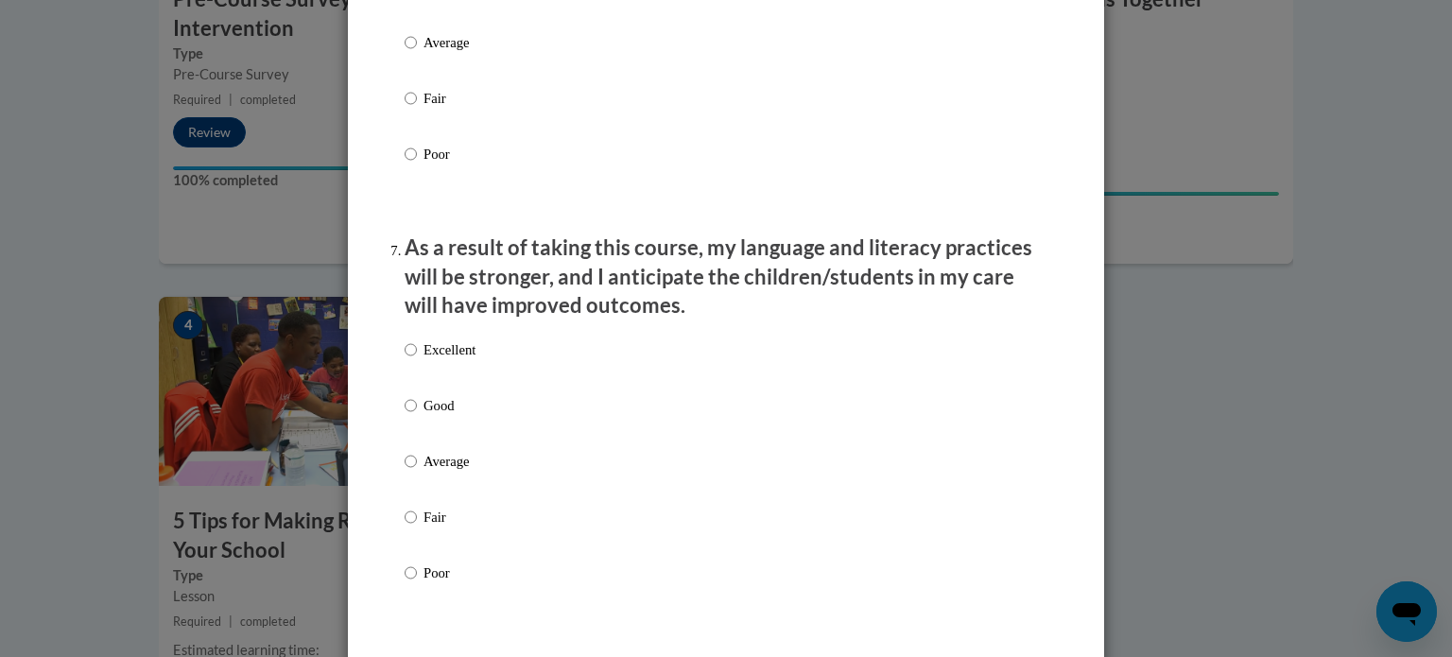
scroll to position [2380, 0]
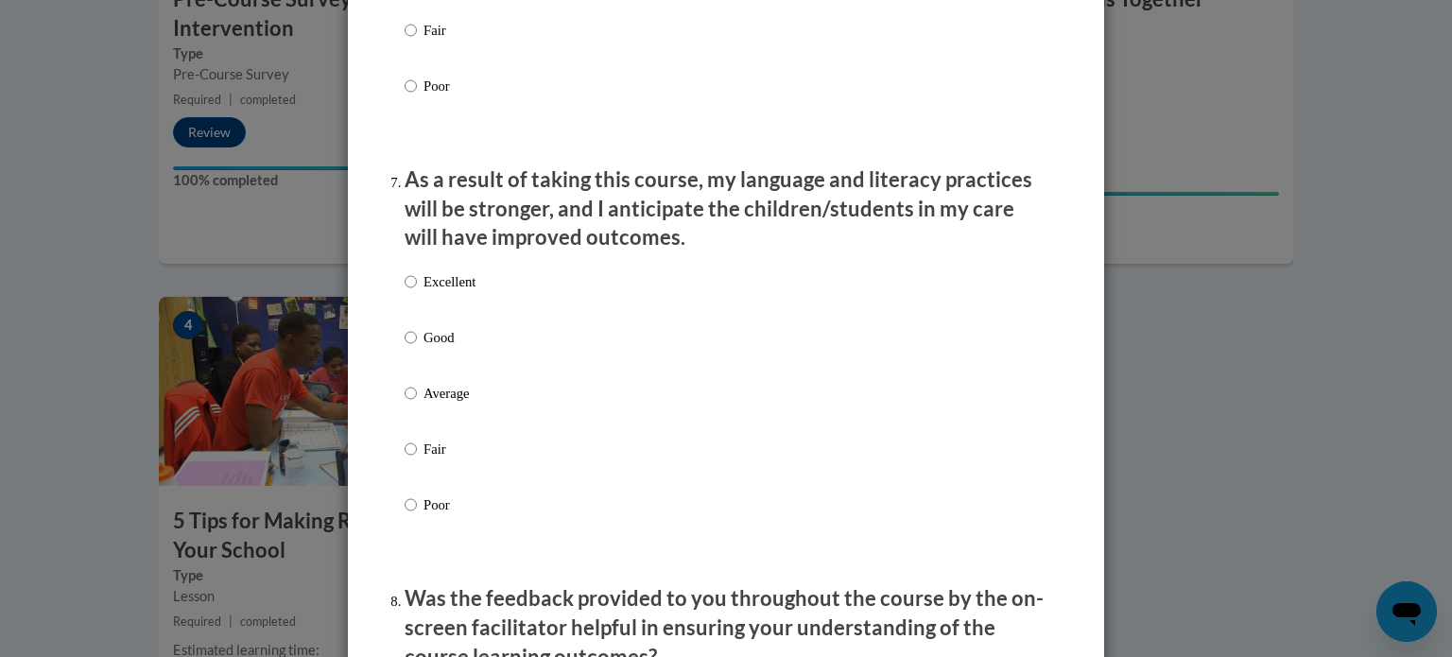
click at [452, 292] on p "Excellent" at bounding box center [449, 281] width 52 height 21
click at [417, 292] on input "Excellent" at bounding box center [411, 281] width 12 height 21
radio input "true"
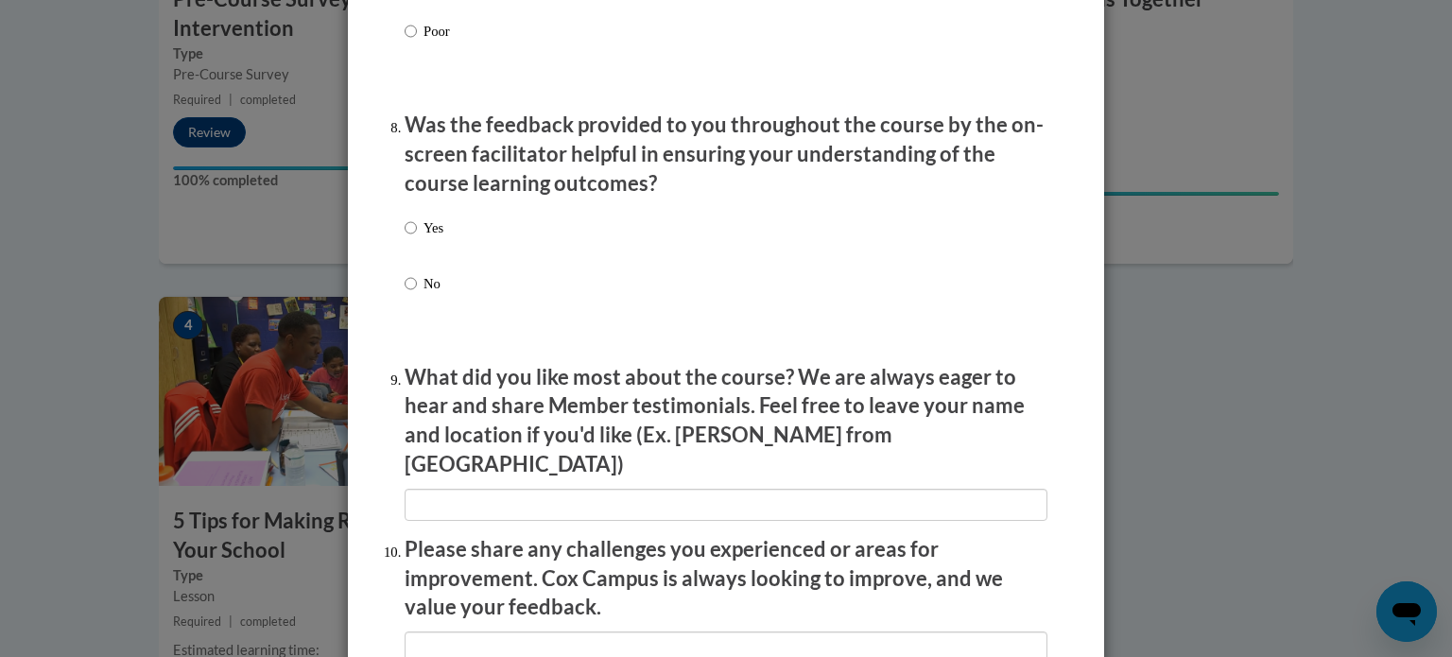
scroll to position [2891, 0]
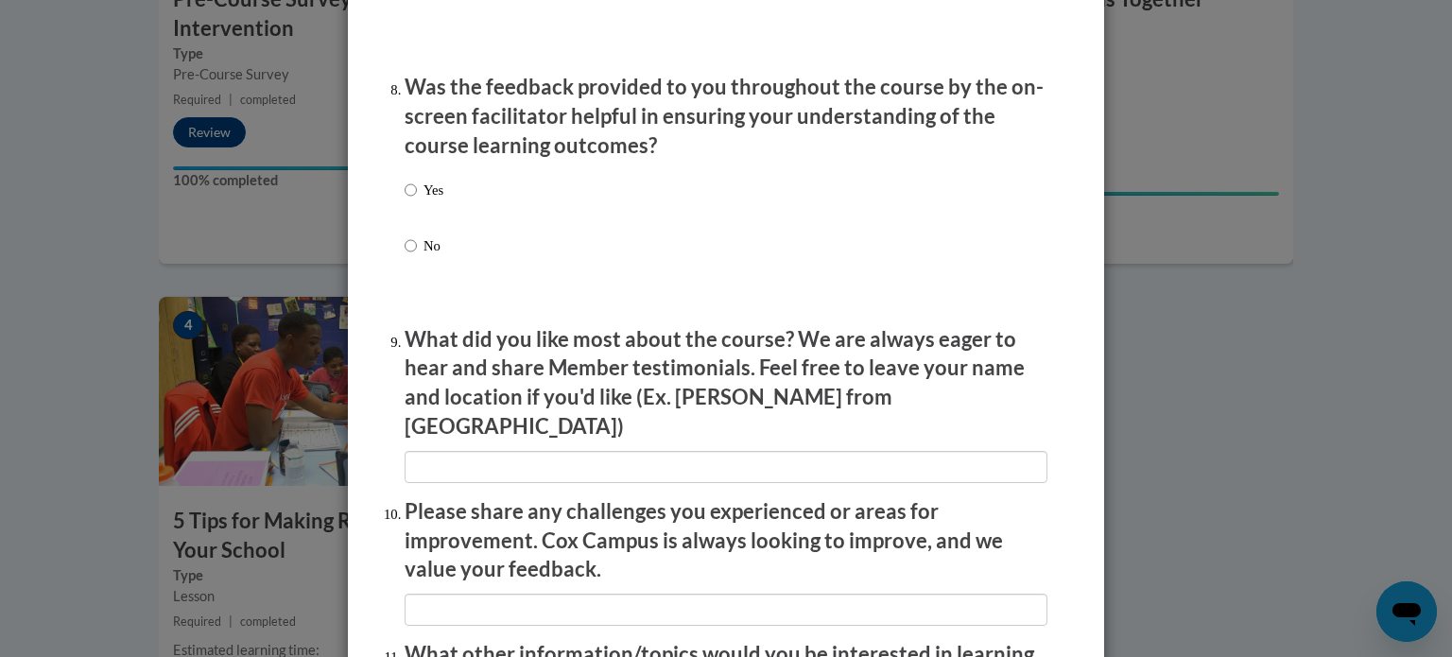
click at [423, 200] on p "Yes" at bounding box center [433, 190] width 20 height 21
click at [417, 200] on input "Yes" at bounding box center [411, 190] width 12 height 21
radio input "true"
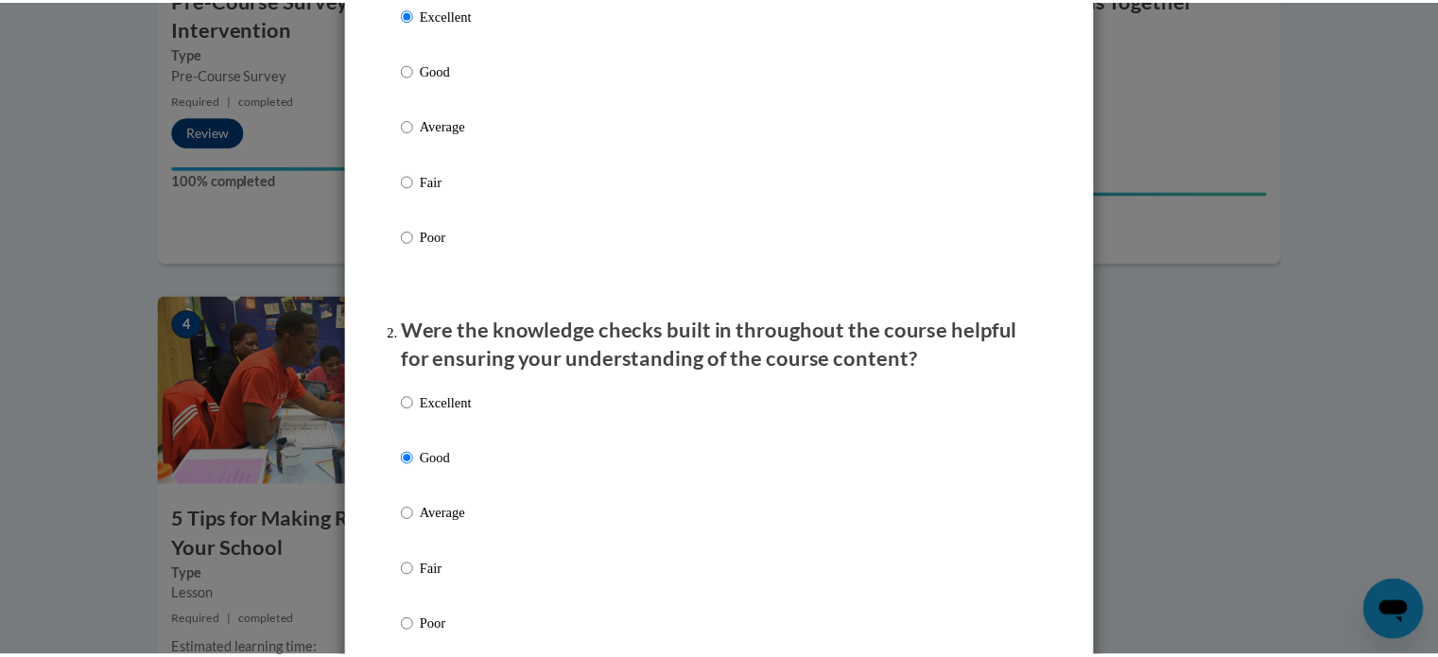
scroll to position [0, 0]
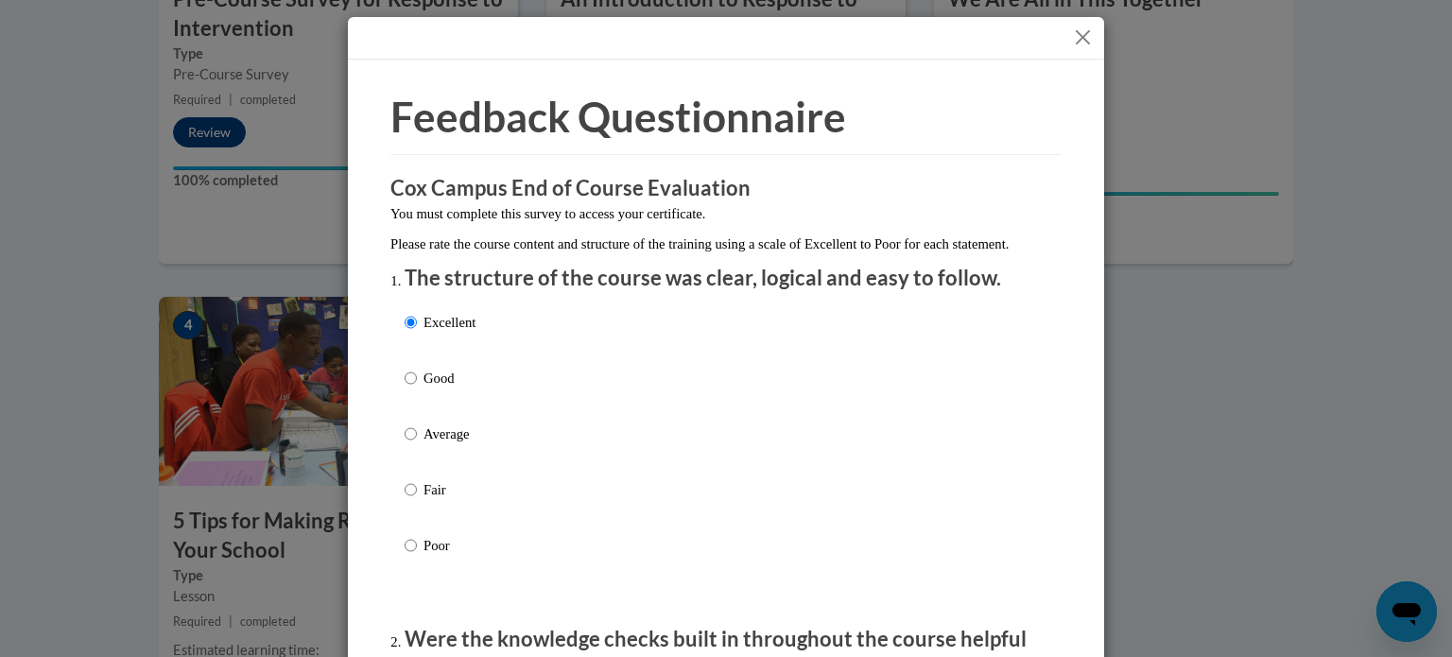
click at [1076, 40] on button "Close" at bounding box center [1083, 38] width 24 height 24
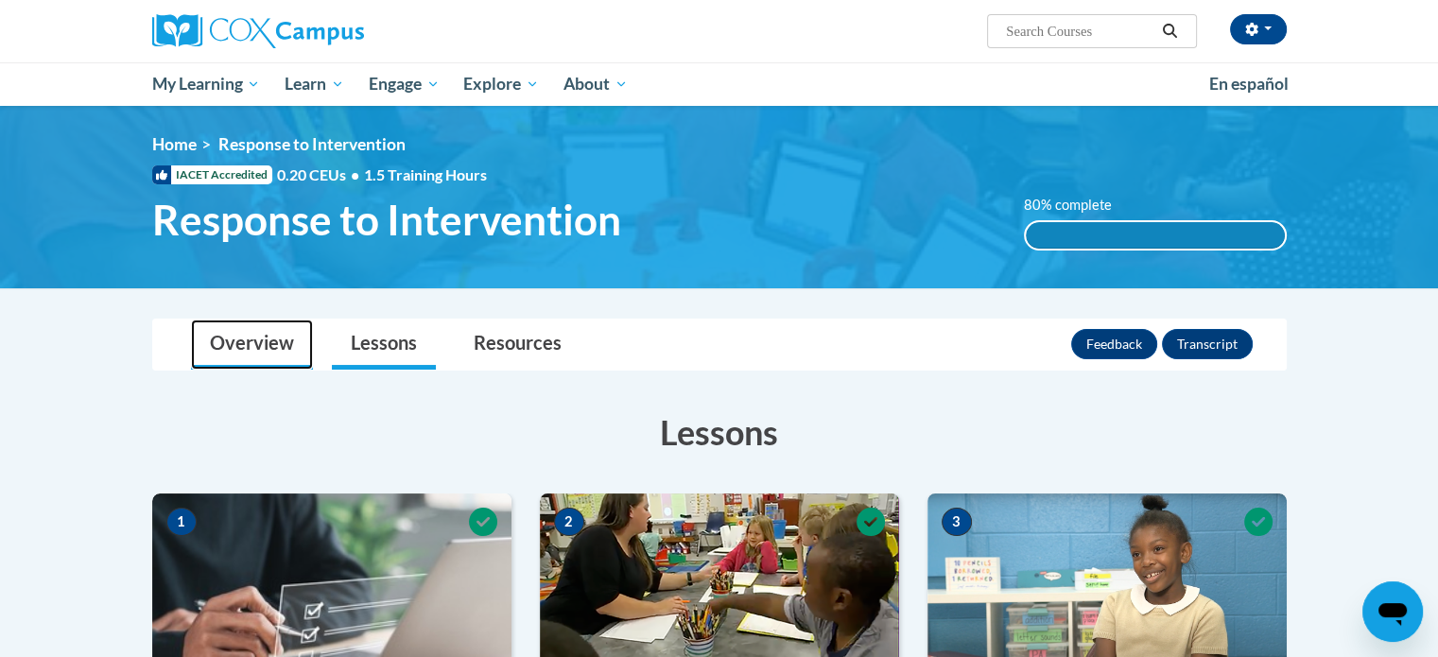
click at [251, 346] on link "Overview" at bounding box center [252, 344] width 122 height 50
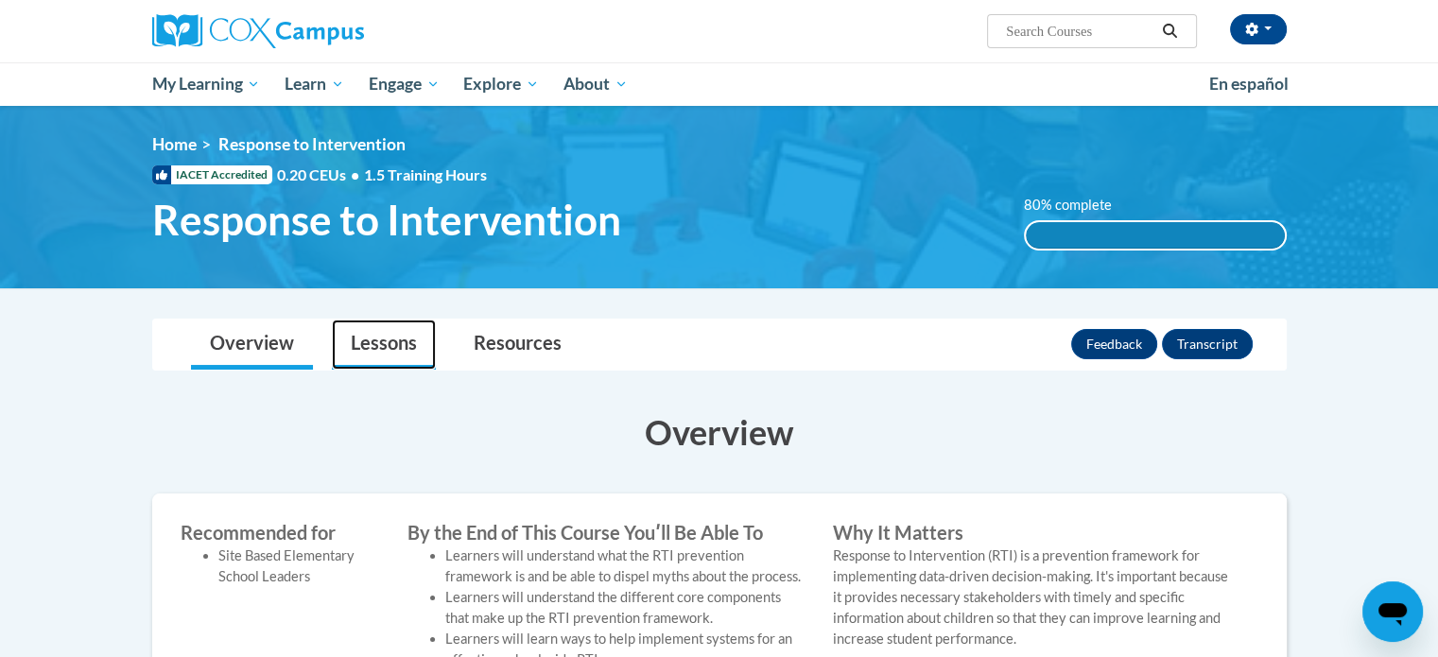
click at [393, 351] on link "Lessons" at bounding box center [384, 344] width 104 height 50
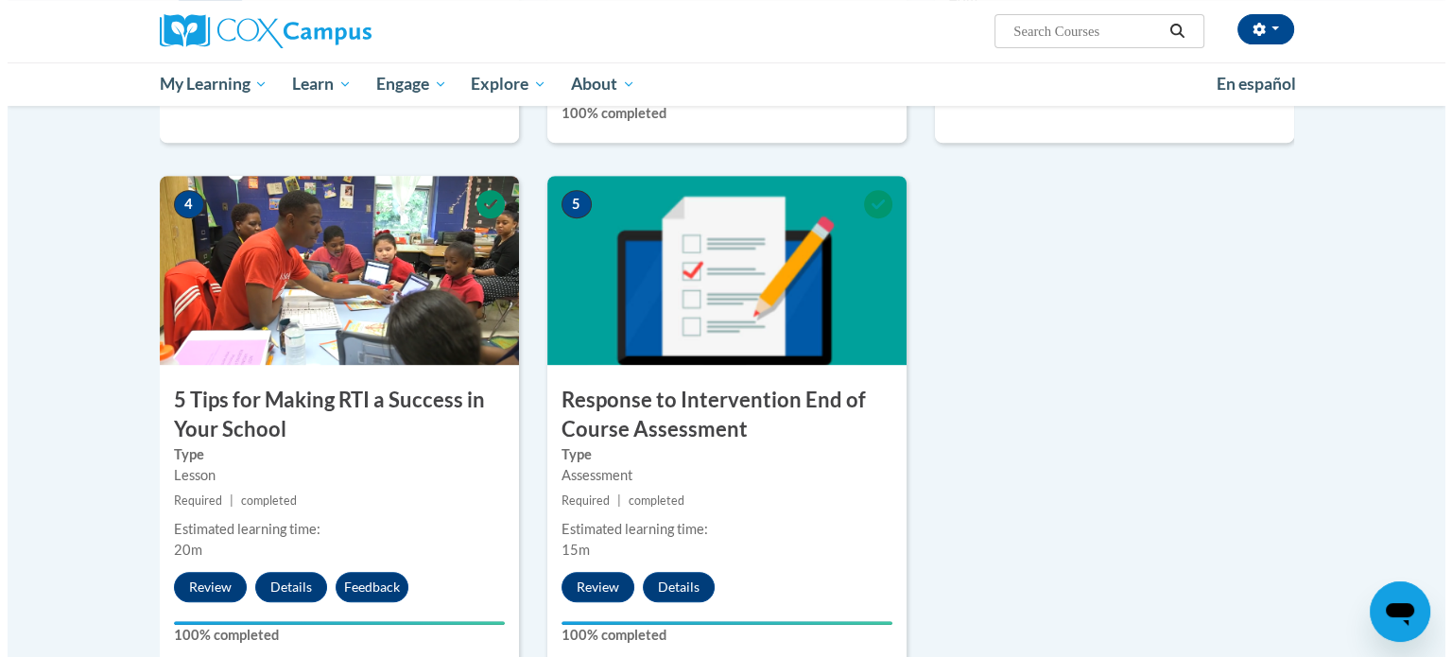
scroll to position [860, 0]
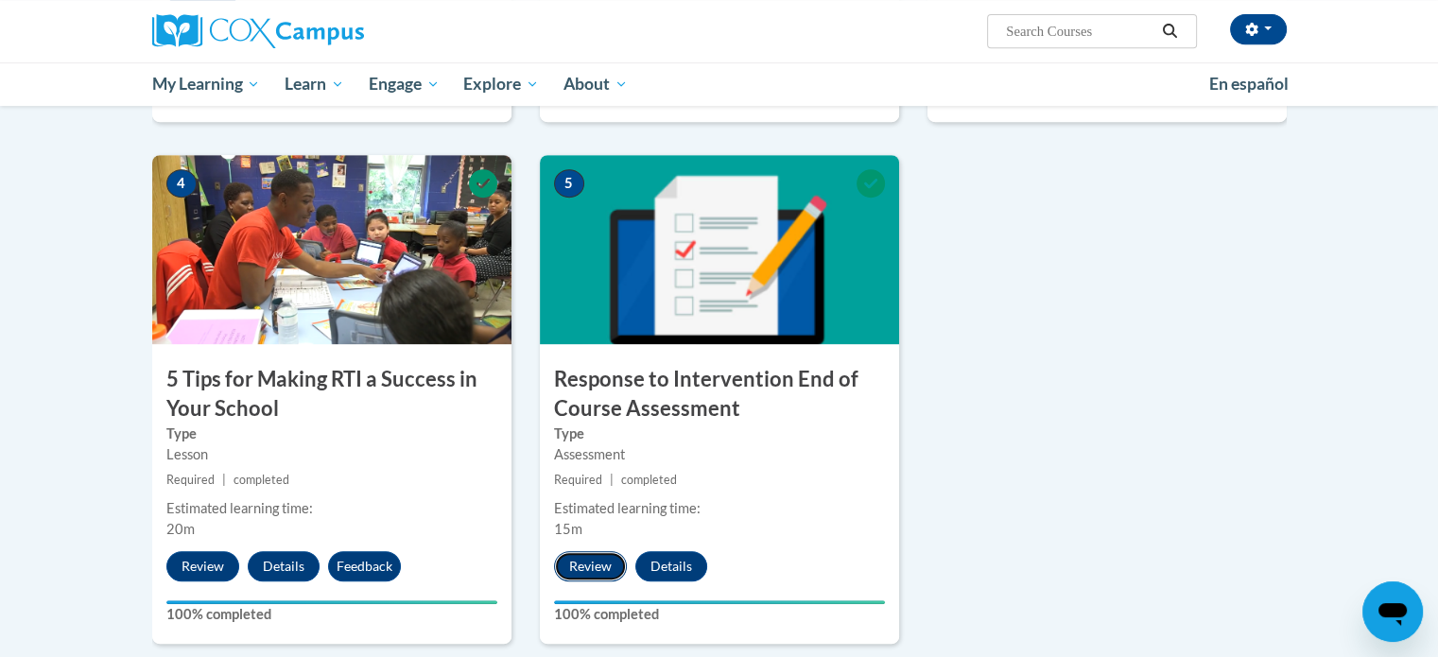
click at [581, 574] on button "Review" at bounding box center [590, 566] width 73 height 30
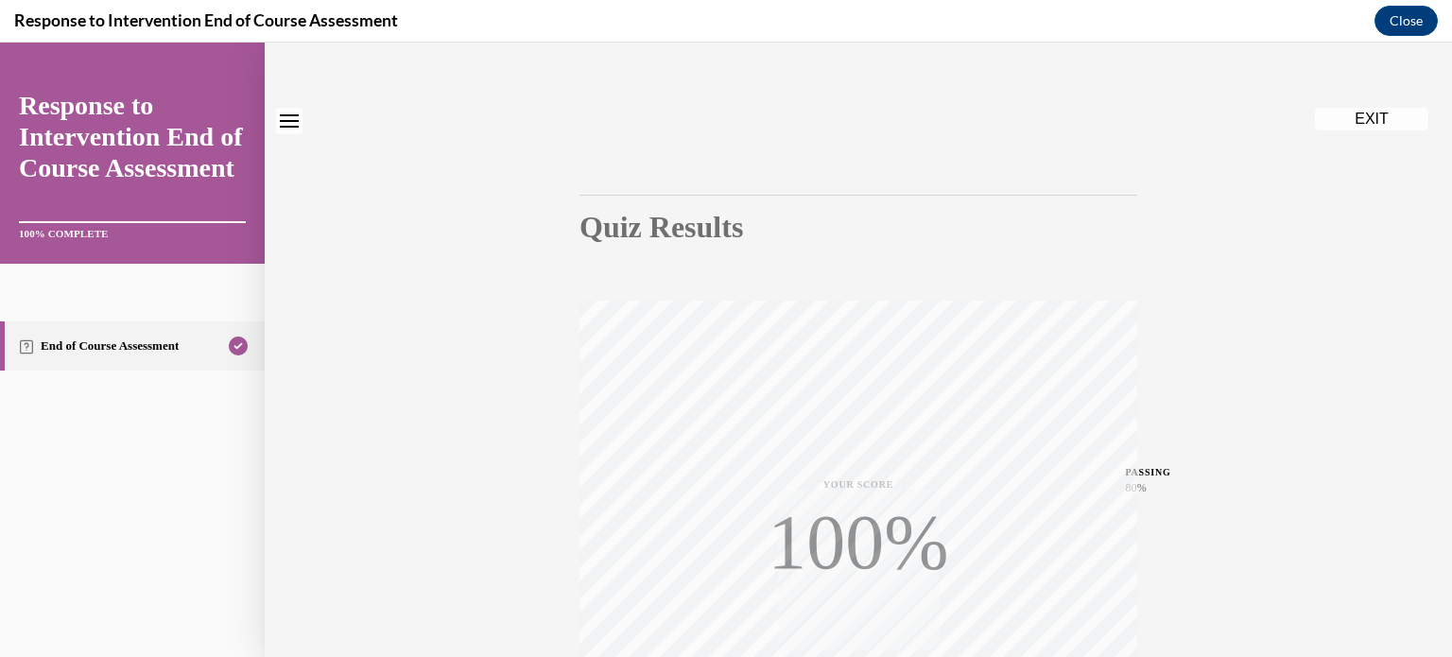
scroll to position [0, 0]
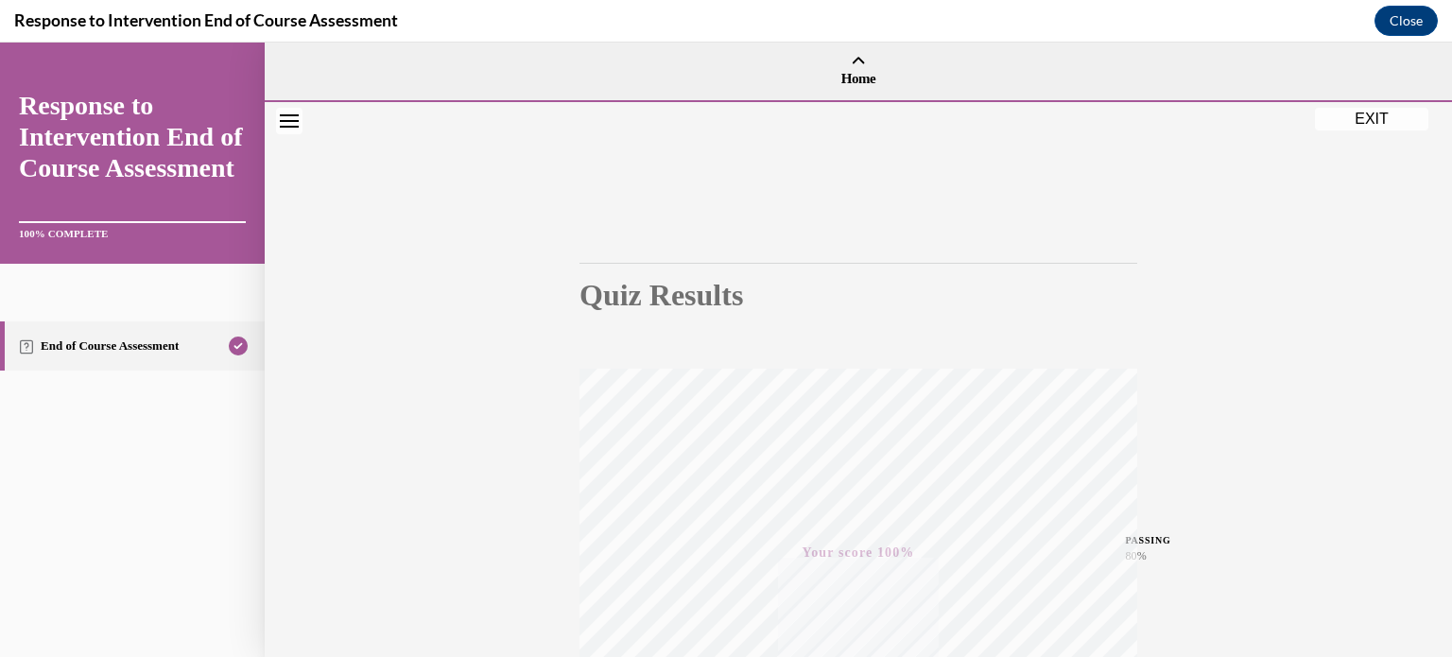
click at [288, 119] on icon "Close navigation menu" at bounding box center [289, 120] width 19 height 13
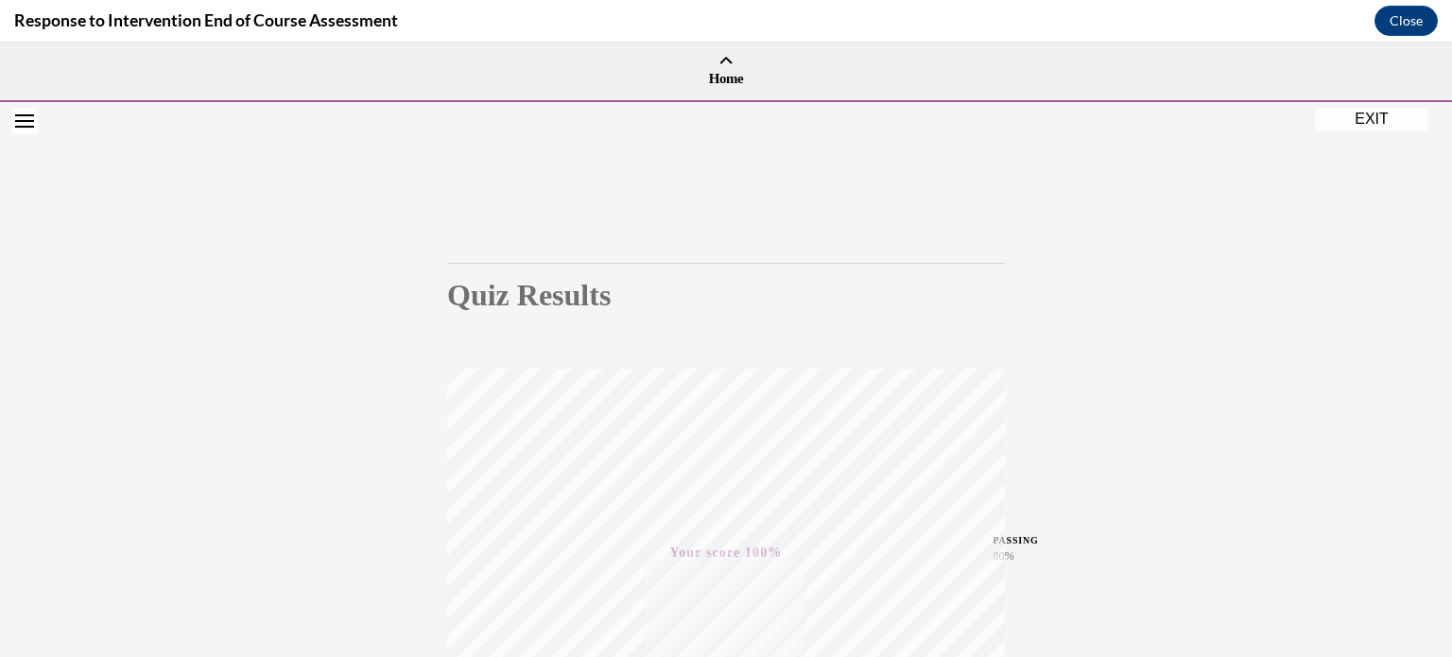
click at [24, 115] on icon "Open navigation menu" at bounding box center [24, 120] width 19 height 13
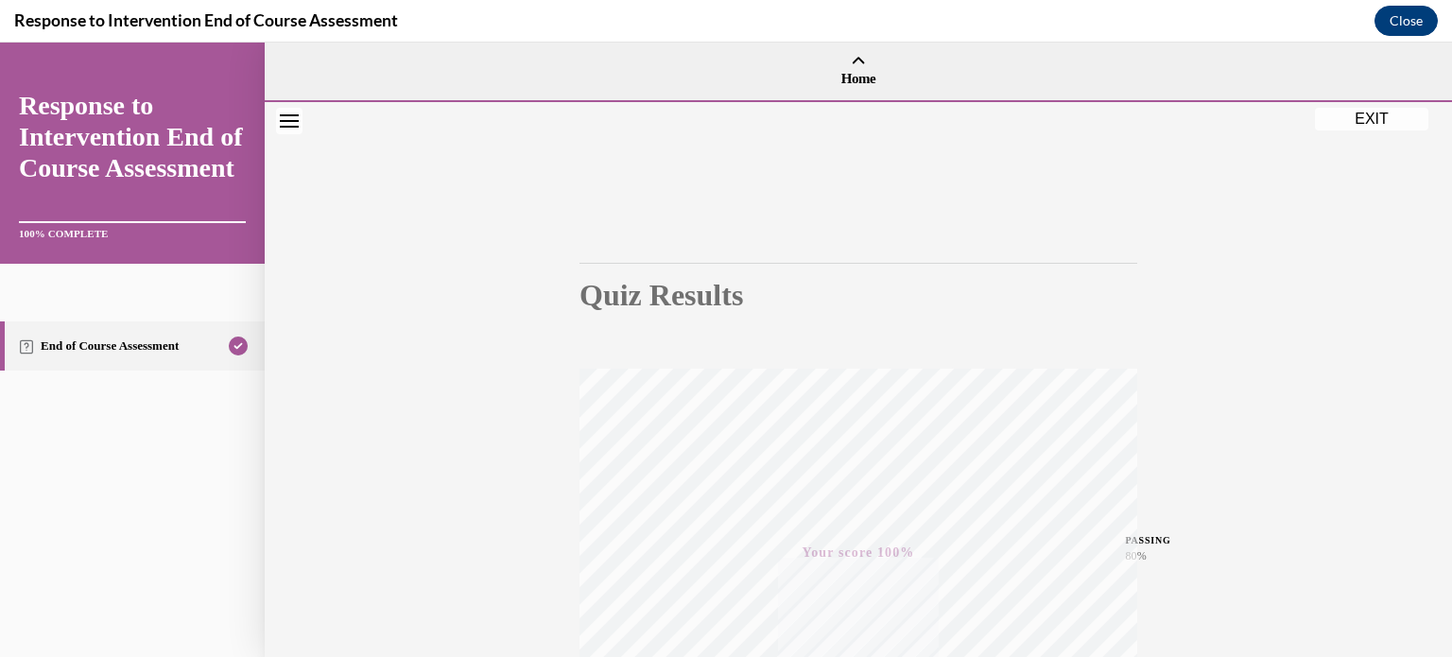
click at [1407, 26] on button "Close" at bounding box center [1405, 21] width 63 height 30
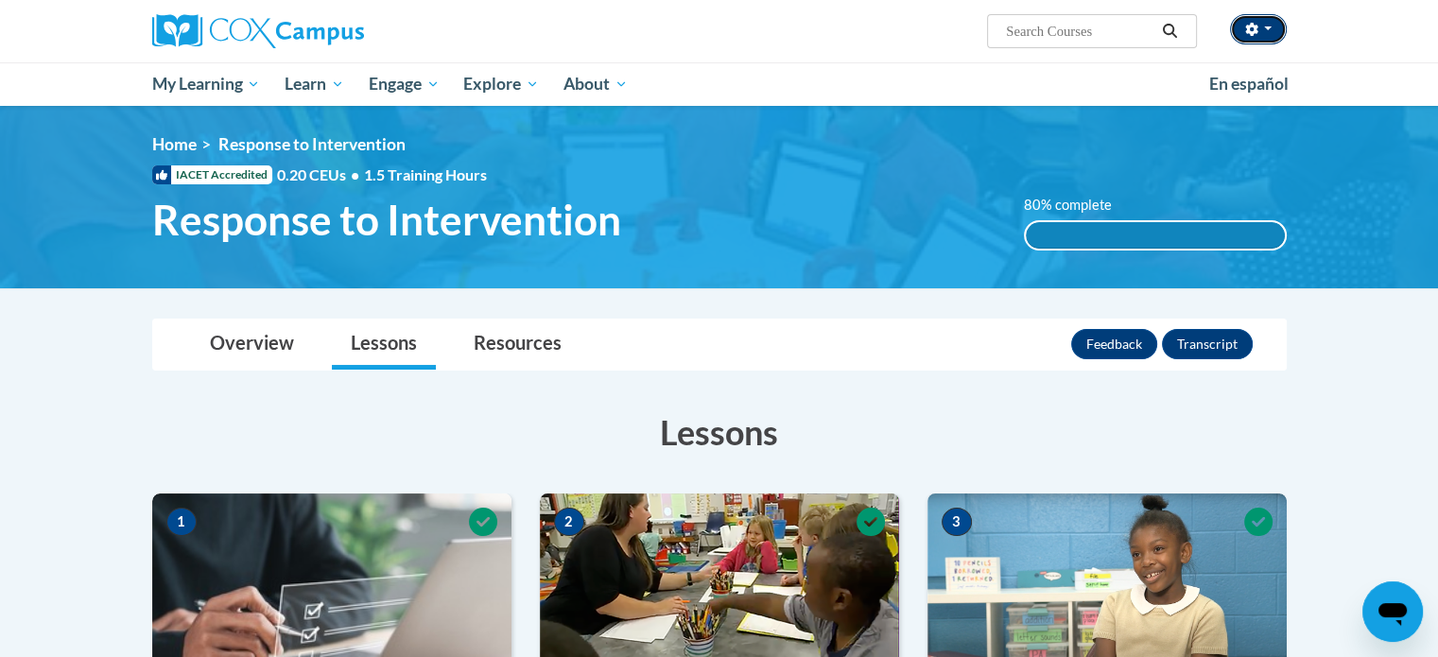
click at [1268, 17] on button "button" at bounding box center [1258, 29] width 57 height 30
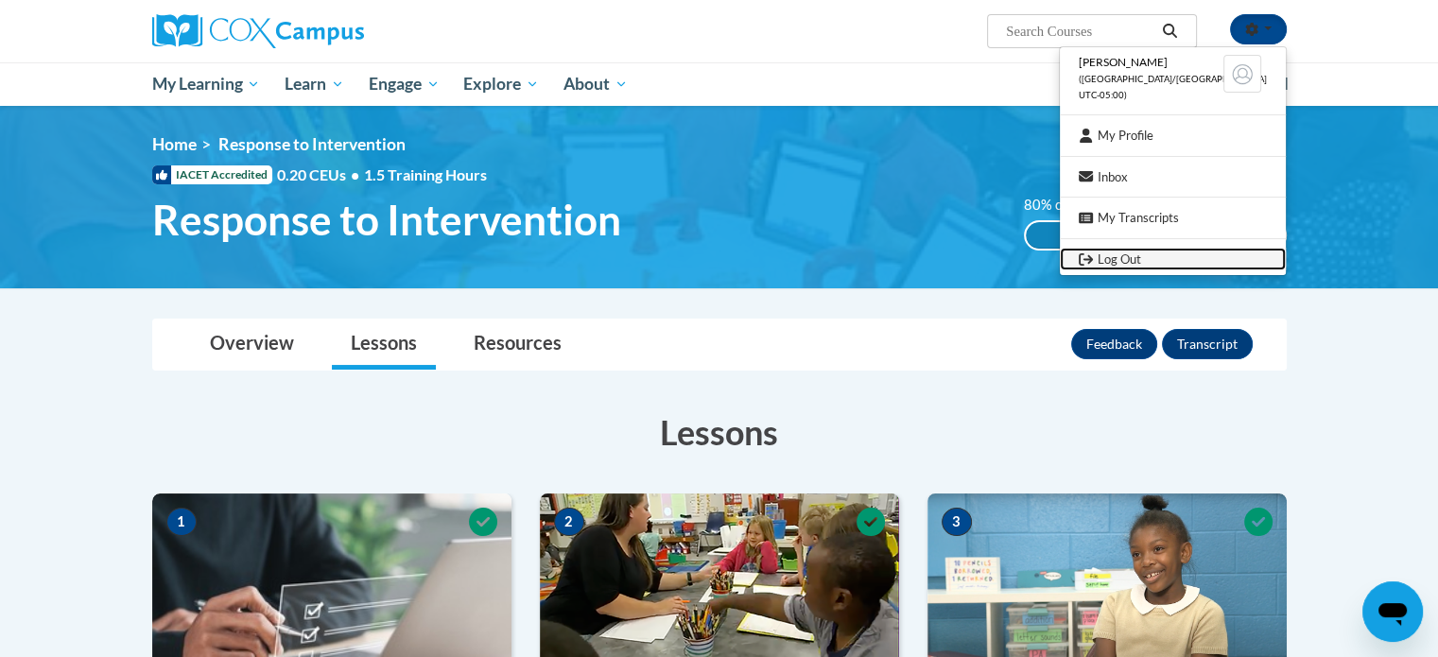
click at [1173, 254] on link "Log Out" at bounding box center [1173, 260] width 226 height 24
